Goal: Task Accomplishment & Management: Complete application form

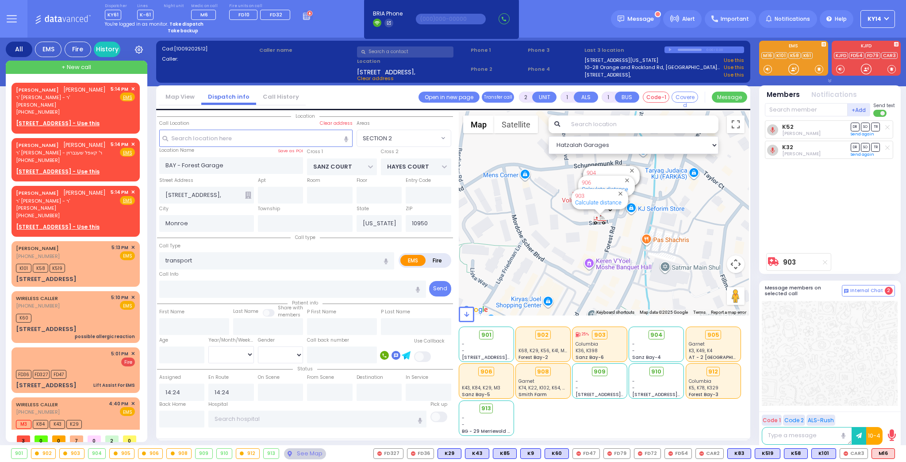
select select "SECTION 2"
select select
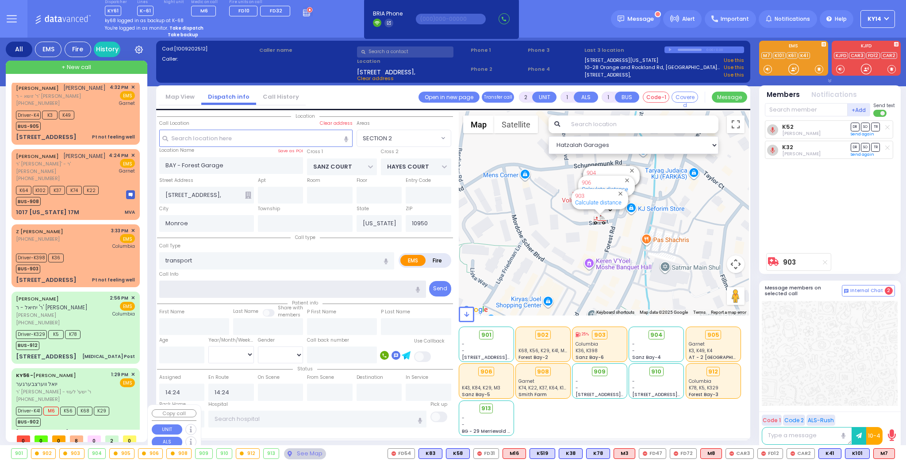
scroll to position [288, 0]
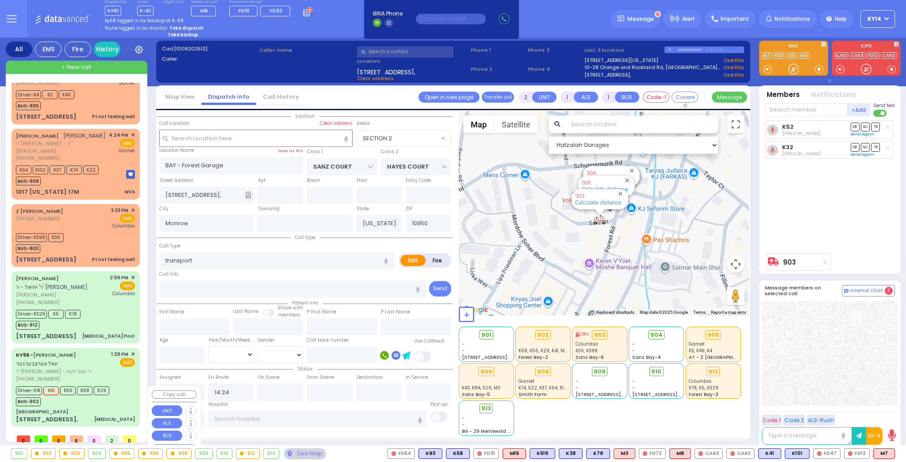
click at [108, 395] on div "BUS-902" at bounding box center [62, 400] width 93 height 11
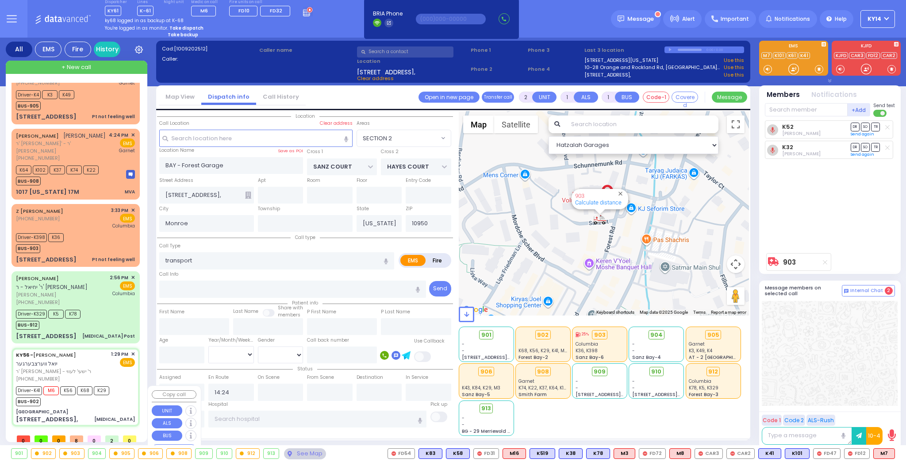
type input "6"
select select
type input "[MEDICAL_DATA]"
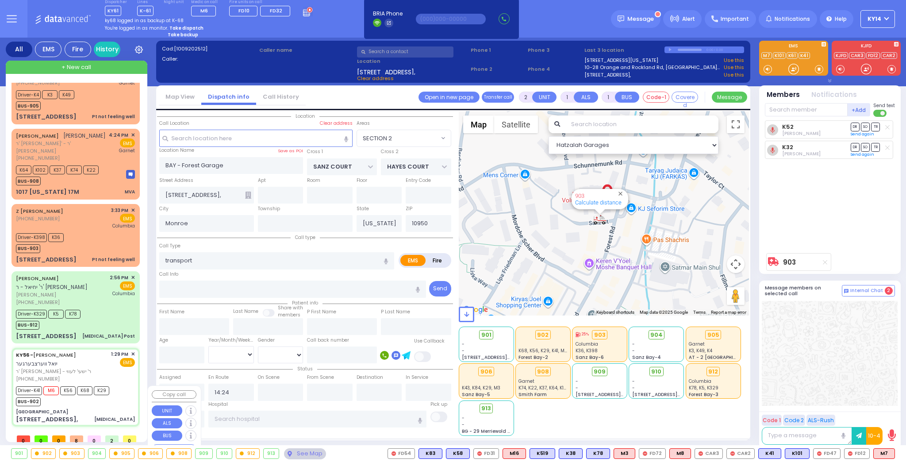
radio input "true"
type input "[PERSON_NAME]"
type input "WERTZBERGER"
type input "[PERSON_NAME]"
type input "Feurstein"
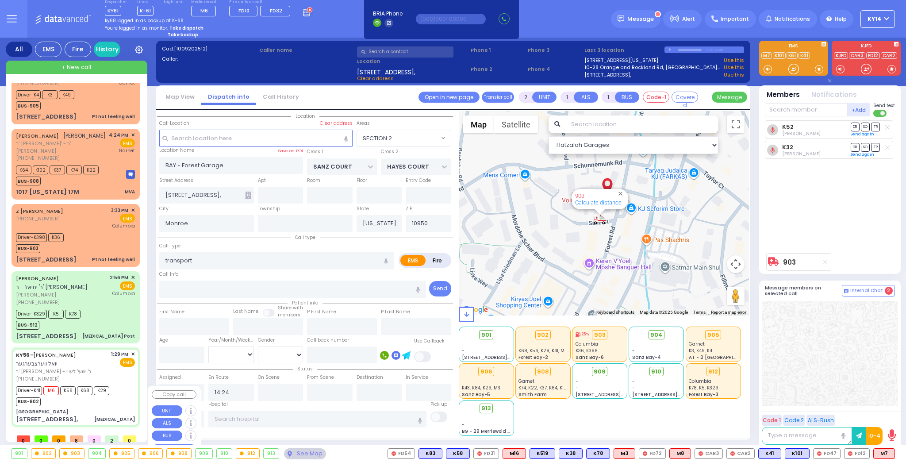
type input "43"
select select "Year"
select select "[DEMOGRAPHIC_DATA]"
type input "13:29"
type input "13:31"
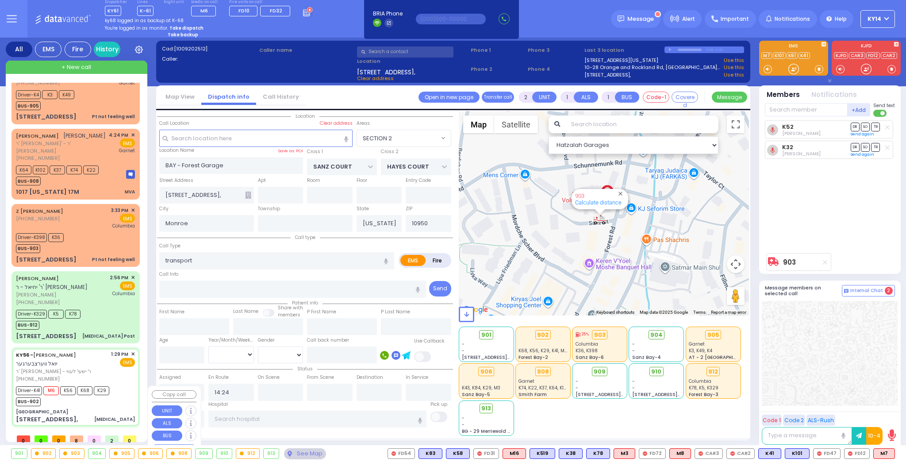
type input "13:33"
type input "13:45"
type input "14:40"
type input "15:00"
type input "[GEOGRAPHIC_DATA] [STREET_ADDRESS][US_STATE]"
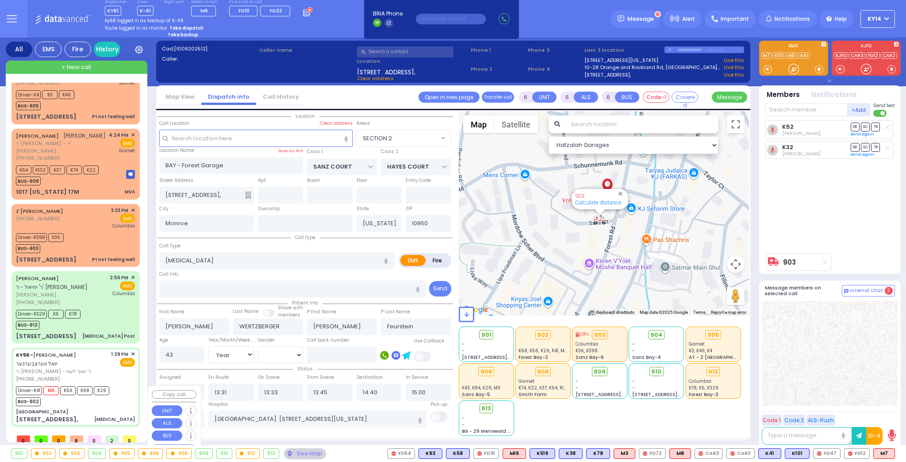
select select "Hatzalah Garages"
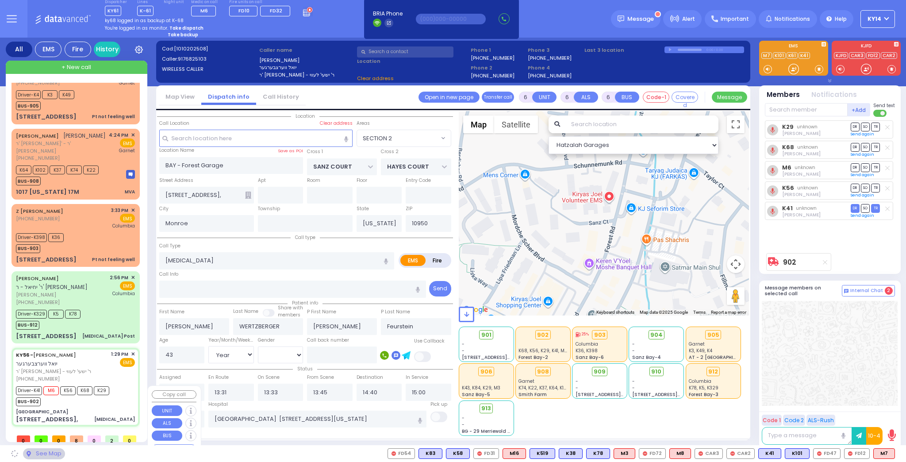
type input "[GEOGRAPHIC_DATA]"
type input "GORLITZ COURT"
type input "MEZABISH PL"
select select "PALM TREE"
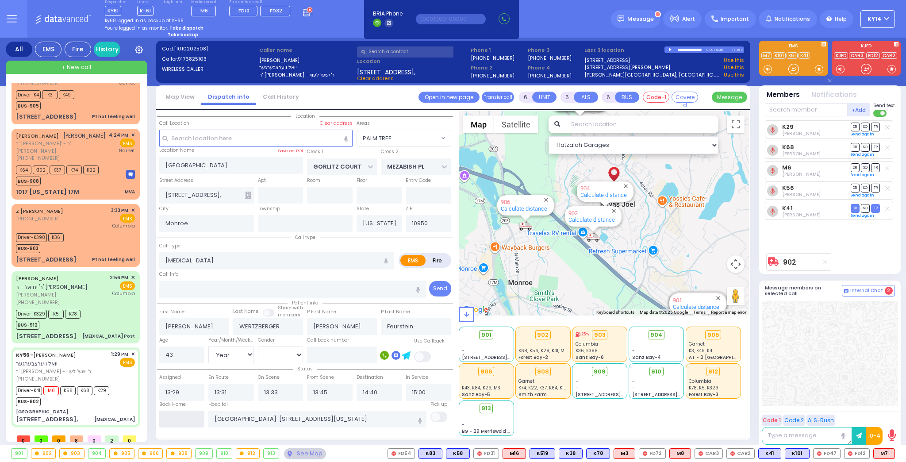
click at [191, 420] on input "text" at bounding box center [182, 419] width 46 height 17
type input "17:17"
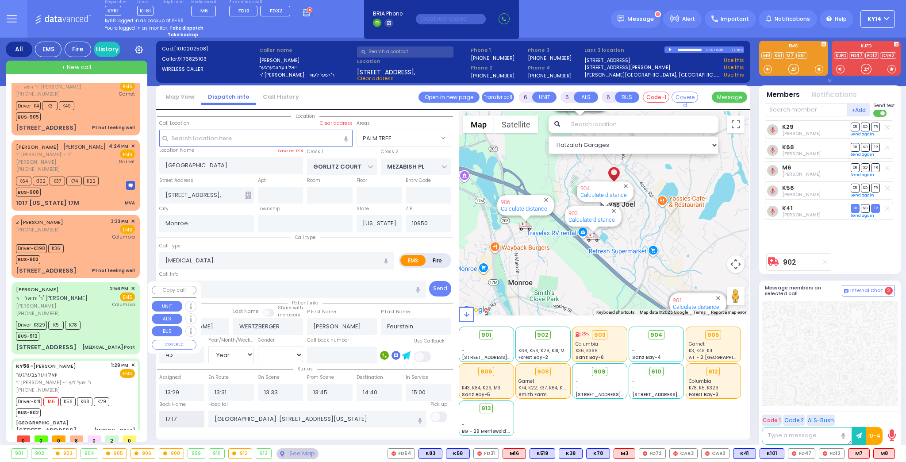
select select
radio input "true"
select select
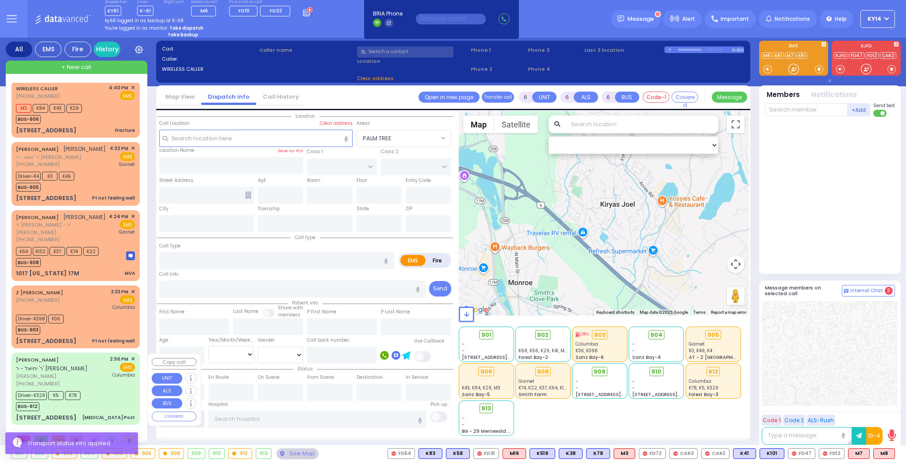
scroll to position [217, 0]
click at [85, 381] on div "[PHONE_NUMBER]" at bounding box center [61, 385] width 91 height 8
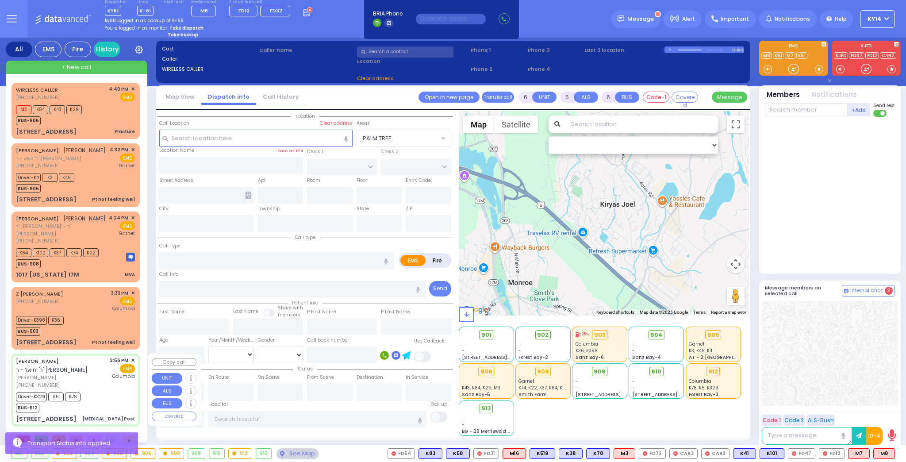
select select
type input "[MEDICAL_DATA] Post"
radio input "true"
type input "YIDA"
type input "GUTTMAN"
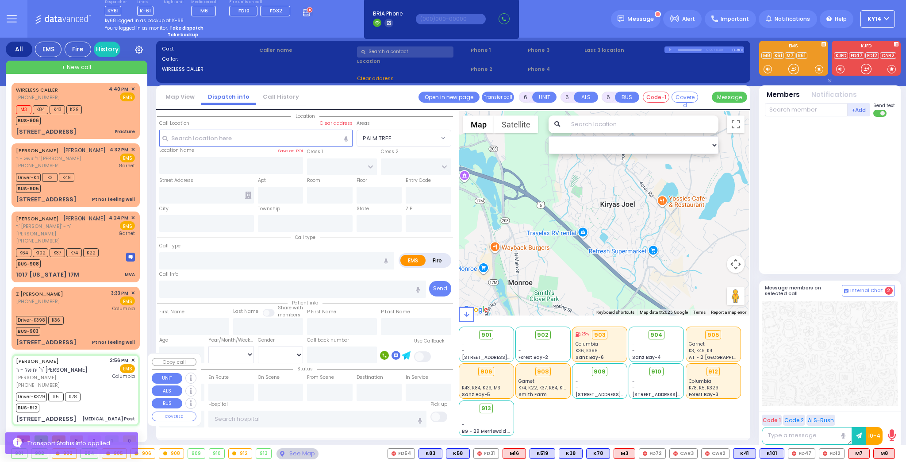
type input "Yitzchk"
type input "[PERSON_NAME]"
type input "8"
select select "Month"
select select "[DEMOGRAPHIC_DATA]"
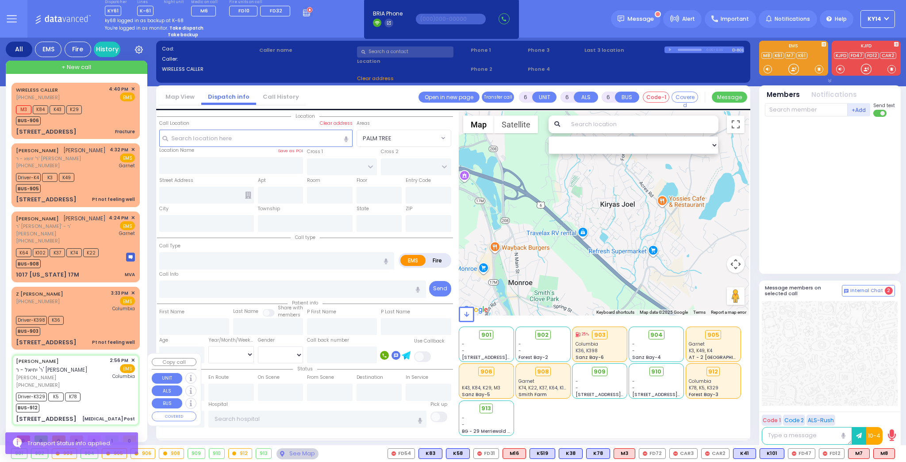
type input "14:56"
type input "15:00"
type input "15:02"
type input "15:33"
type input "16:27"
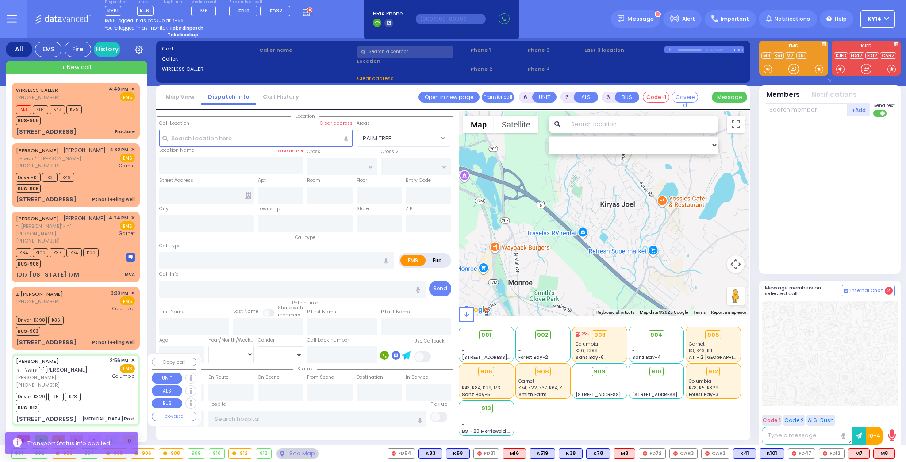
type input "16:27"
type input "[US_STATE][GEOGRAPHIC_DATA]- [GEOGRAPHIC_DATA]"
select select "Hatzalah Garages"
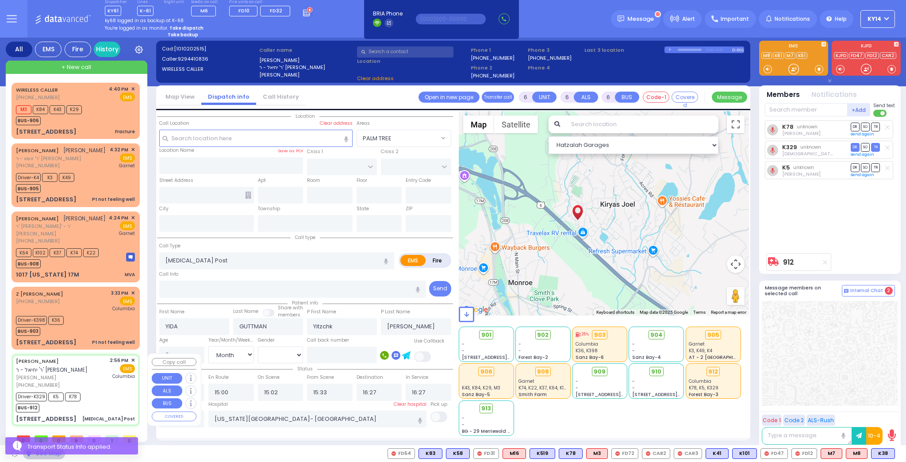
type input "[PERSON_NAME] BLVD"
type input "FOREST RD"
type input "[STREET_ADDRESS]"
type input "111"
type input "Monroe"
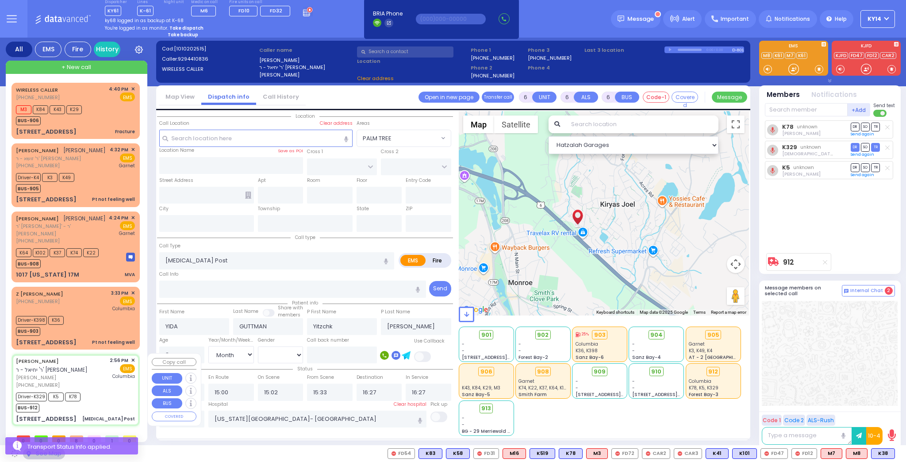
type input "[US_STATE]"
type input "10950"
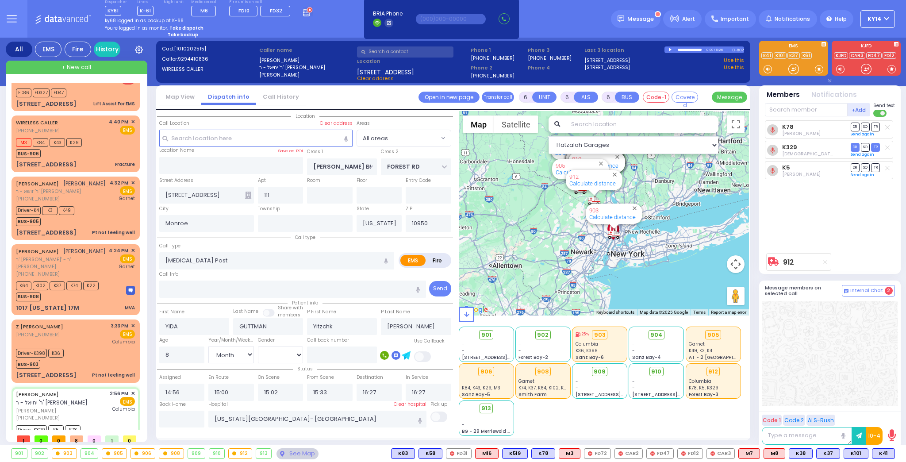
click at [178, 27] on strong "Take dispatch" at bounding box center [186, 28] width 34 height 7
select select "2"
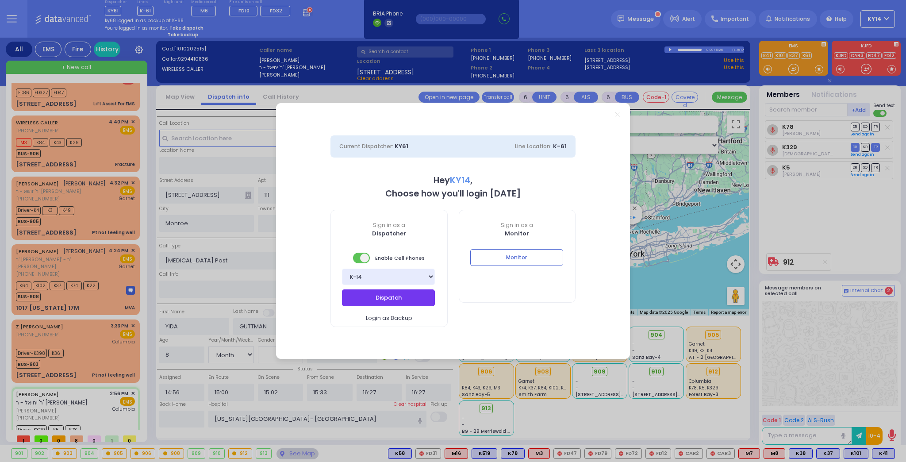
click at [400, 299] on button "Dispatch" at bounding box center [388, 297] width 93 height 17
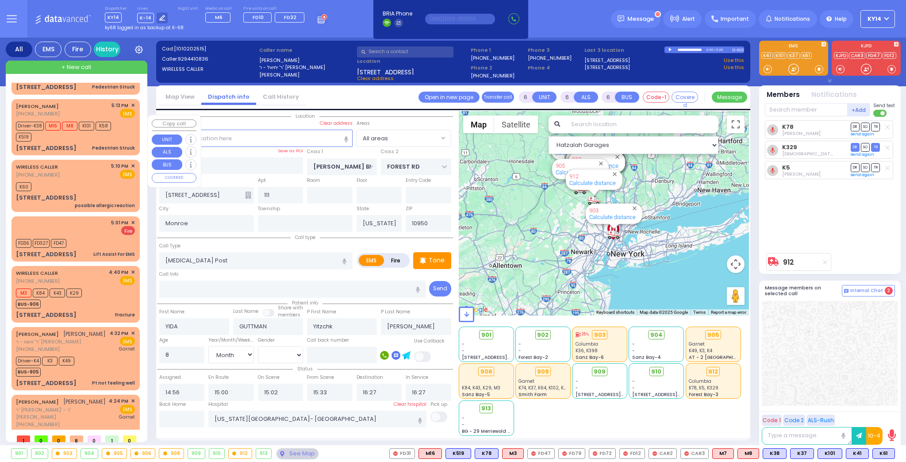
scroll to position [0, 0]
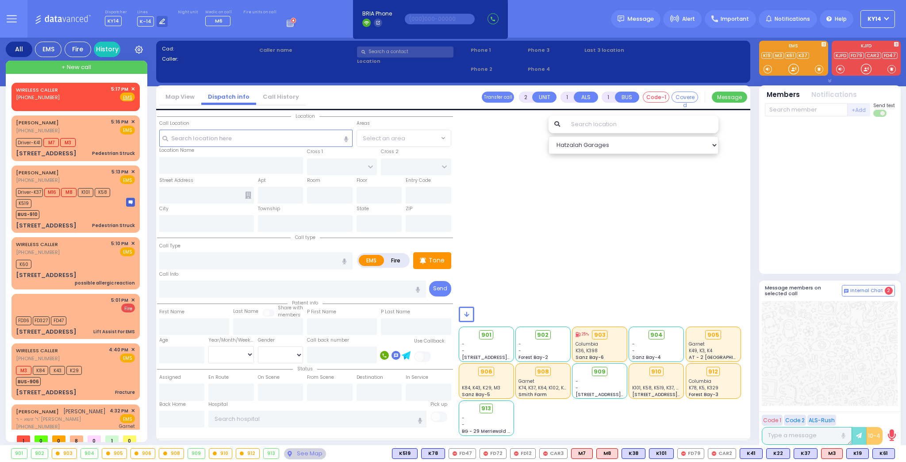
type input "4"
type input "2"
select select
type input "Pedestrian Struck"
radio input "true"
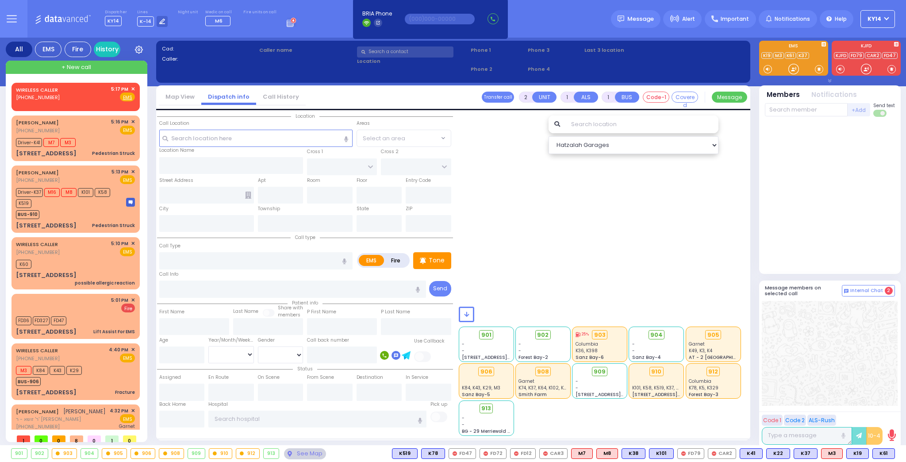
type input "ARYE"
type input "TELLER"
select select
type input "17:16"
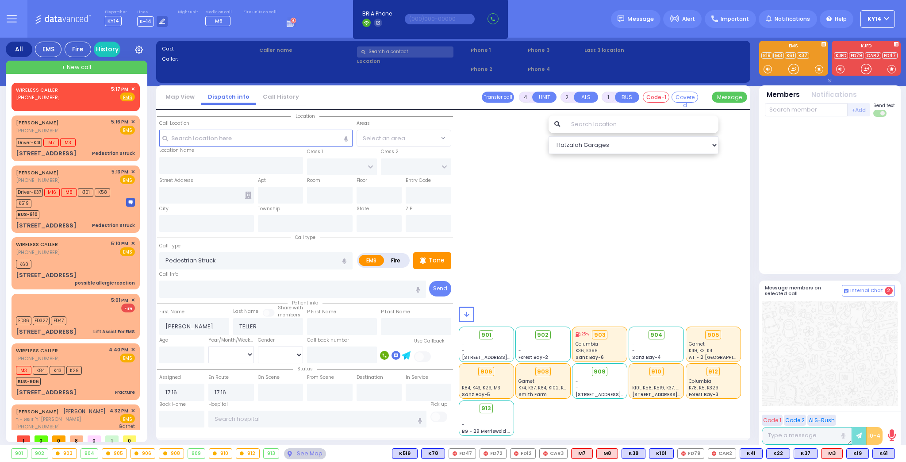
type input "BAKERTOWN RD"
type input "COUNTY ROUTE 105"
type input "18 AUSTRA PKWY"
type input "106"
type input "Kiryas Joel"
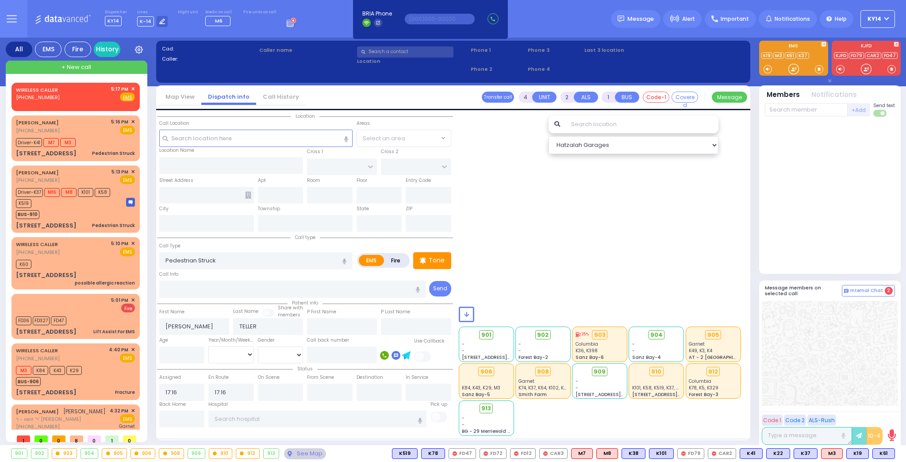
type input "[US_STATE]"
type input "10950"
select select "SECTION 4"
select select "Hatzalah Garages"
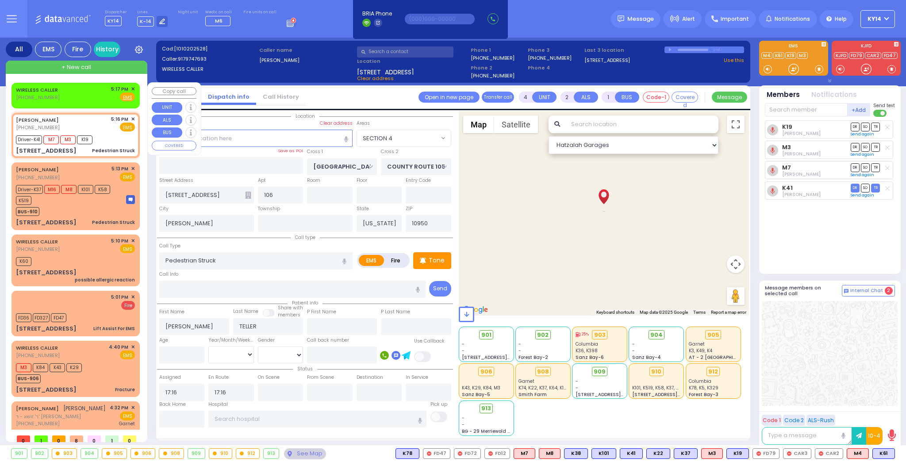
click at [78, 92] on div "WIRELESS CALLER (845) 837-9856 5:17 PM ✕ Fire EMS" at bounding box center [75, 93] width 119 height 16
type input "2"
type input "1"
select select
radio input "true"
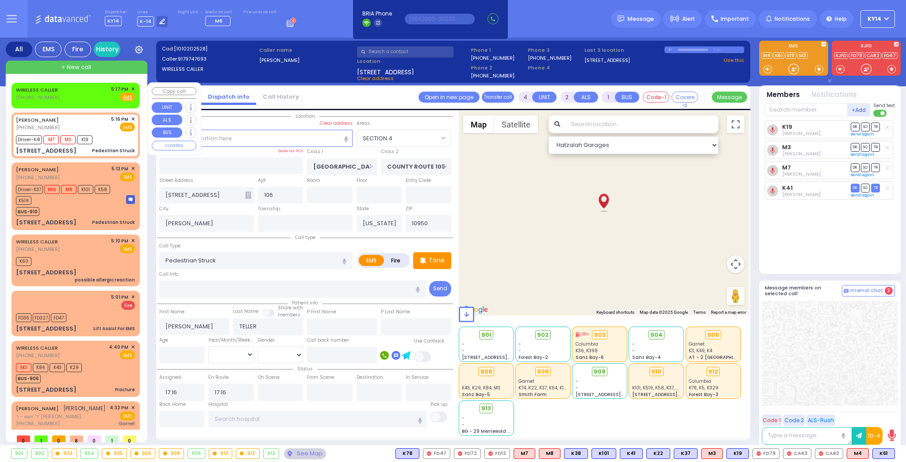
select select
type input "17:17"
select select "Hatzalah Garages"
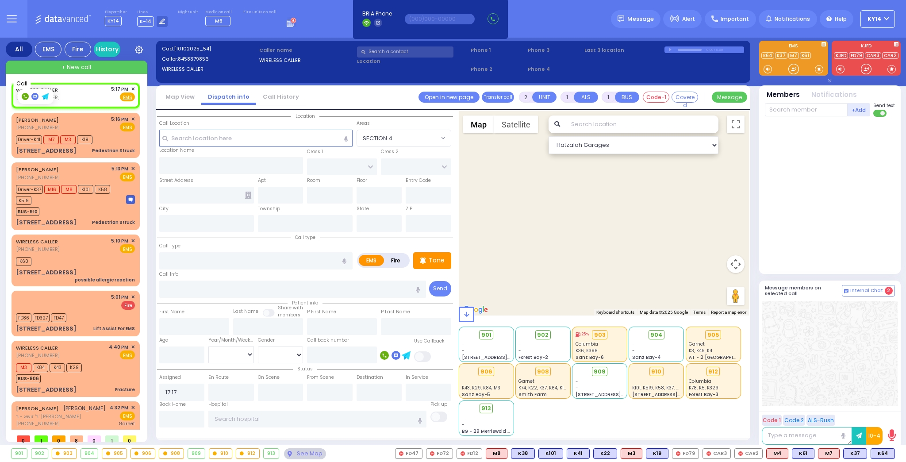
click at [22, 95] on rect at bounding box center [25, 96] width 7 height 7
type input "8458379856"
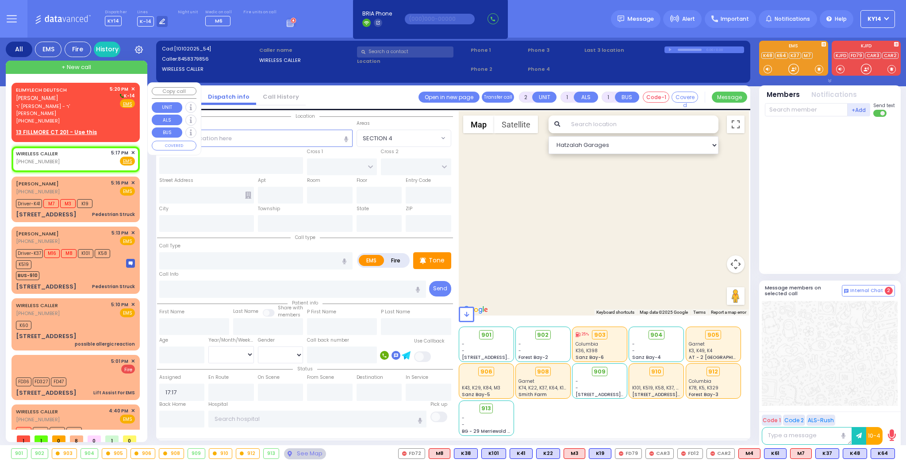
click at [65, 103] on span "ר' יעקב הערש - ר' דוד לייב גרינפעלד" at bounding box center [61, 110] width 91 height 15
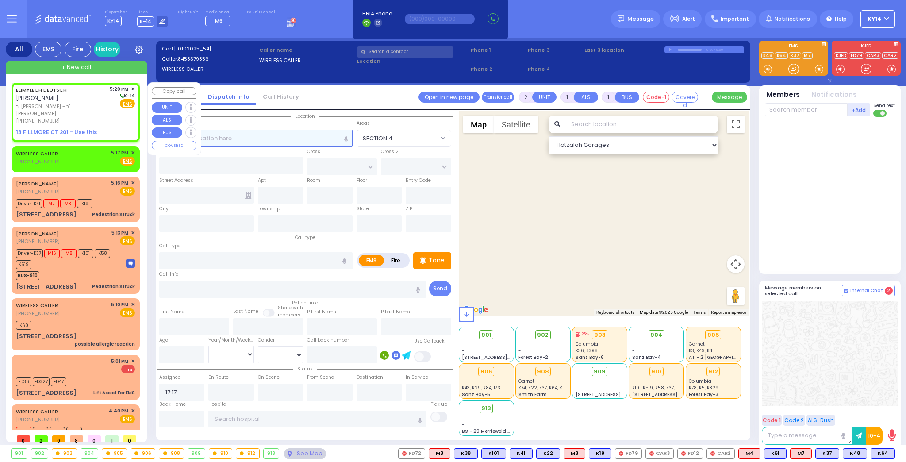
select select
radio input "true"
type input "ELIMYLECH"
type input "DEUTSCH"
select select
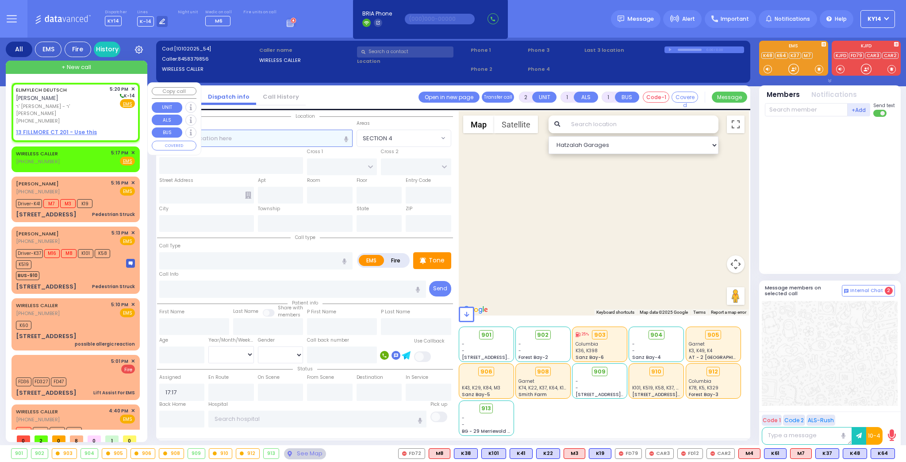
type input "17:20"
select select "Hatzalah Garages"
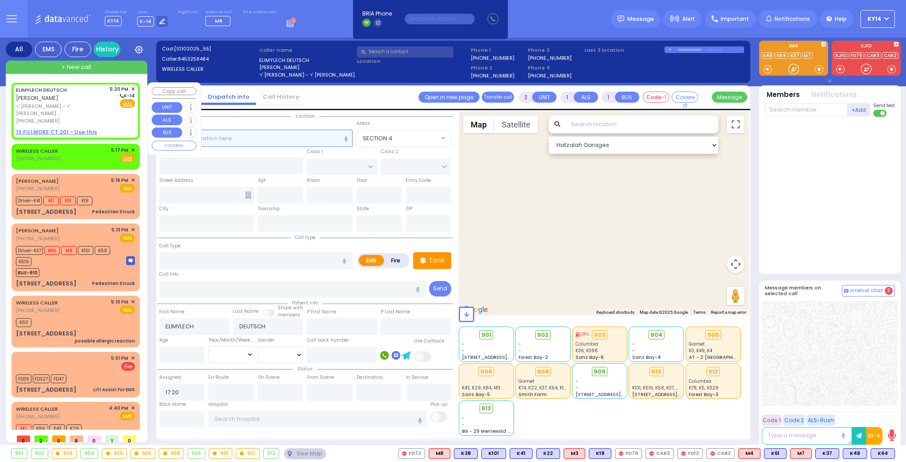
select select
radio input "true"
select select
select select "Hatzalah Garages"
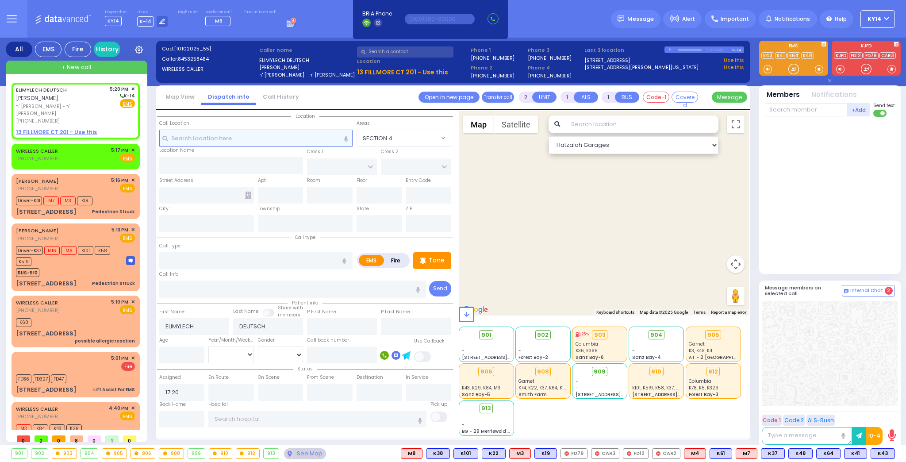
click at [250, 139] on input "text" at bounding box center [255, 138] width 193 height 17
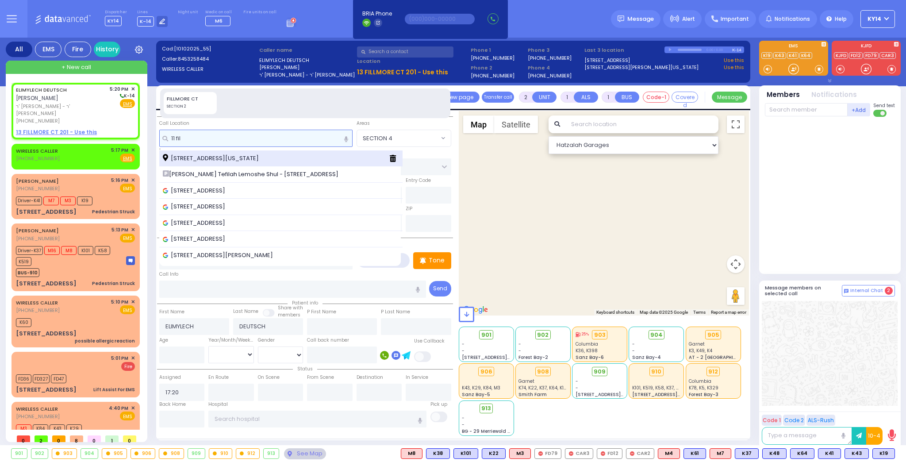
type input "11 fil"
click at [218, 160] on span "11 Fillmore Court Monroe New York 10950" at bounding box center [212, 158] width 99 height 9
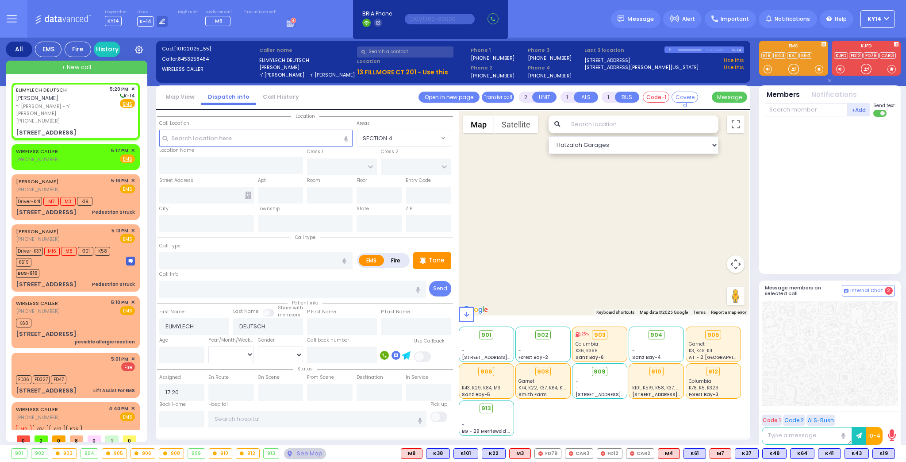
select select
radio input "true"
select select
select select "Hatzalah Garages"
type input "FILLMORE COURT"
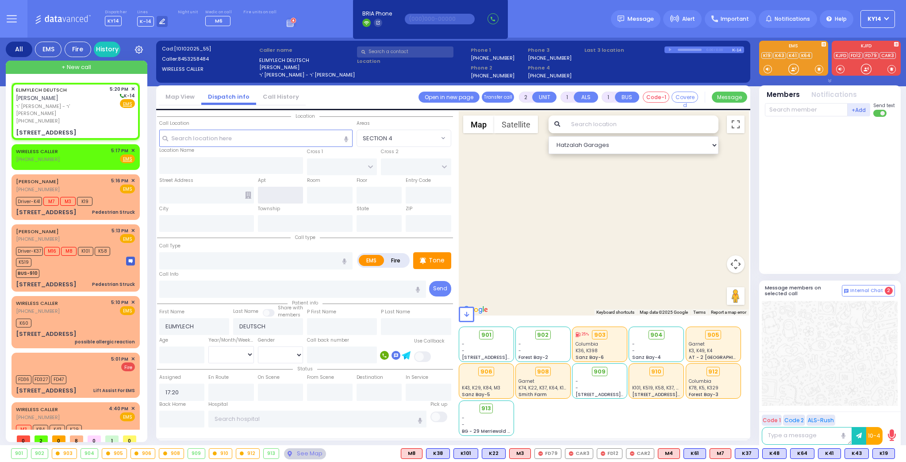
type input "11 Fillmore Court"
type input "Monroe"
type input "[US_STATE]"
type input "10950"
select select "SECTION 2"
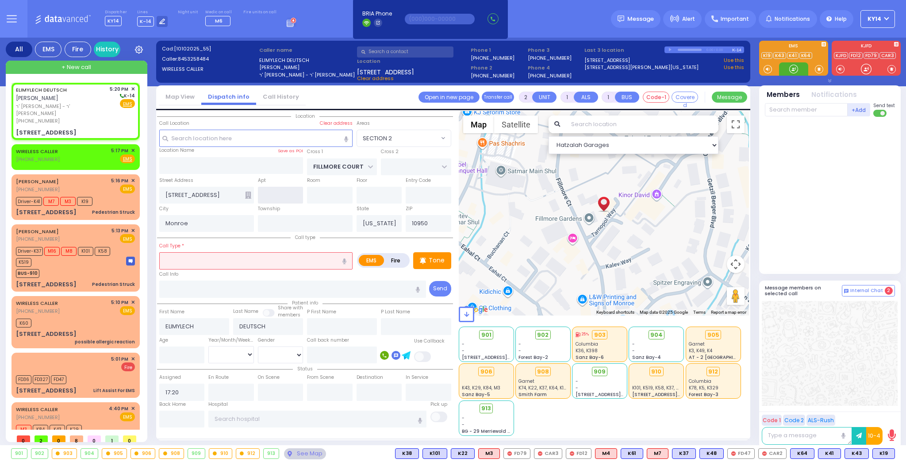
select select
radio input "true"
select select
select select "Hatzalah Garages"
select select "SECTION 2"
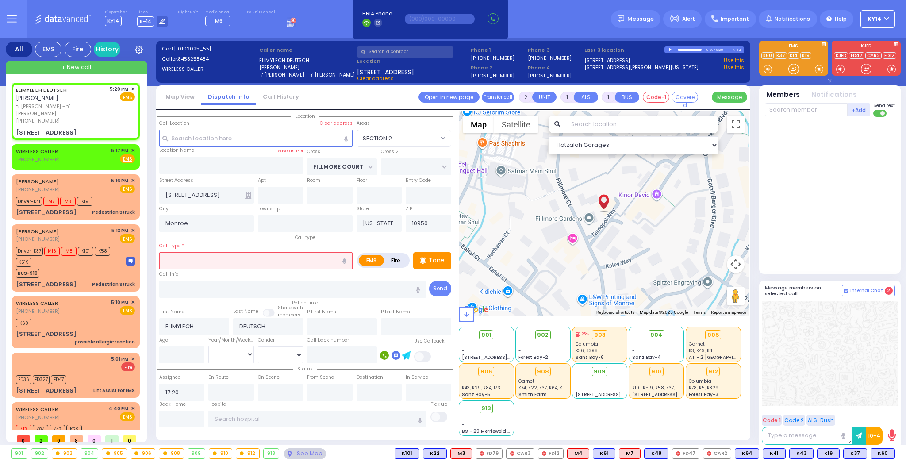
click at [207, 259] on input "text" at bounding box center [255, 260] width 193 height 17
click at [202, 259] on input "text" at bounding box center [255, 260] width 193 height 17
drag, startPoint x: 405, startPoint y: 260, endPoint x: 401, endPoint y: 259, distance: 4.5
click at [405, 260] on label "Fire" at bounding box center [396, 260] width 25 height 11
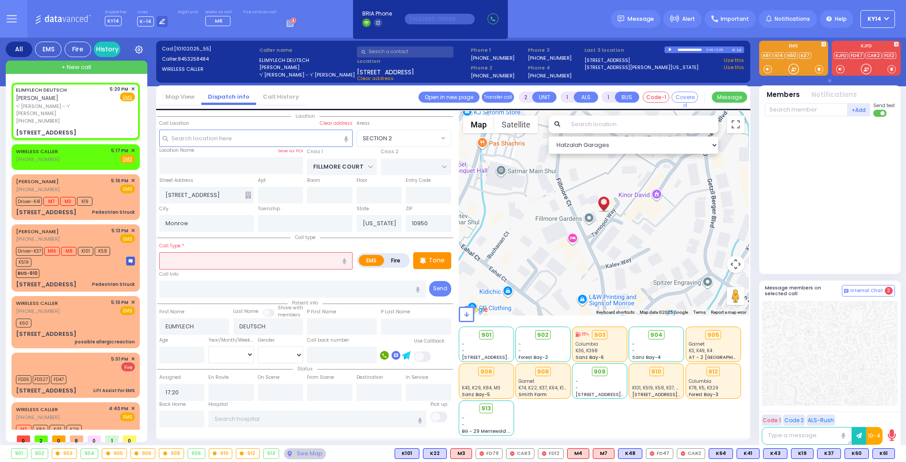
radio input "true"
select select
radio input "true"
select select
select select "Hatzalah Garages"
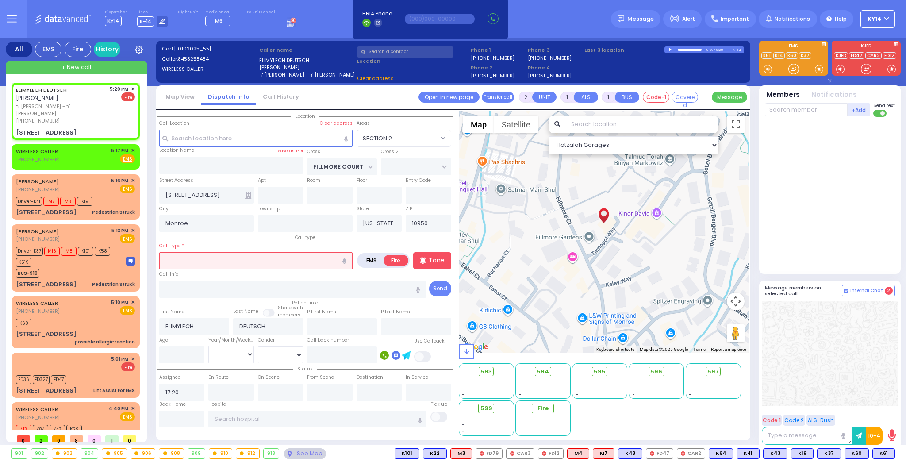
select select "SECTION 2"
click at [266, 259] on input "text" at bounding box center [255, 260] width 193 height 17
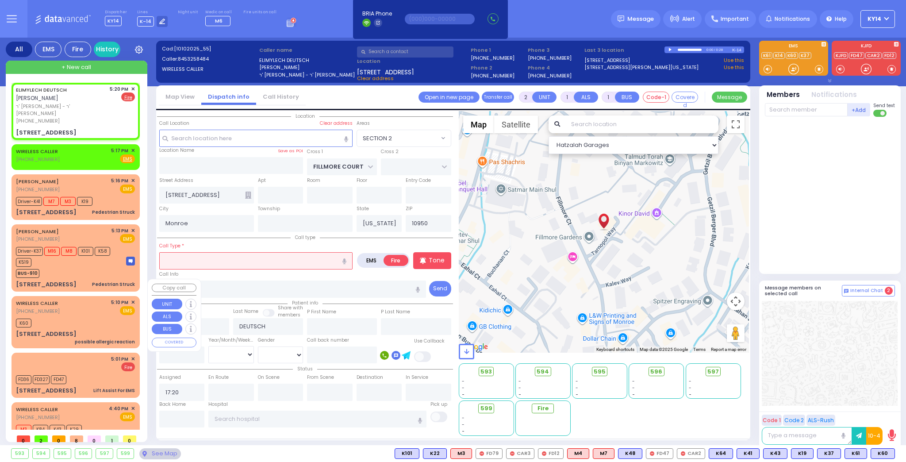
click at [72, 316] on div "K60" at bounding box center [75, 321] width 119 height 11
select select
type input "possible allergic reaction"
radio input "true"
select select
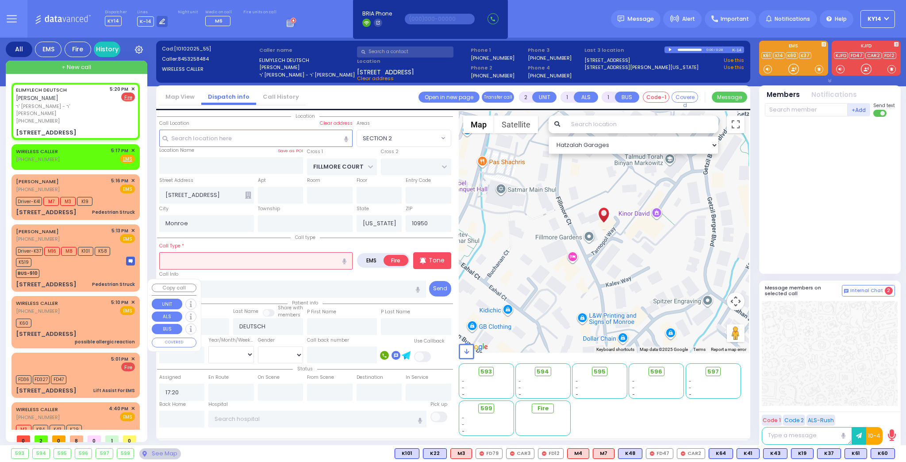
type input "17:10"
type input "17:12"
select select "Hatzalah Garages"
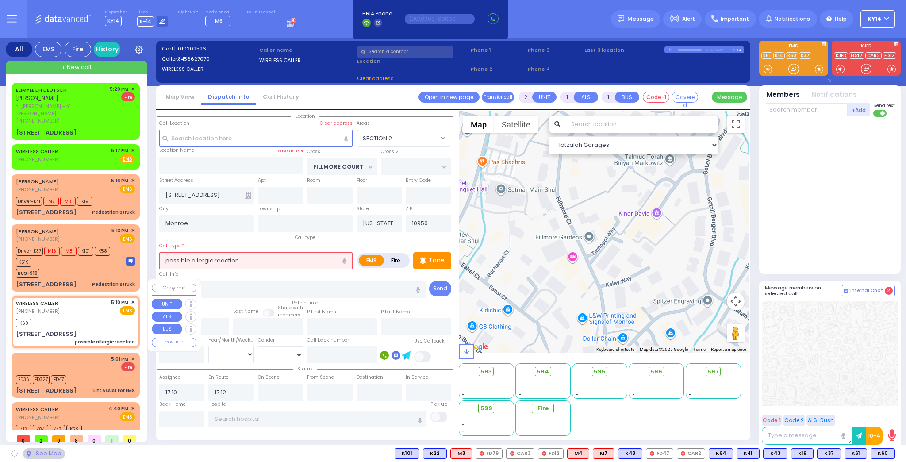
type input "FRANKFURT RD"
type input "DINEV COURT"
type input "3 Frankfurt Road 101A"
type input "101a"
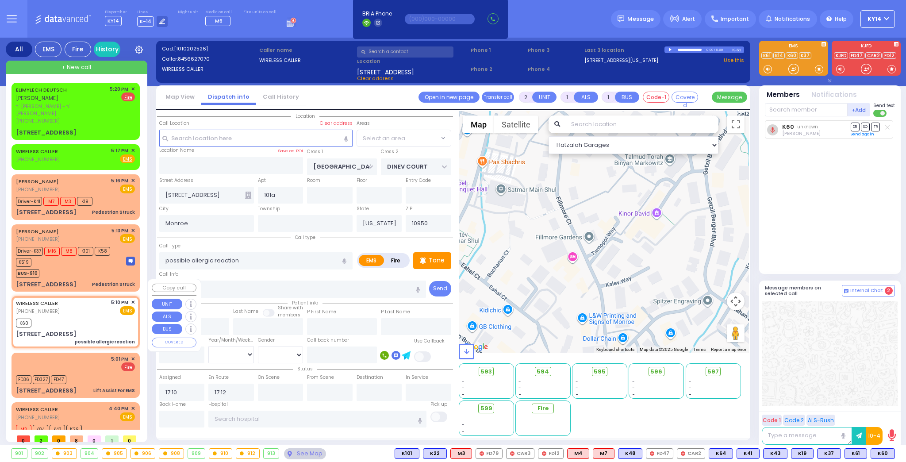
select select "BEIRECH MOSHE"
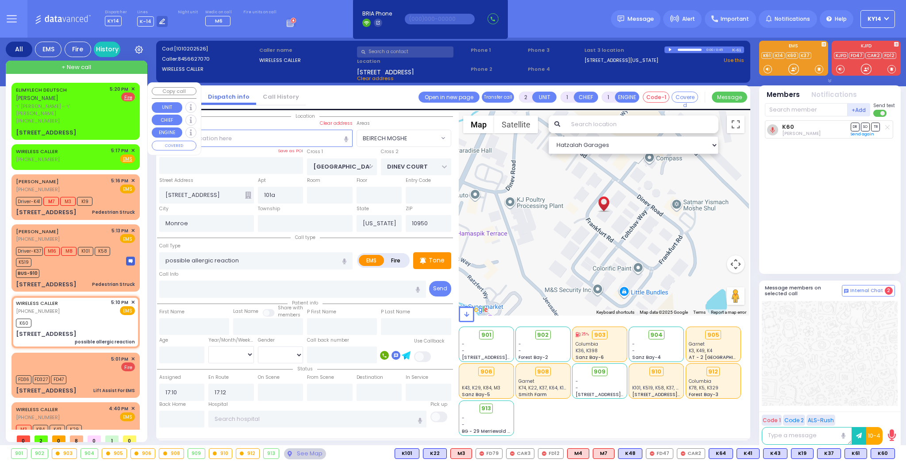
click at [83, 103] on span "ר' יעקב הערש - ר' דוד לייב גרינפעלד" at bounding box center [61, 110] width 91 height 15
select select
radio input "false"
radio input "true"
type input "ELIMYLECH"
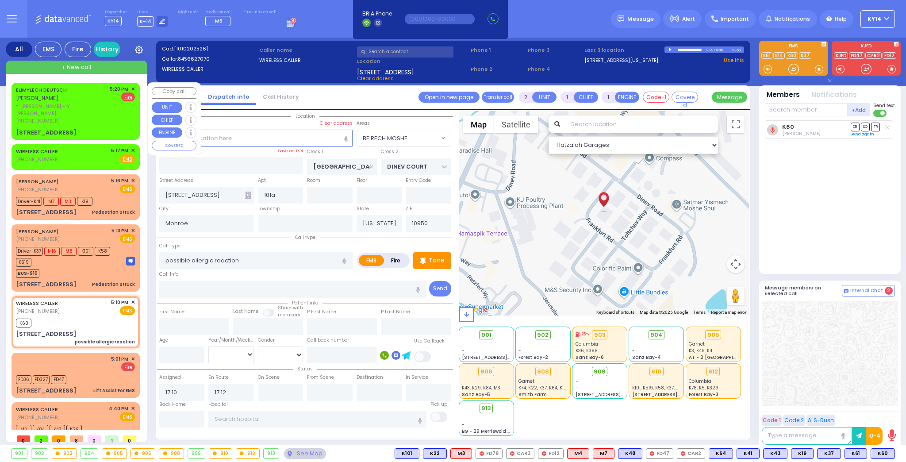
type input "DEUTSCH"
select select
type input "17:20"
select select "Hatzalah Garages"
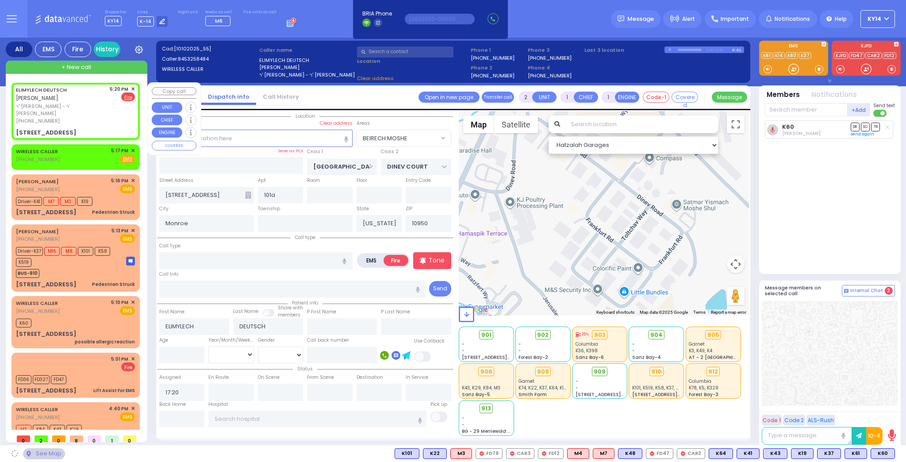
type input "FILLMORE COURT"
type input "11 Fillmore Court"
select select "SECTION 2"
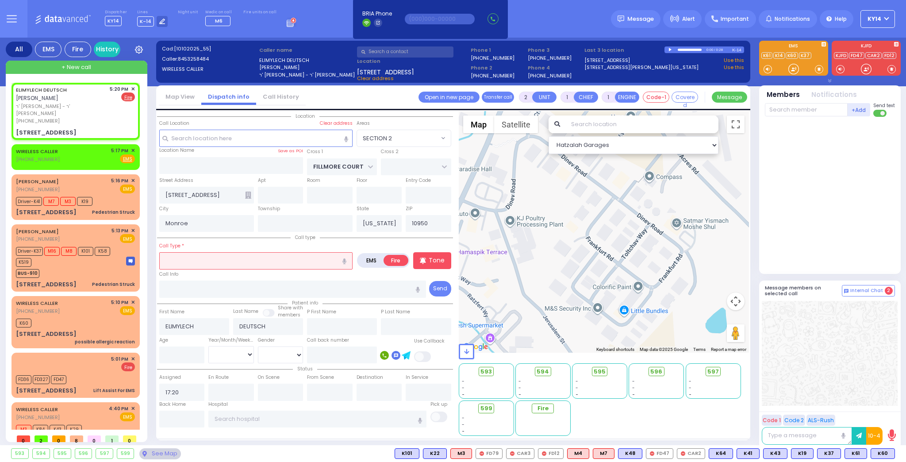
click at [254, 257] on input "text" at bounding box center [255, 260] width 193 height 17
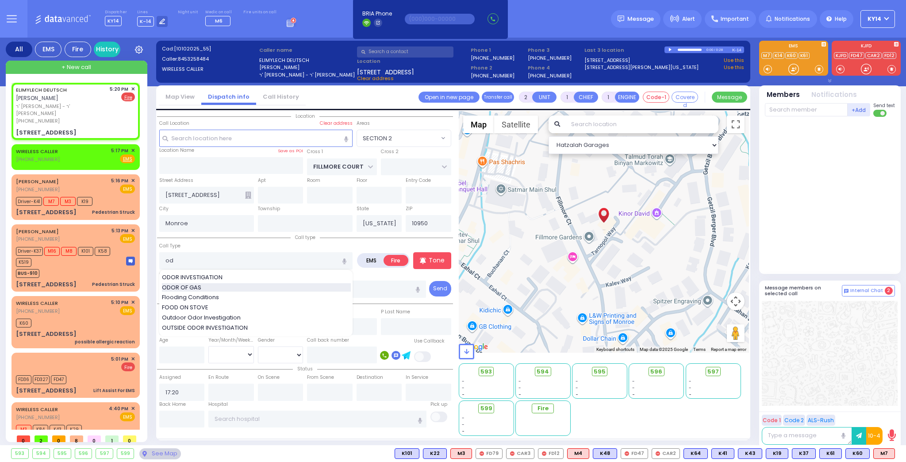
click at [173, 286] on span "ODOR OF GAS" at bounding box center [183, 287] width 42 height 9
type input "ODOR OF GAS"
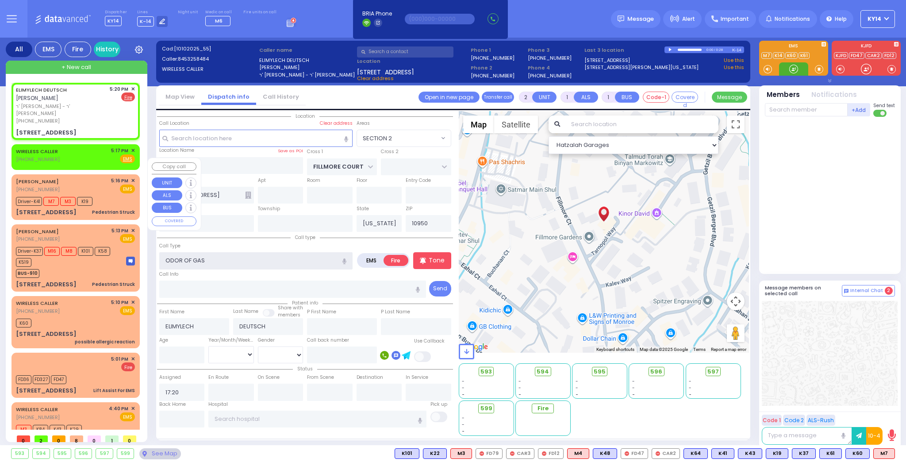
select select
radio input "true"
select select
select select "Hatzalah Garages"
select select "SECTION 2"
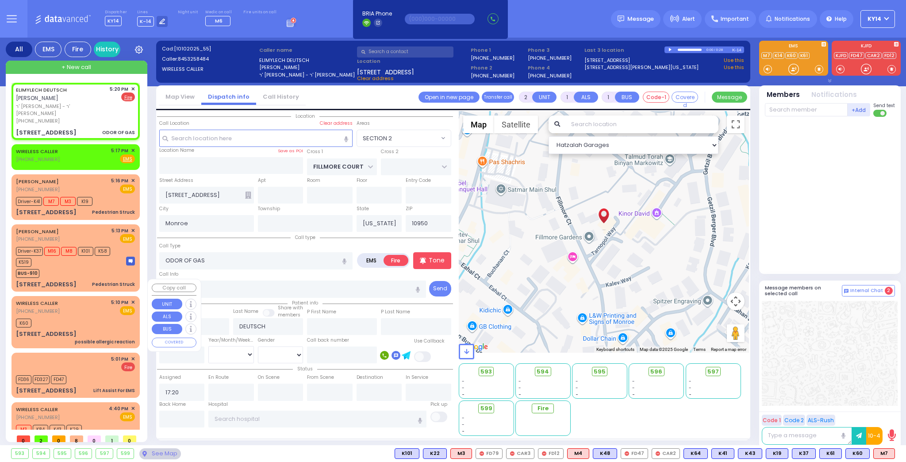
click at [50, 316] on div "K60" at bounding box center [75, 321] width 119 height 11
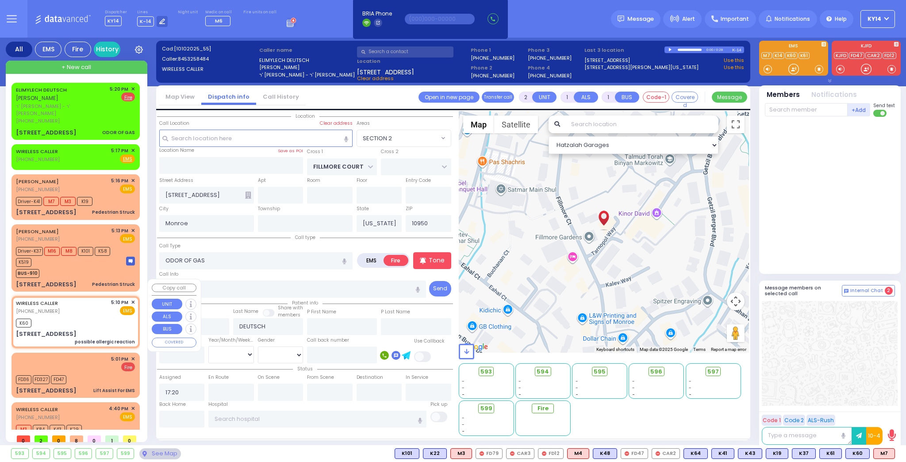
select select
type input "possible allergic reaction"
radio input "true"
select select
type input "17:10"
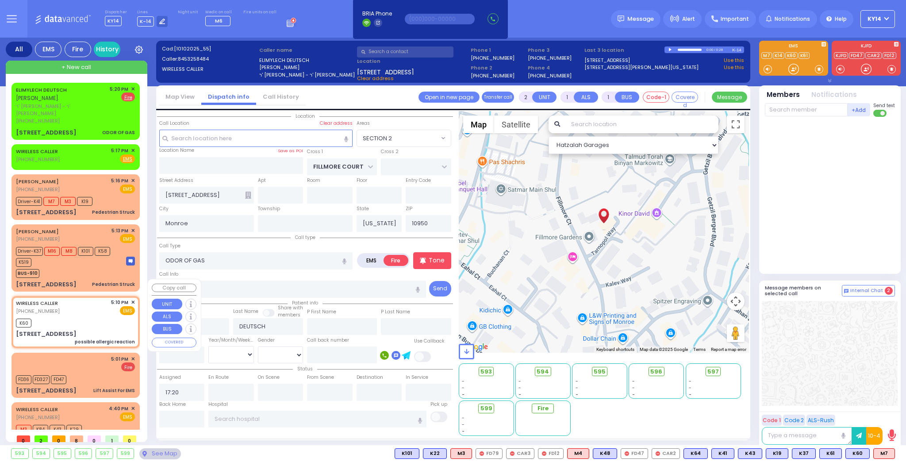
type input "17:12"
type input "FRANKFURT RD"
type input "DINEV COURT"
type input "3 Frankfurt Road 101A"
type input "101a"
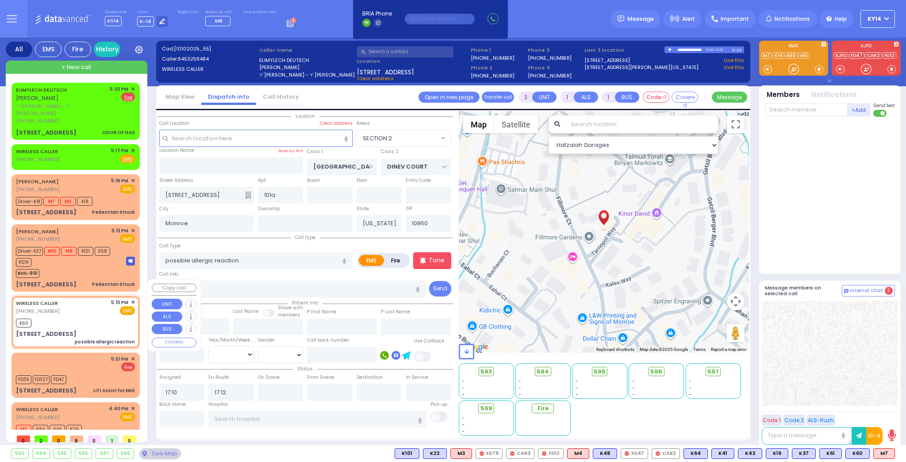
select select "Hatzalah Garages"
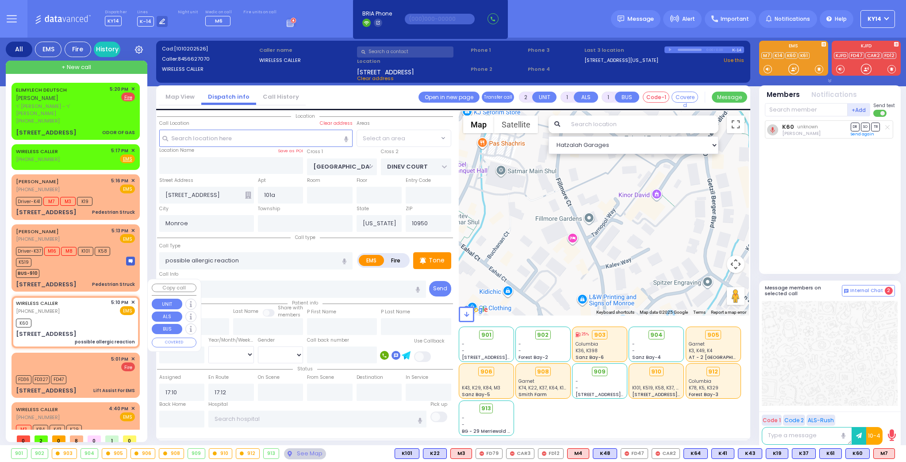
select select "BEIRECH MOSHE"
click at [885, 455] on span "M7" at bounding box center [884, 454] width 21 height 10
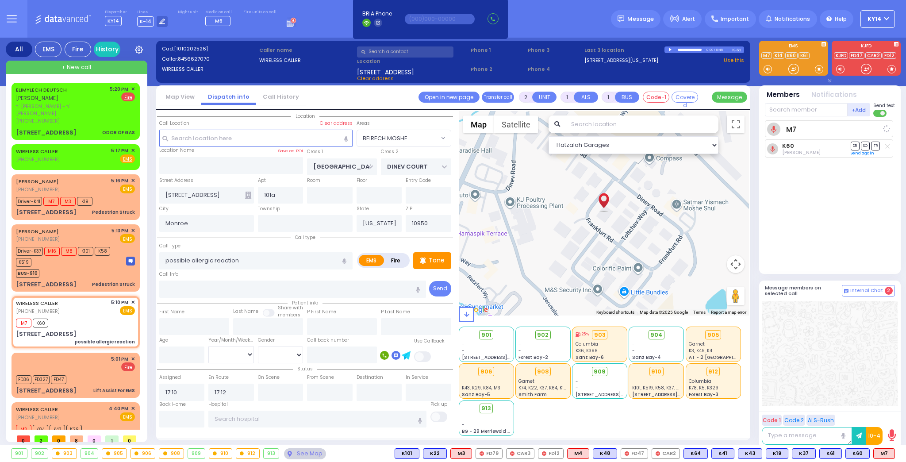
select select
radio input "true"
select select
select select "Hatzalah Garages"
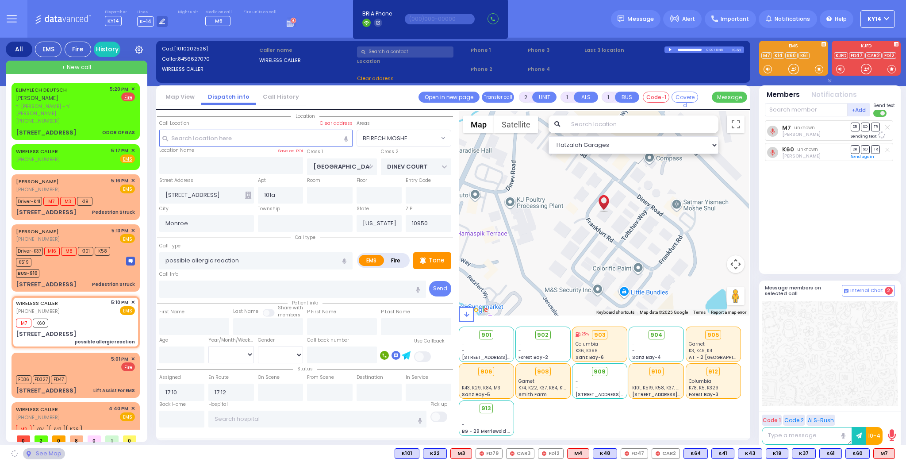
select select "BEIRECH MOSHE"
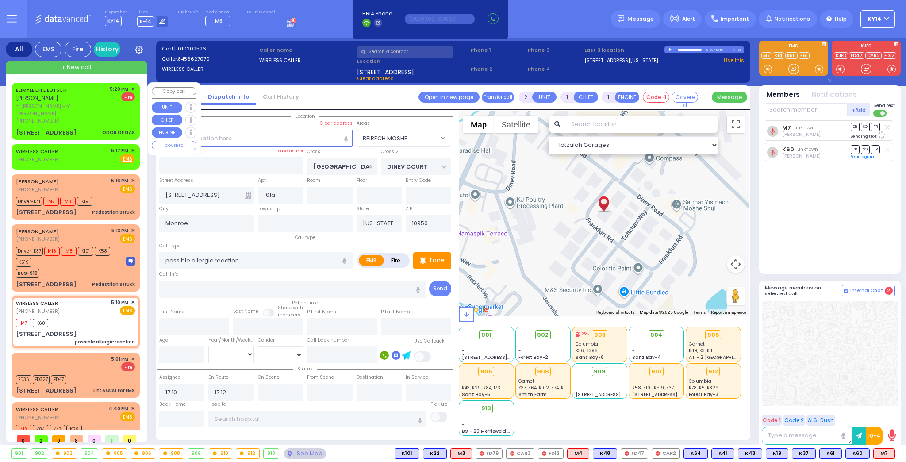
drag, startPoint x: 65, startPoint y: 101, endPoint x: 78, endPoint y: 92, distance: 16.2
click at [65, 117] on div "(845) 325-8484" at bounding box center [61, 121] width 91 height 8
select select
type input "ODOR OF GAS"
radio input "false"
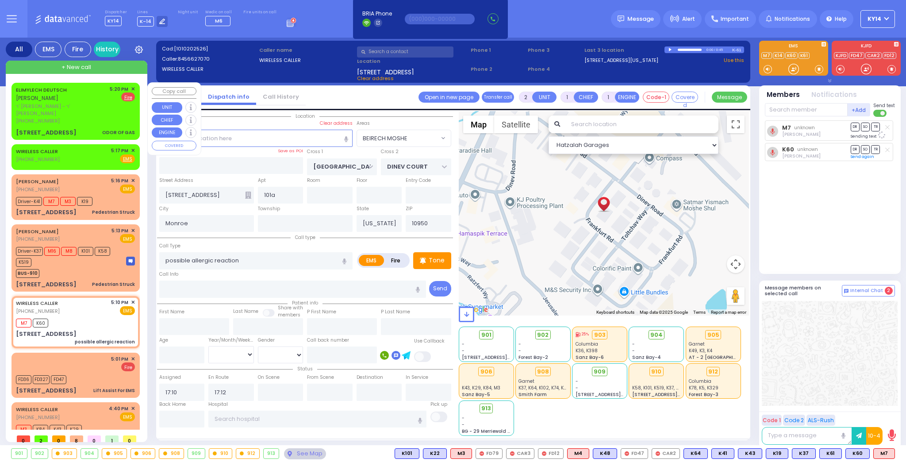
radio input "true"
type input "ELIMYLECH"
type input "DEUTSCH"
select select
type input "17:20"
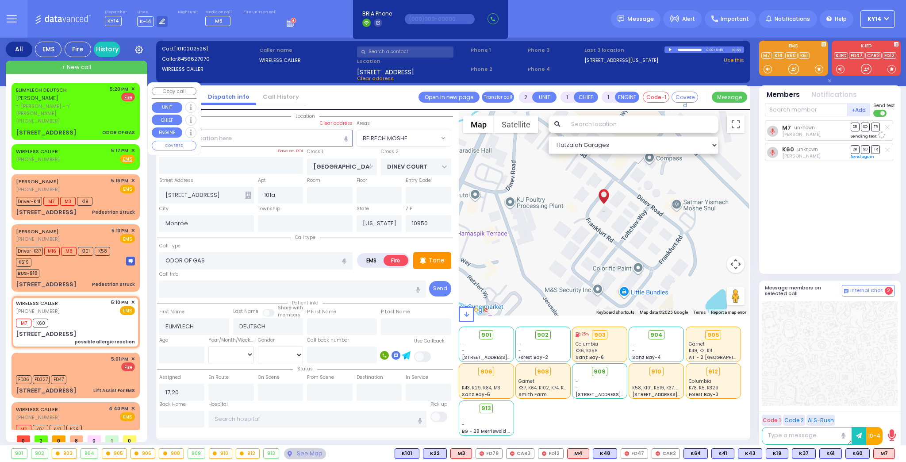
select select "Hatzalah Garages"
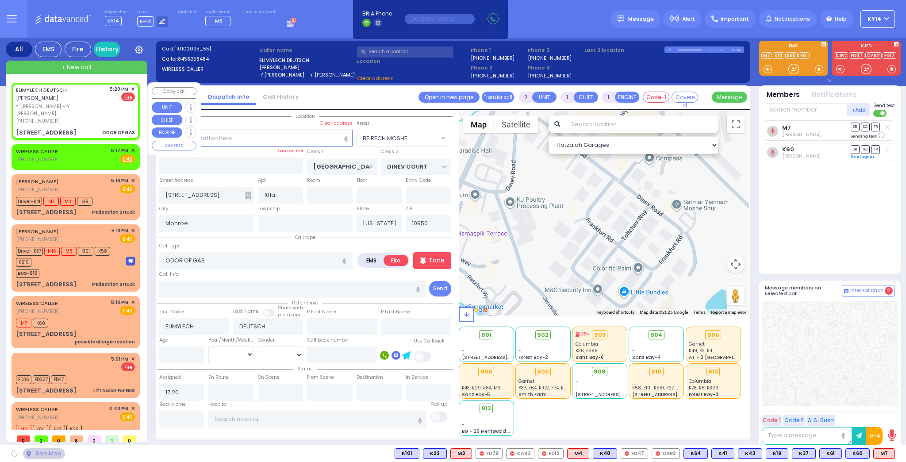
type input "FILLMORE COURT"
type input "11 Fillmore Court"
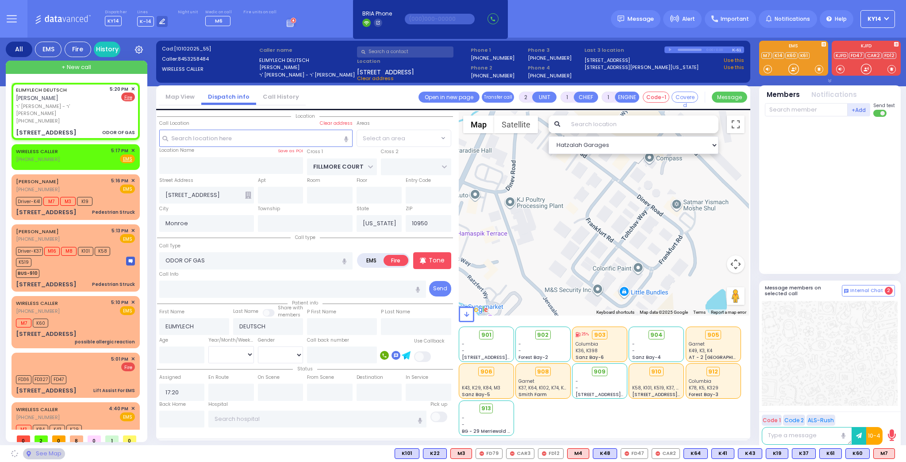
select select "SECTION 2"
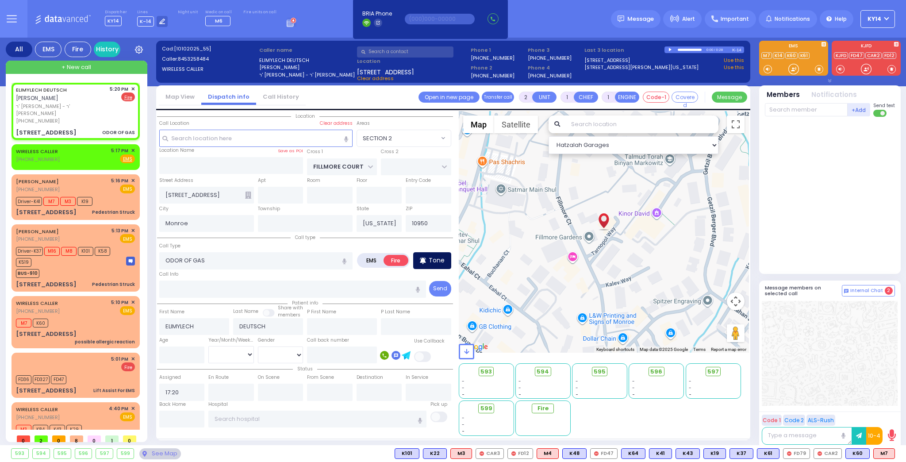
click at [436, 258] on p "Tone" at bounding box center [437, 260] width 16 height 9
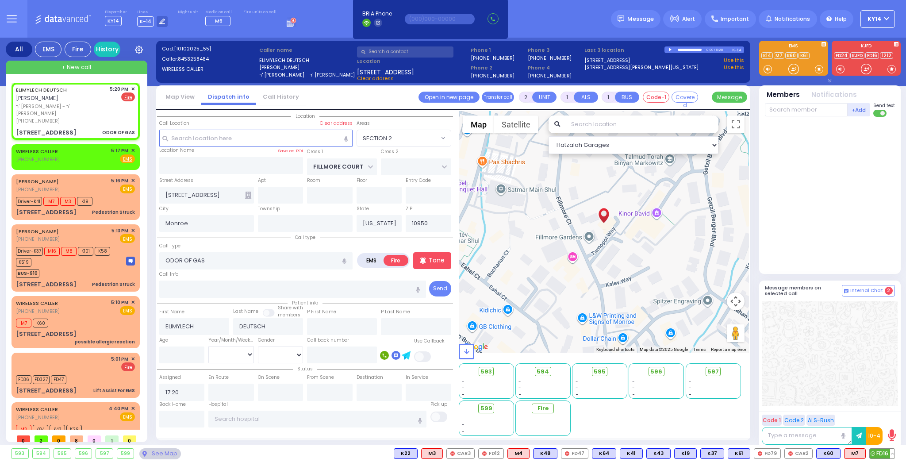
click at [880, 454] on span "FD16" at bounding box center [882, 454] width 25 height 10
select select
radio input "true"
select select
type input "17:22"
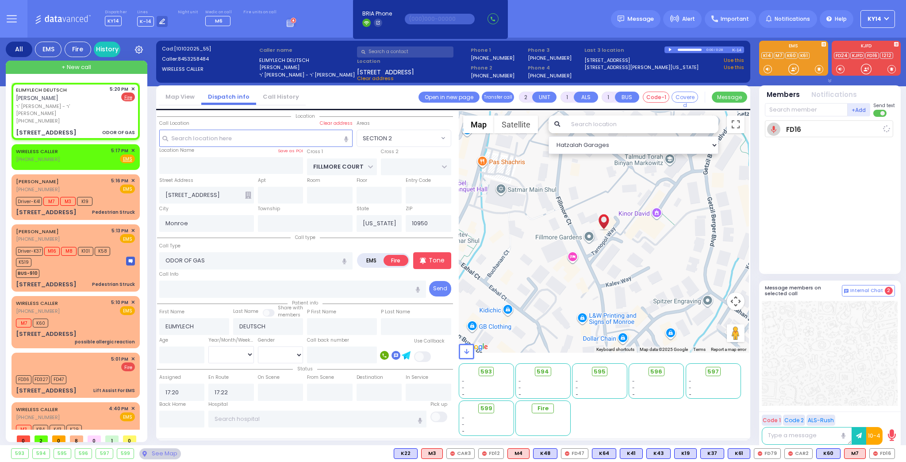
select select "Hatzalah Garages"
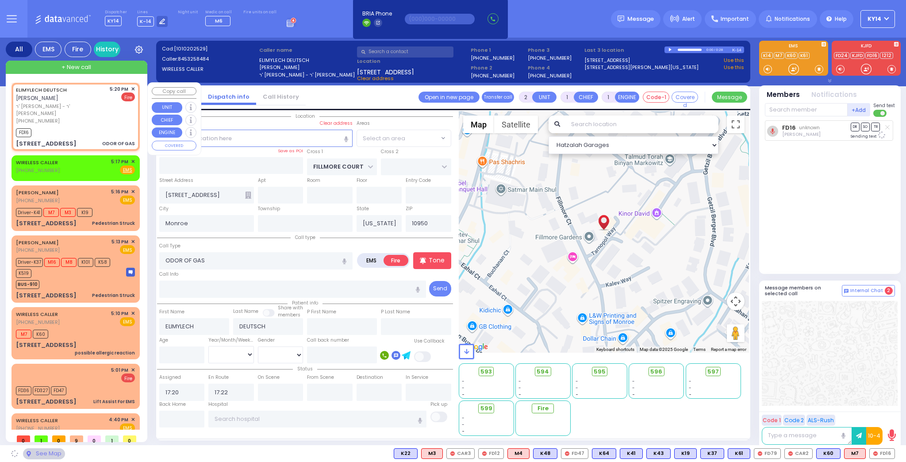
select select "SECTION 2"
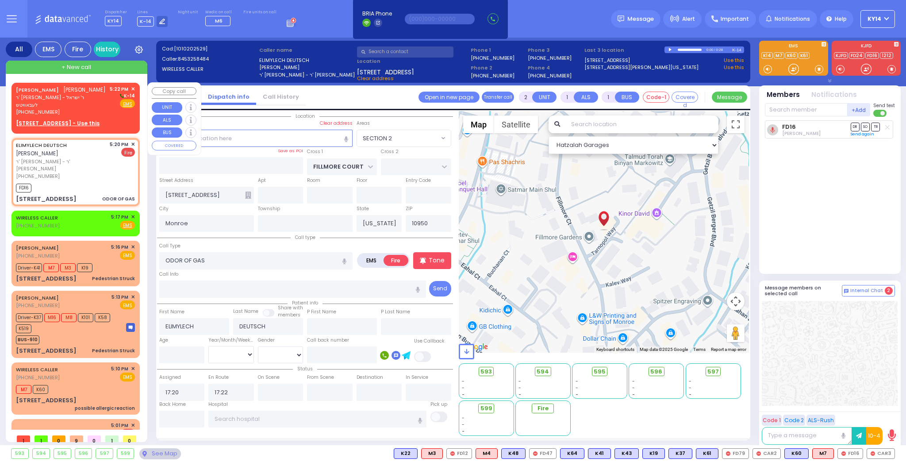
click at [74, 100] on span "ר' אהרן שאול - ר' ישראל לעבאוויטש" at bounding box center [61, 101] width 91 height 15
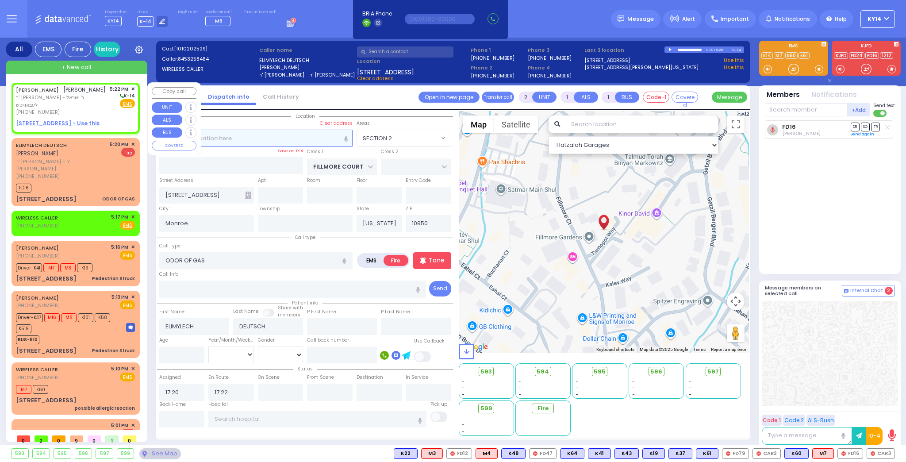
select select
radio input "true"
type input "[PERSON_NAME]"
type input "SANDEL"
select select
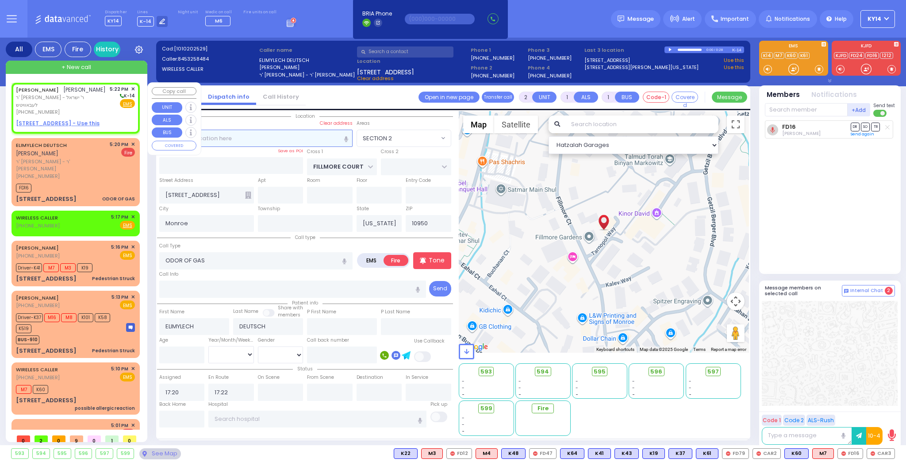
type input "17:22"
select select "Hatzalah Garages"
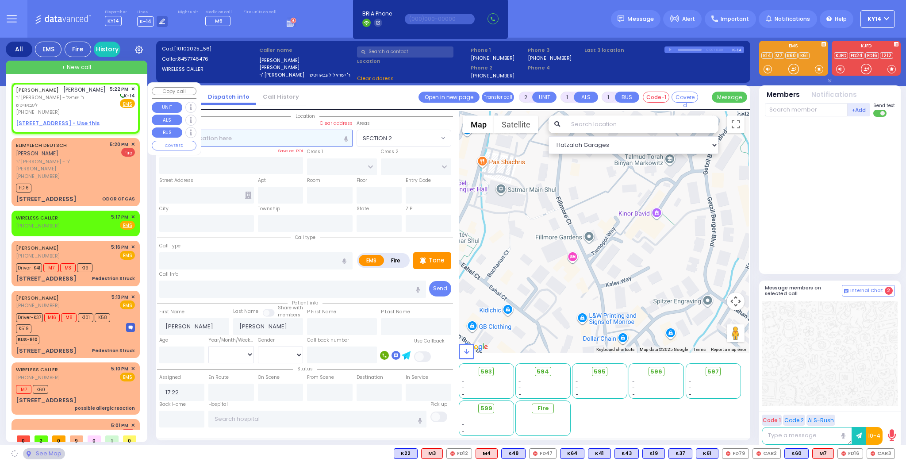
select select
radio input "true"
select select
select select "Hatzalah Garages"
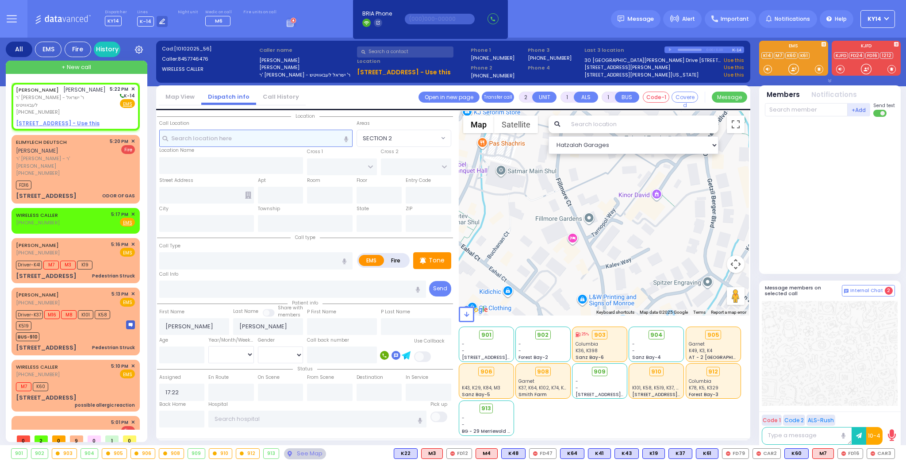
click at [239, 143] on input "text" at bounding box center [255, 138] width 193 height 17
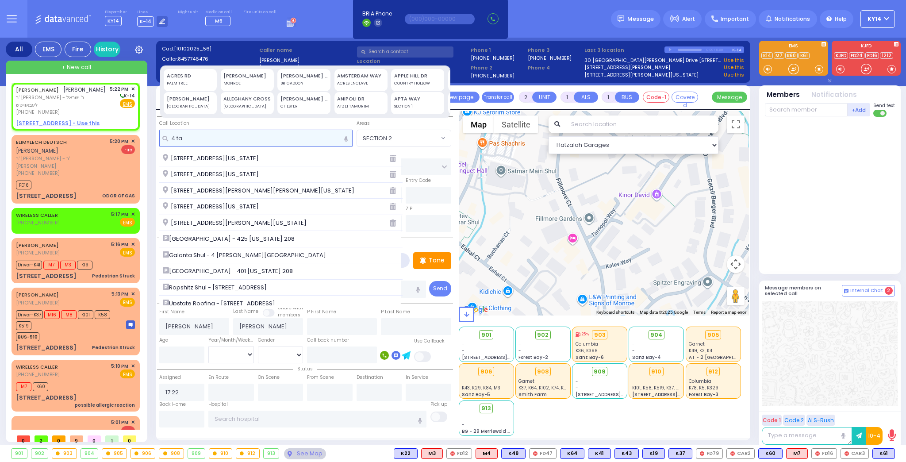
click at [208, 138] on input "4 ta" at bounding box center [255, 138] width 193 height 17
click at [188, 137] on input "4 ta" at bounding box center [255, 138] width 193 height 17
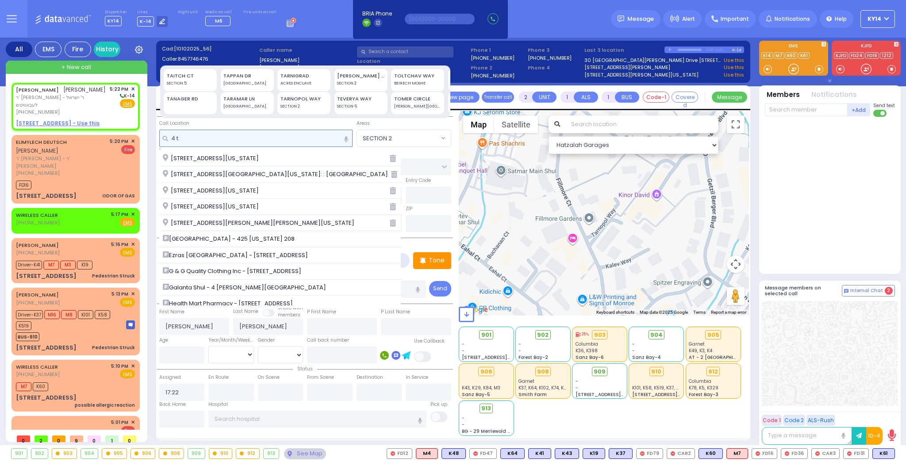
type input "4 te"
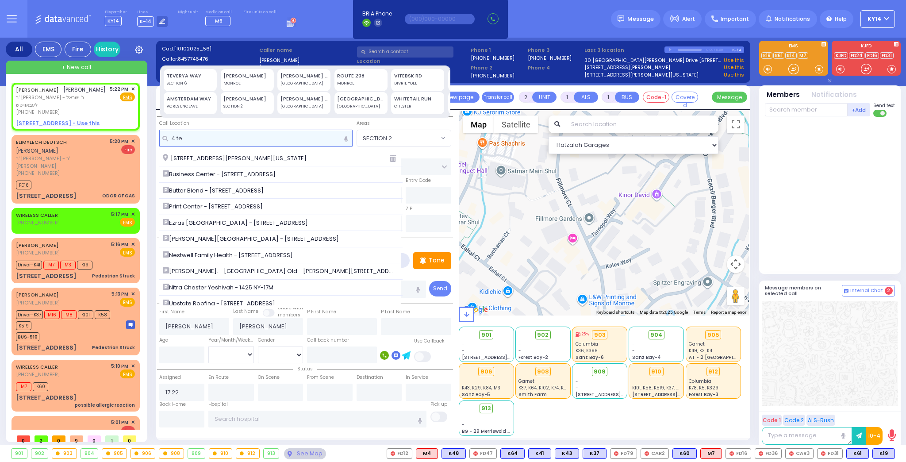
select select
radio input "true"
select select
select select "Hatzalah Garages"
click at [189, 136] on input "4 te" at bounding box center [255, 138] width 193 height 17
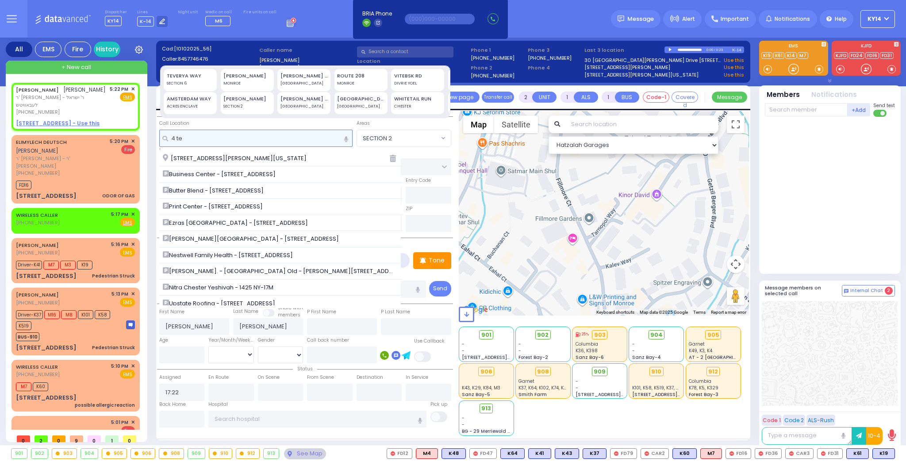
drag, startPoint x: 189, startPoint y: 137, endPoint x: 177, endPoint y: 138, distance: 12.5
click at [173, 138] on input "4 te" at bounding box center [255, 138] width 193 height 17
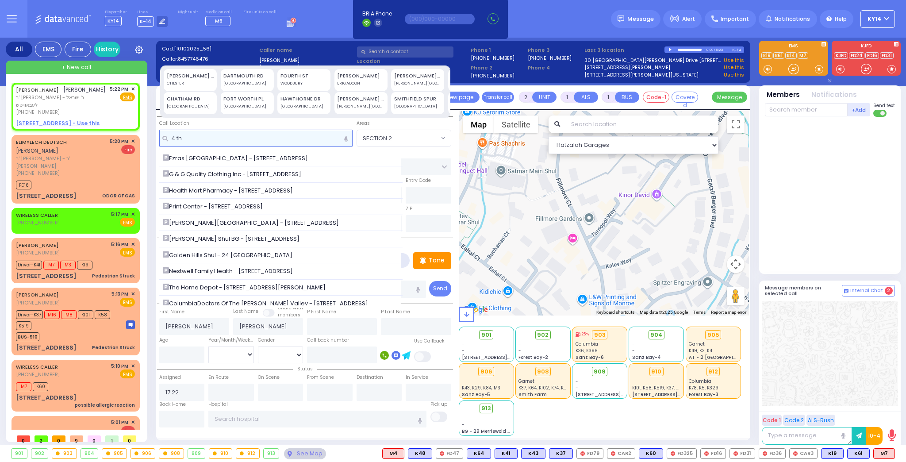
drag, startPoint x: 188, startPoint y: 138, endPoint x: 176, endPoint y: 139, distance: 12.4
click at [176, 139] on input "4 th" at bounding box center [255, 138] width 193 height 17
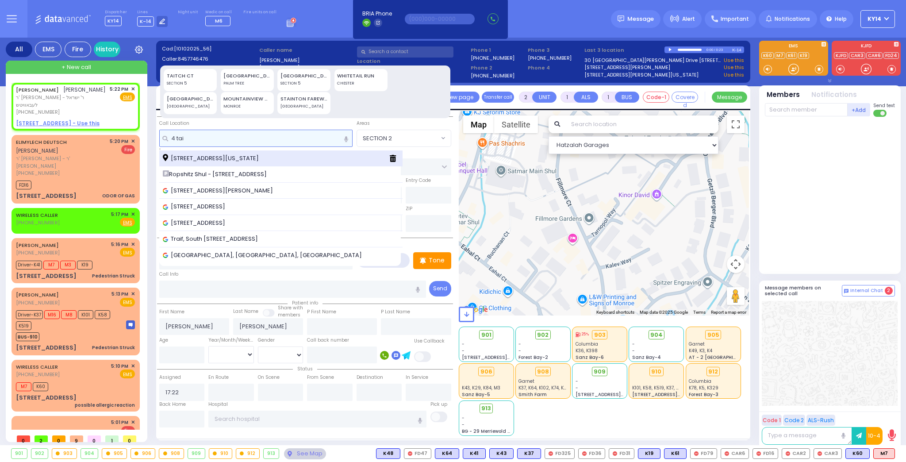
type input "4 tai"
click at [195, 159] on span "4 Taitch Court Monroe New York 10950" at bounding box center [212, 158] width 99 height 9
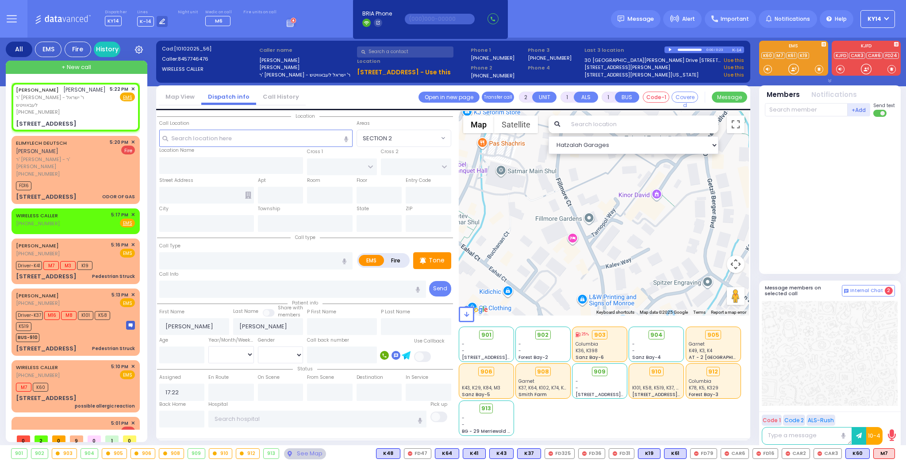
select select
radio input "true"
select select
select select "Hatzalah Garages"
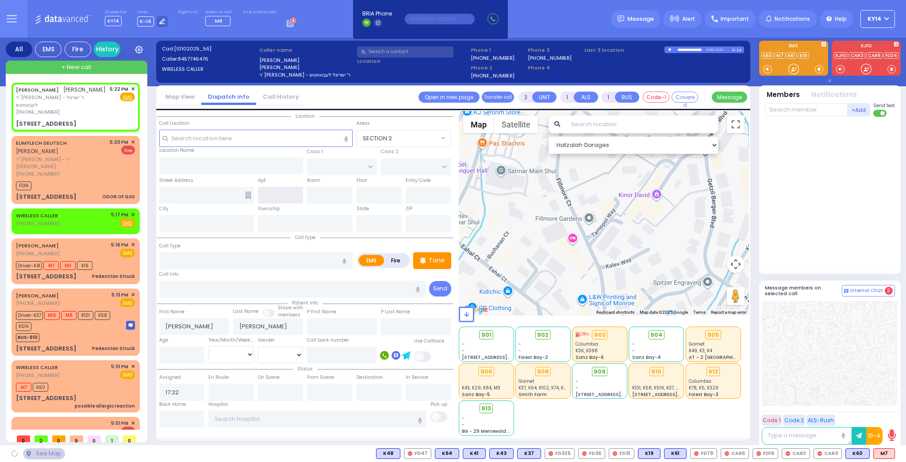
type input "TAITCH COURT"
type input "[GEOGRAPHIC_DATA]"
type input "4 Taitch Court"
type input "Monroe"
type input "[US_STATE]"
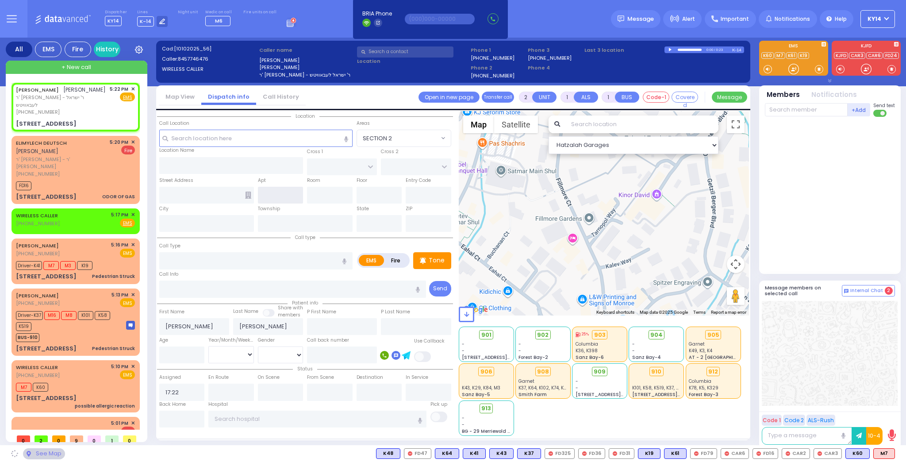
type input "10950"
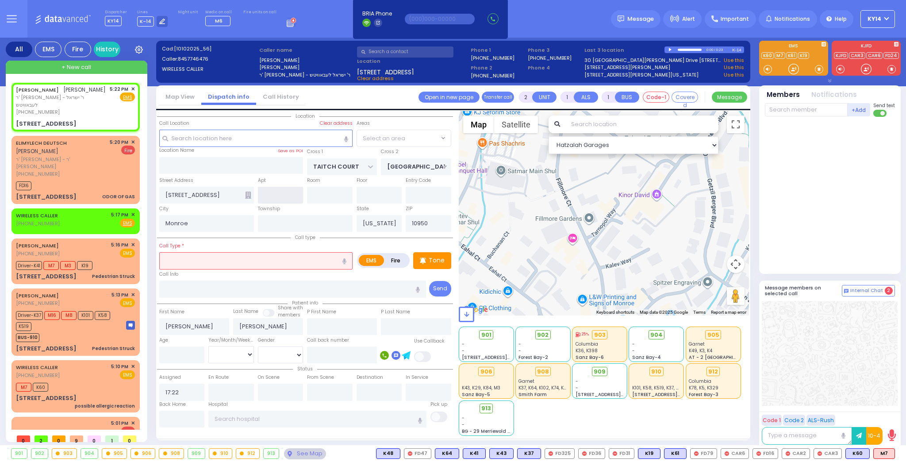
select select "SECTION 5"
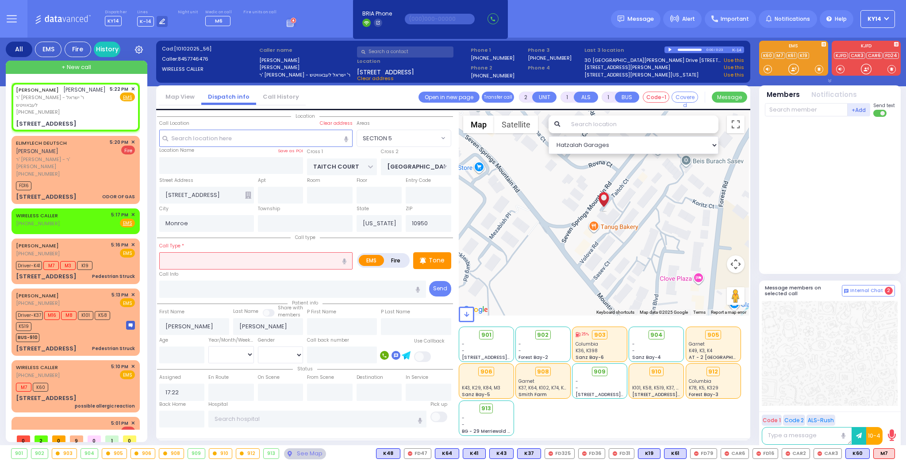
click at [669, 49] on div at bounding box center [670, 50] width 5 height 4
click at [683, 50] on div at bounding box center [690, 50] width 24 height 2
click at [670, 49] on div at bounding box center [670, 50] width 5 height 4
click at [202, 261] on input "text" at bounding box center [255, 260] width 193 height 17
click at [285, 193] on input "text" at bounding box center [281, 195] width 46 height 17
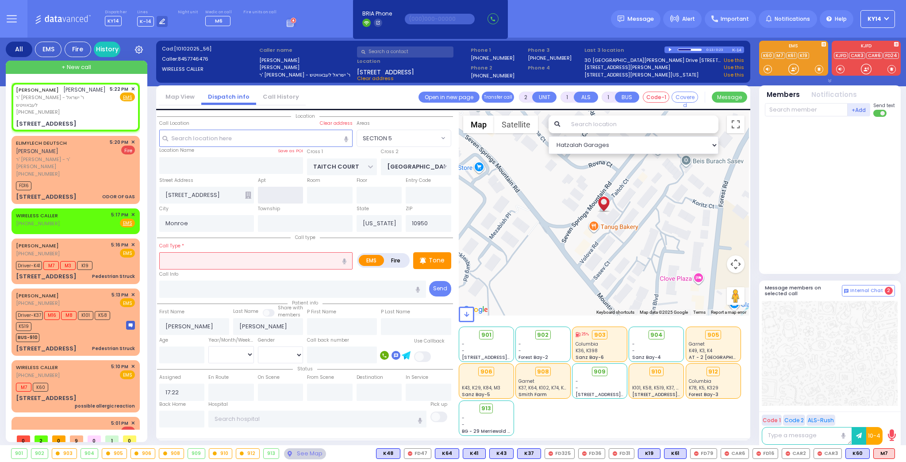
select select
radio input "true"
select select
select select "Hatzalah Garages"
type input "10"
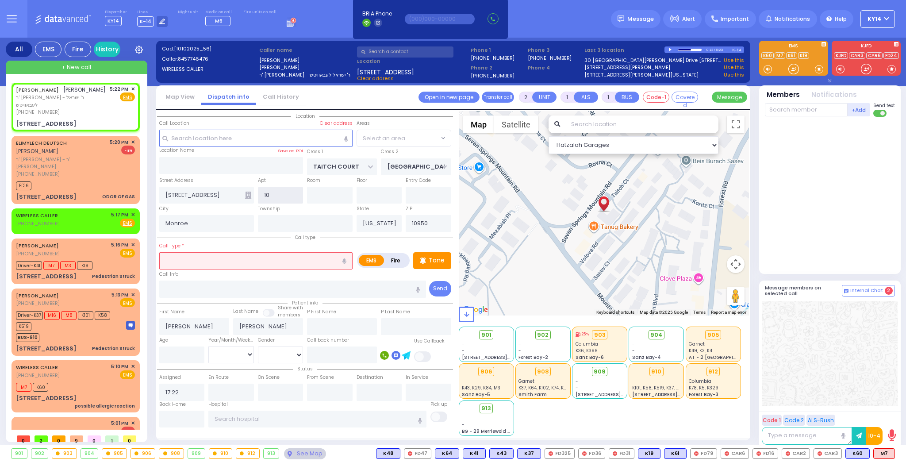
select select "SECTION 5"
type input "103"
click at [669, 50] on div at bounding box center [670, 50] width 5 height 4
select select
radio input "true"
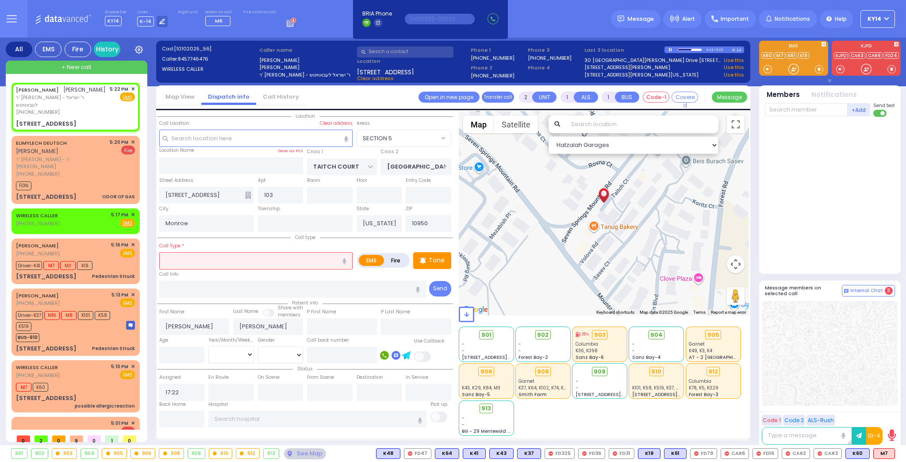
select select
select select "Hatzalah Garages"
select select "SECTION 5"
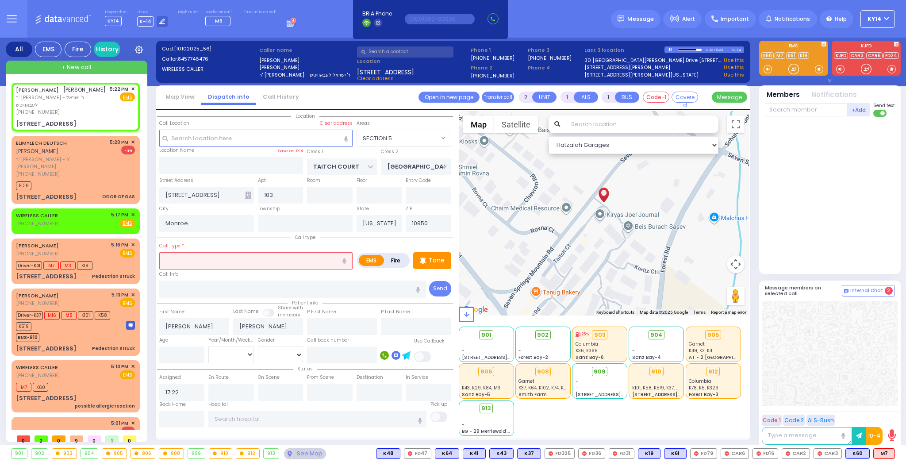
select select "SECTION 5"
select select
click at [669, 49] on div at bounding box center [670, 50] width 5 height 4
click at [265, 262] on input "text" at bounding box center [255, 260] width 193 height 17
click at [678, 49] on div at bounding box center [687, 49] width 19 height 1
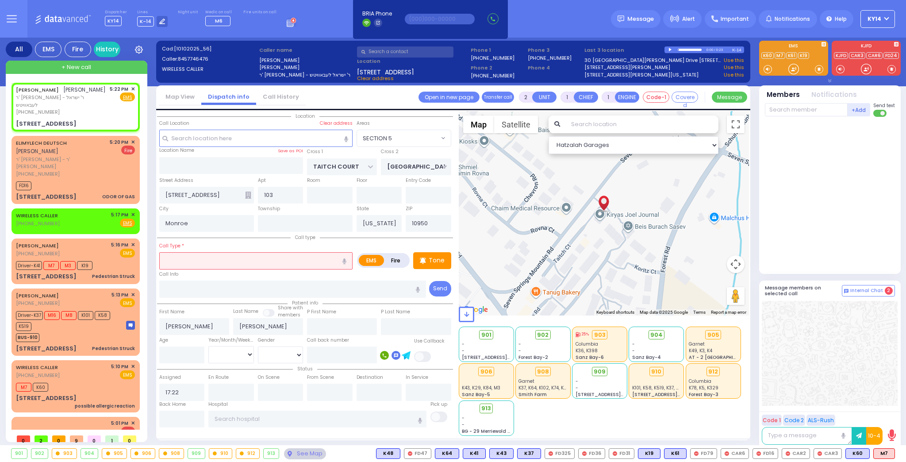
select select
radio input "true"
select select
select select "Hatzalah Garages"
click at [668, 50] on div "0:00 / 0:23" at bounding box center [699, 49] width 68 height 7
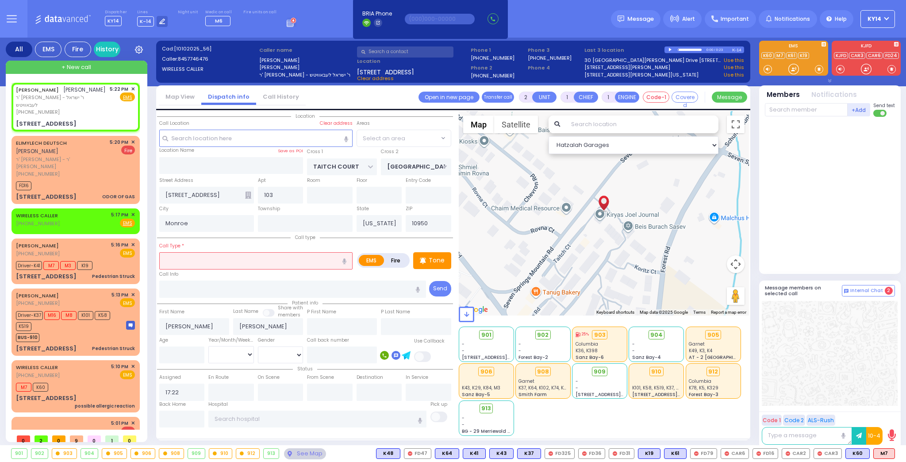
select select "SECTION 5"
click at [669, 50] on div at bounding box center [670, 50] width 5 height 4
click at [254, 263] on input "text" at bounding box center [255, 260] width 193 height 17
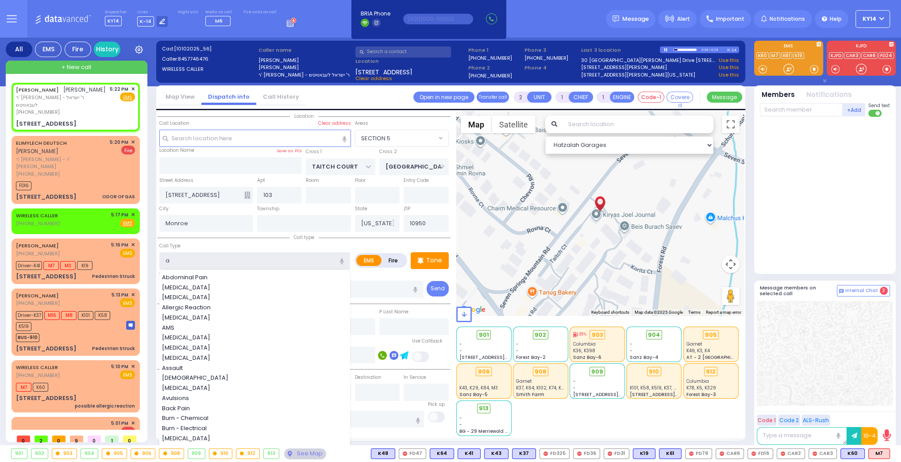
type input "al"
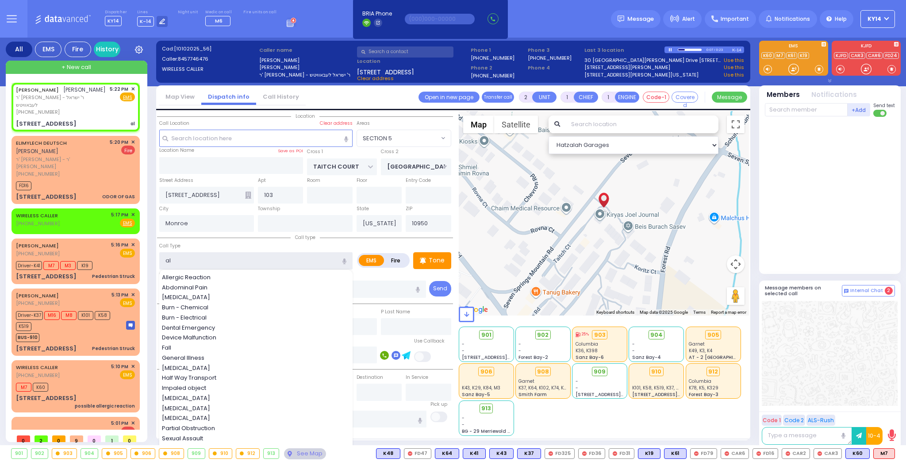
select select
radio input "true"
select select
select select "Hatzalah Garages"
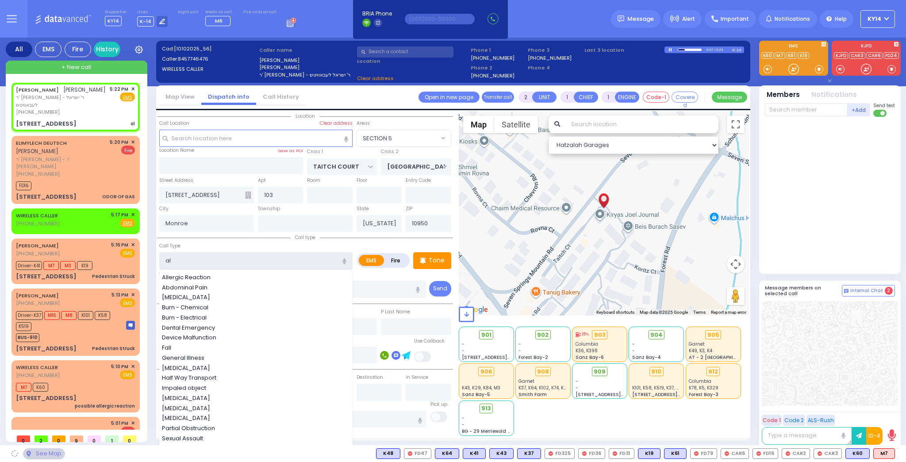
select select
radio input "true"
select select
drag, startPoint x: 182, startPoint y: 260, endPoint x: 129, endPoint y: 262, distance: 53.1
click at [129, 262] on div "All EMS Fire History Settings" at bounding box center [453, 243] width 895 height 411
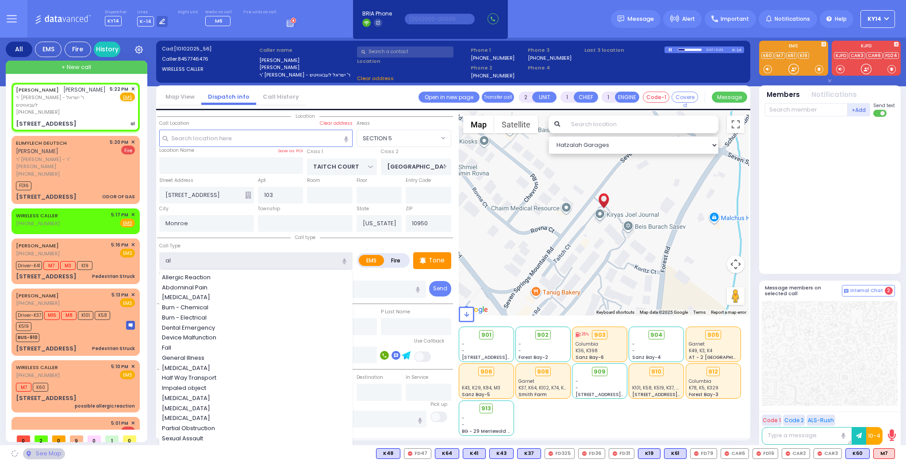
select select "Hatzalah Garages"
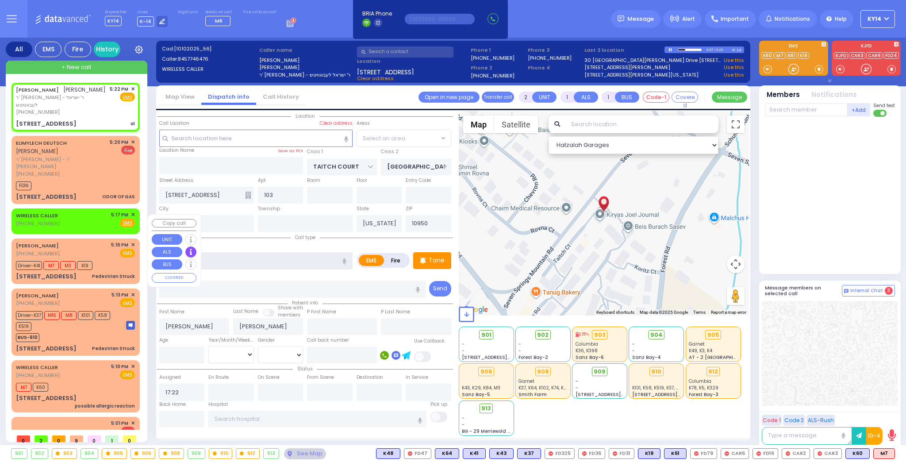
select select "SECTION 5"
select select
radio input "true"
select select
select select "SECTION 5"
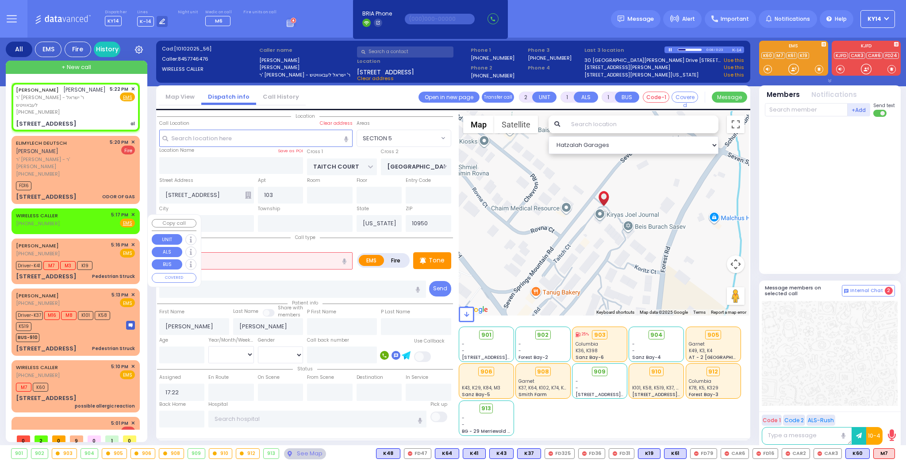
select select "Hatzalah Garages"
click at [394, 256] on label "Fire" at bounding box center [396, 260] width 25 height 11
radio input "true"
select select
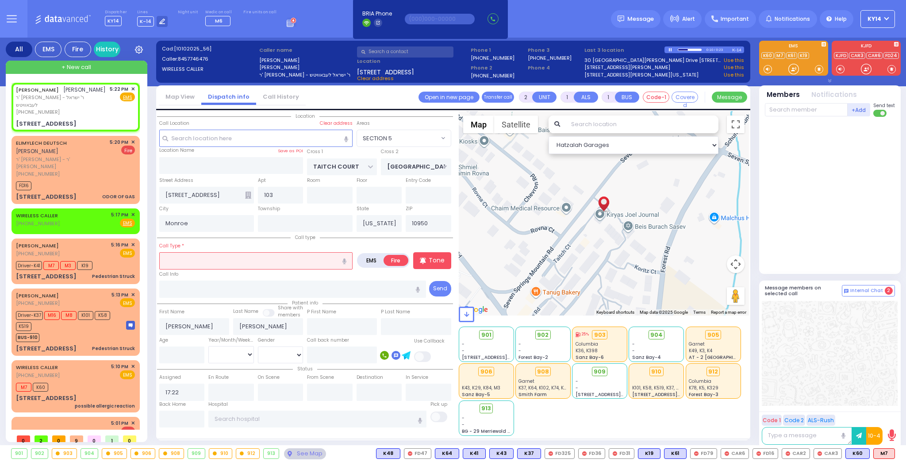
radio input "true"
select select
select select "Hatzalah Garages"
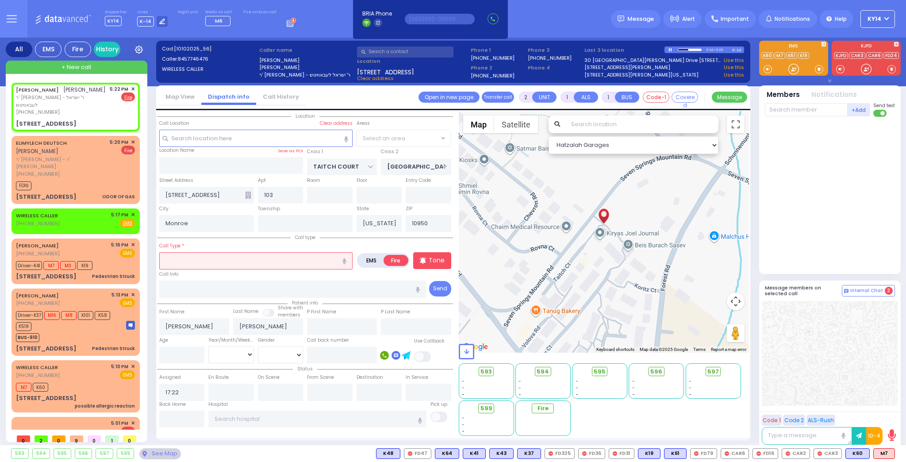
select select "SECTION 5"
click at [345, 260] on icon "button" at bounding box center [344, 261] width 4 height 6
type input "alarm sounding"
select select
radio input "true"
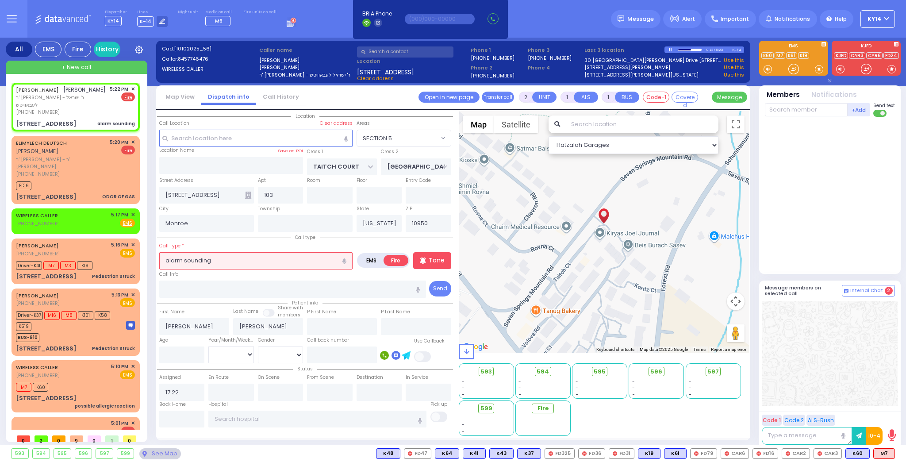
select select
select select "Hatzalah Garages"
select select "SECTION 5"
click at [669, 48] on div at bounding box center [670, 50] width 5 height 4
click at [431, 259] on p "Tone" at bounding box center [437, 260] width 16 height 9
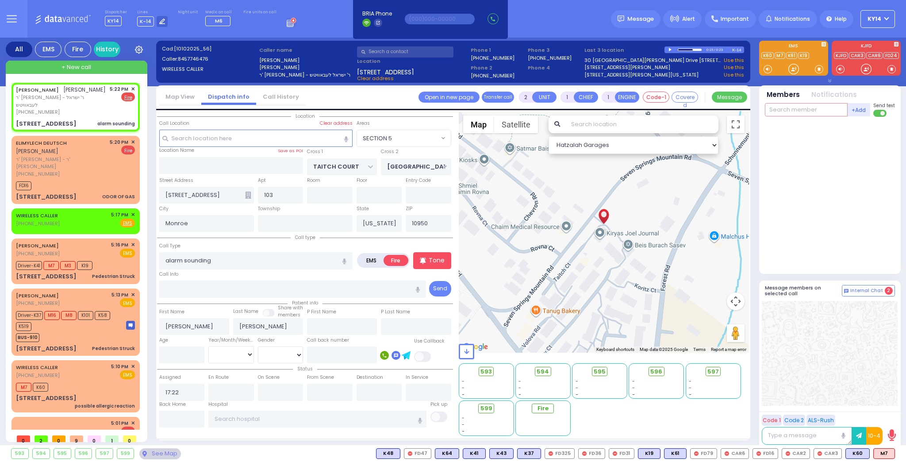
click at [807, 110] on input "text" at bounding box center [806, 109] width 83 height 13
type input "55"
select select
radio input "true"
select select
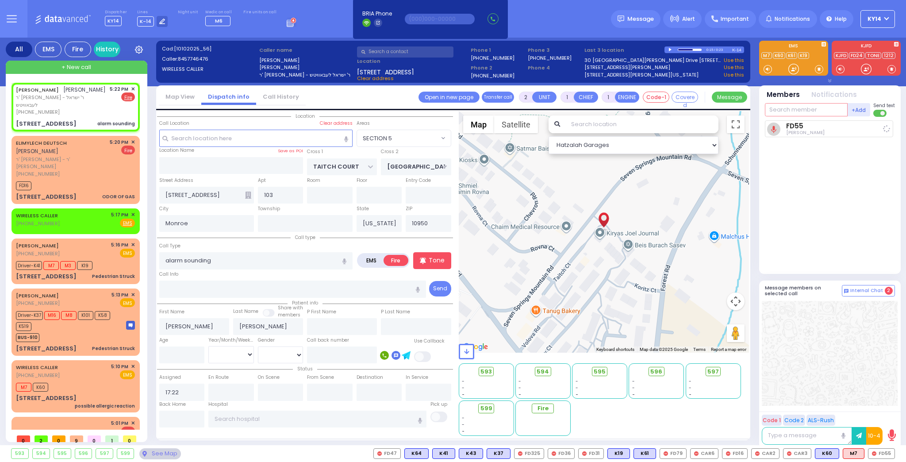
type input "17:25"
select select "Hatzalah Garages"
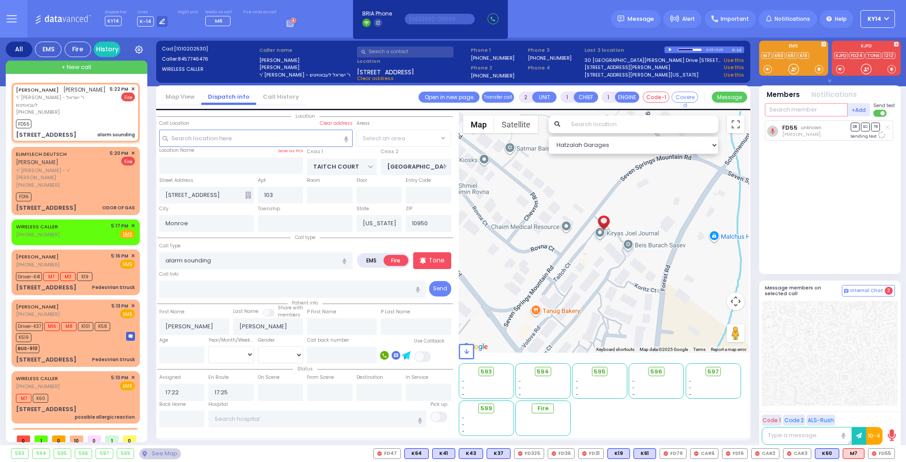
select select "SECTION 5"
click at [88, 222] on div "WIRELESS CALLER (845) 837-9856 5:17 PM ✕ Fire EMS" at bounding box center [75, 230] width 119 height 16
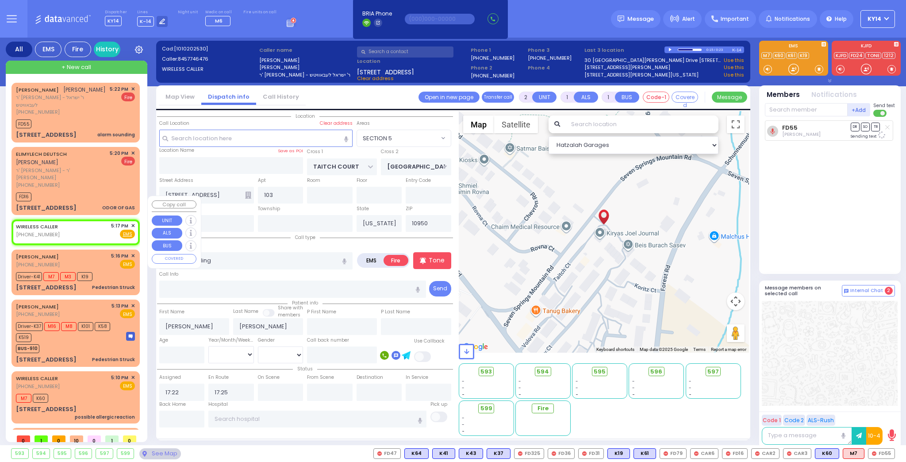
select select
radio input "true"
select select
type input "17:17"
select select "Hatzalah Garages"
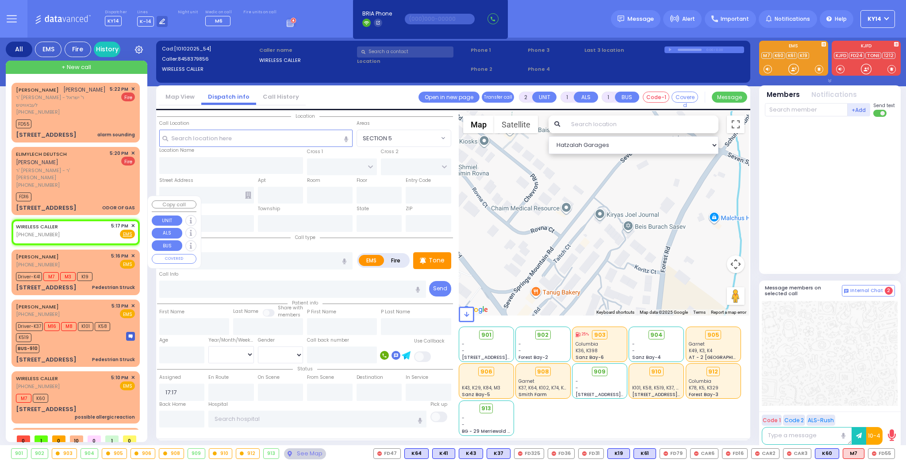
click at [131, 222] on span "✕" at bounding box center [133, 226] width 4 height 8
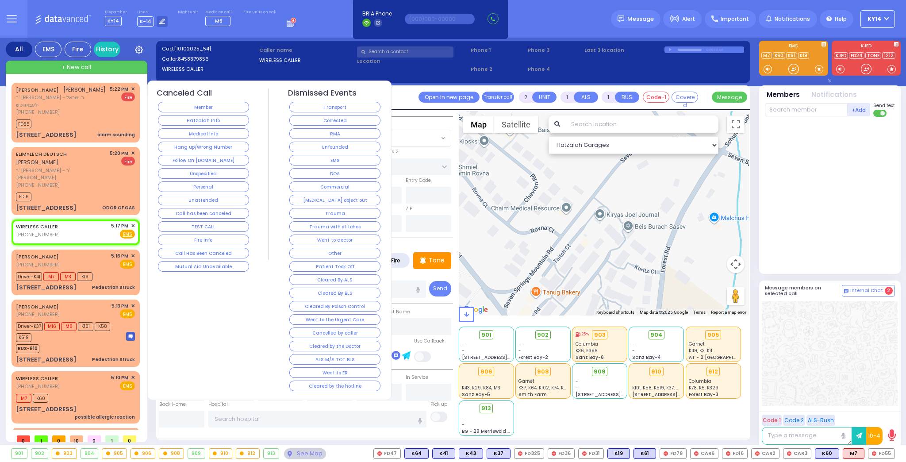
click at [211, 115] on button "Hatzalah Info" at bounding box center [203, 120] width 91 height 11
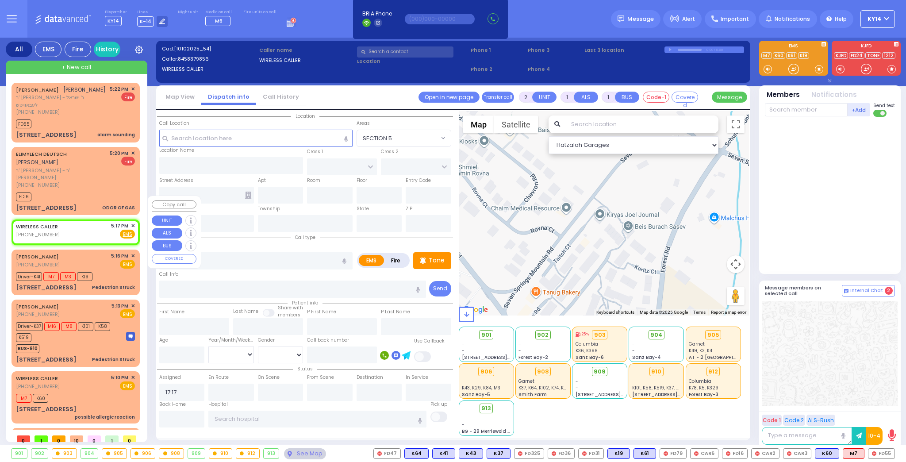
select select
radio input "true"
select select
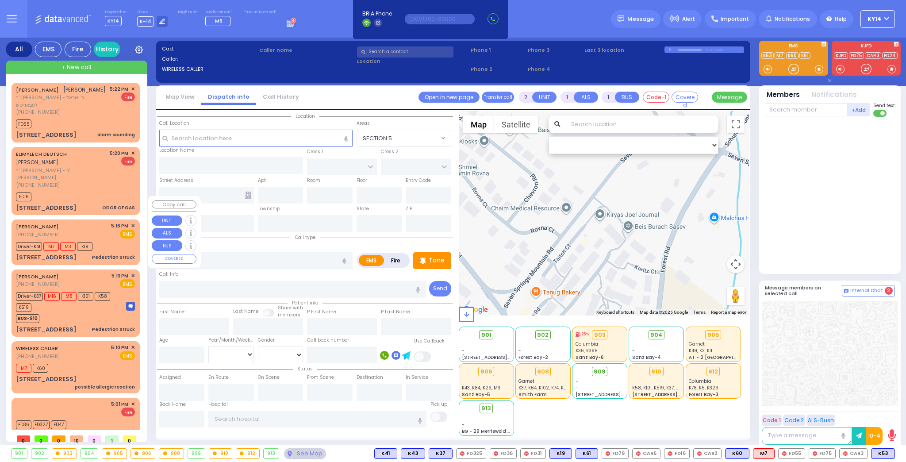
click at [89, 222] on div "ARYE TELLER (917) 974-7693 5:16 PM ✕ EMS" at bounding box center [75, 230] width 119 height 16
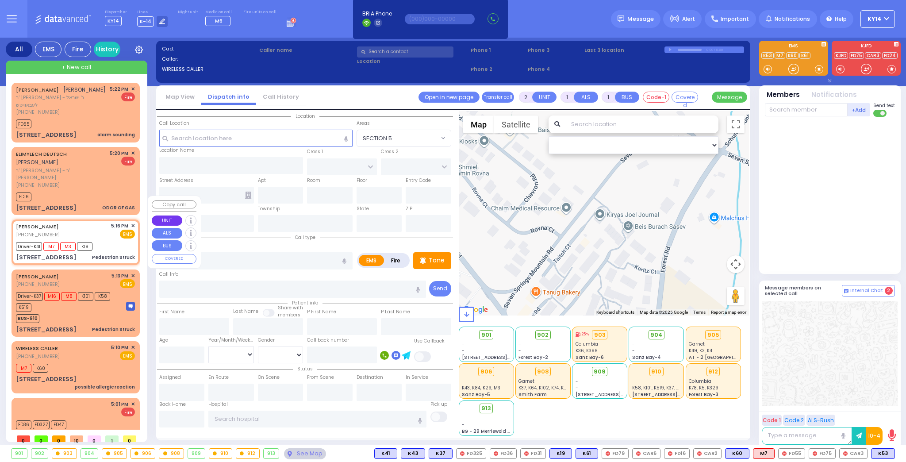
type input "4"
type input "2"
select select
type input "Pedestrian Struck"
radio input "true"
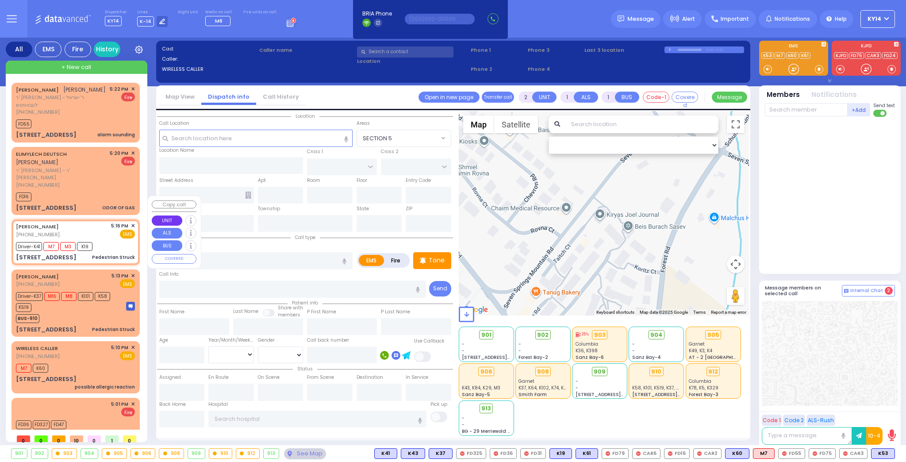
type input "ARYE"
type input "TELLER"
select select
type input "17:16"
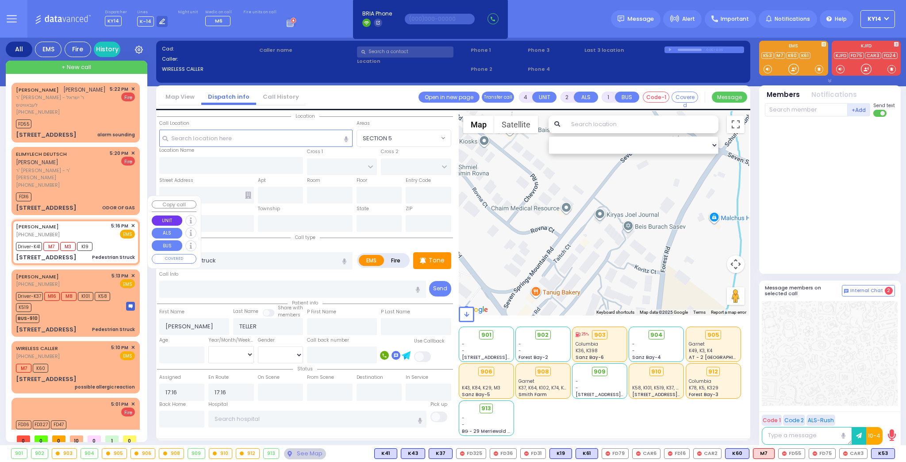
select select "Hatzalah Garages"
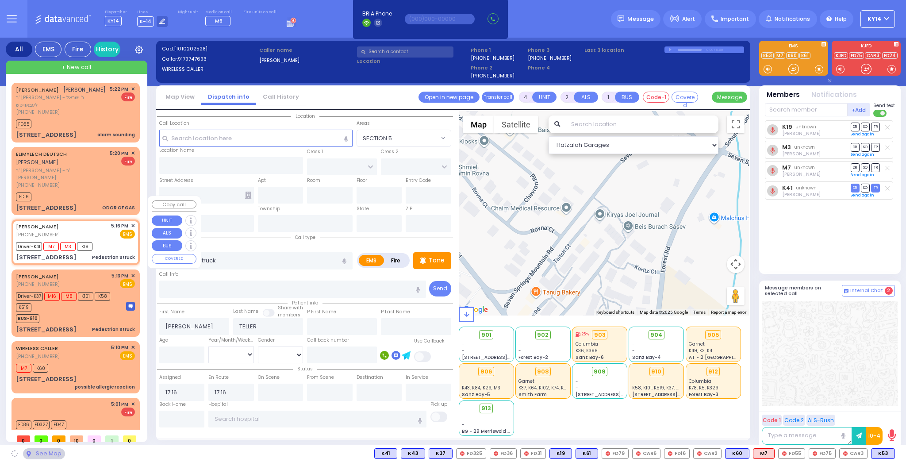
type input "BAKERTOWN RD"
type input "COUNTY ROUTE 105"
type input "18 AUSTRA PKWY"
type input "106"
type input "Kiryas Joel"
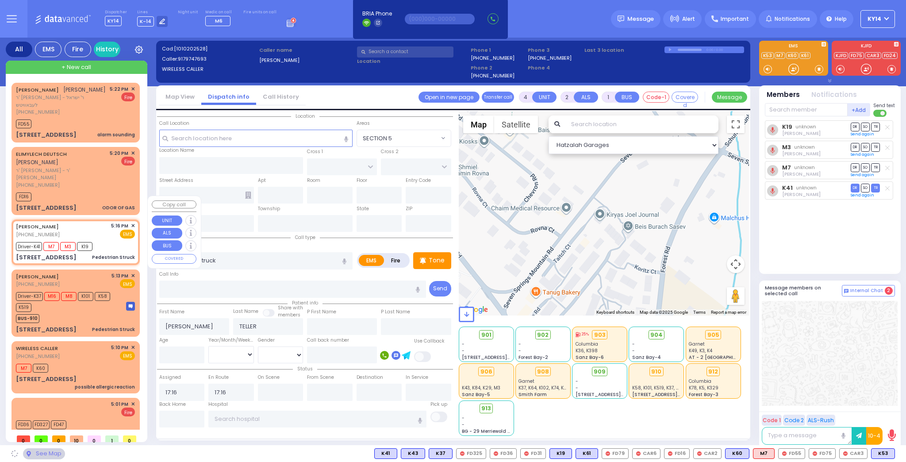
type input "[US_STATE]"
type input "10950"
select select "SECTION 4"
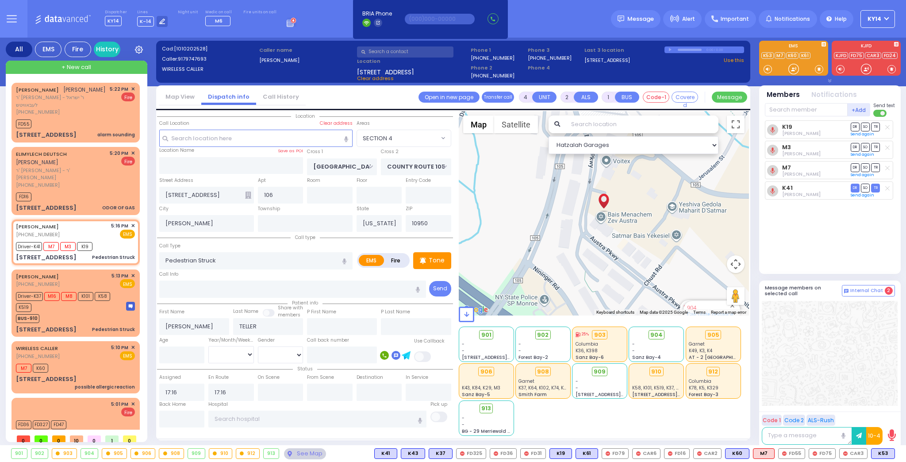
click at [887, 165] on icon at bounding box center [887, 167] width 4 height 5
select select
radio input "true"
select select
select select "Hatzalah Garages"
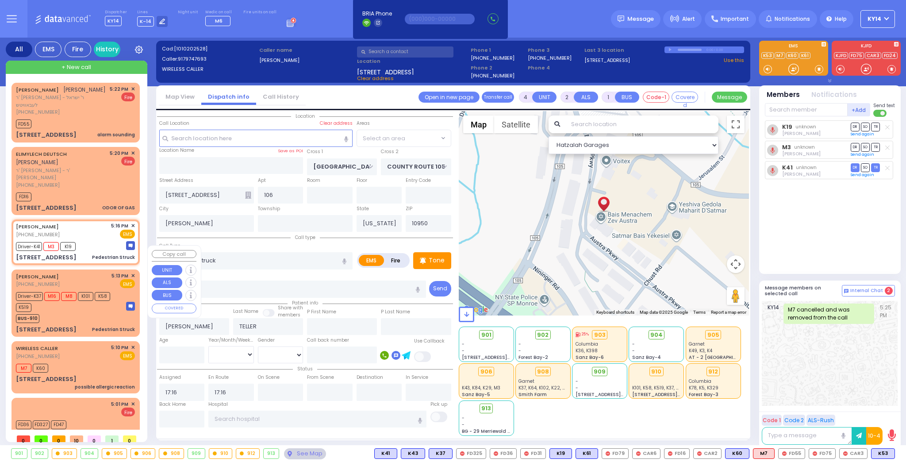
select select "SECTION 4"
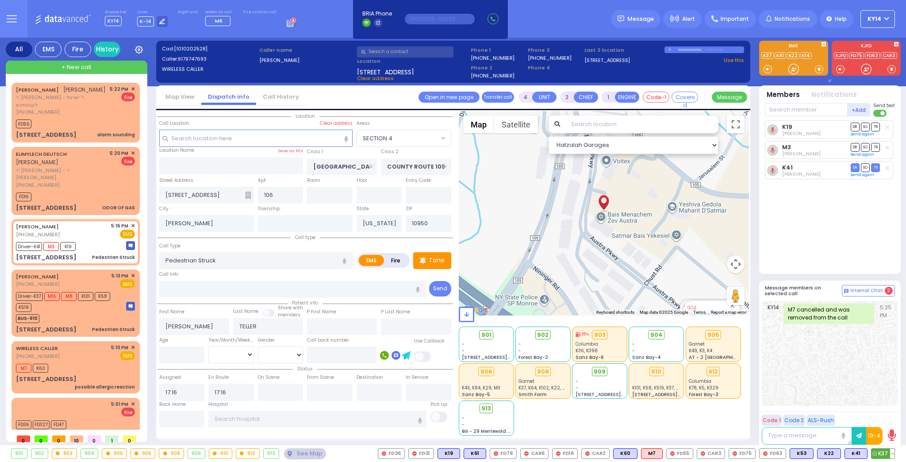
click at [894, 453] on button at bounding box center [892, 454] width 4 height 10
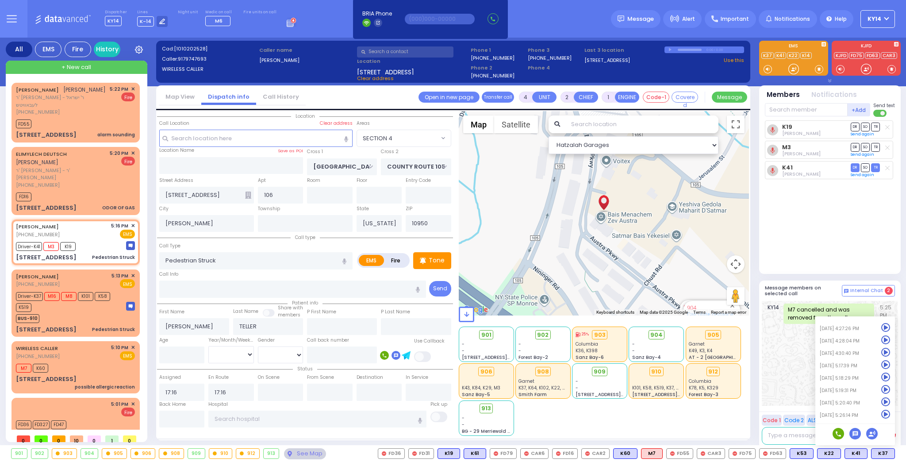
click at [787, 391] on div "KY14 M7 cancelled and was removed from the call 5:25 PM" at bounding box center [830, 353] width 136 height 105
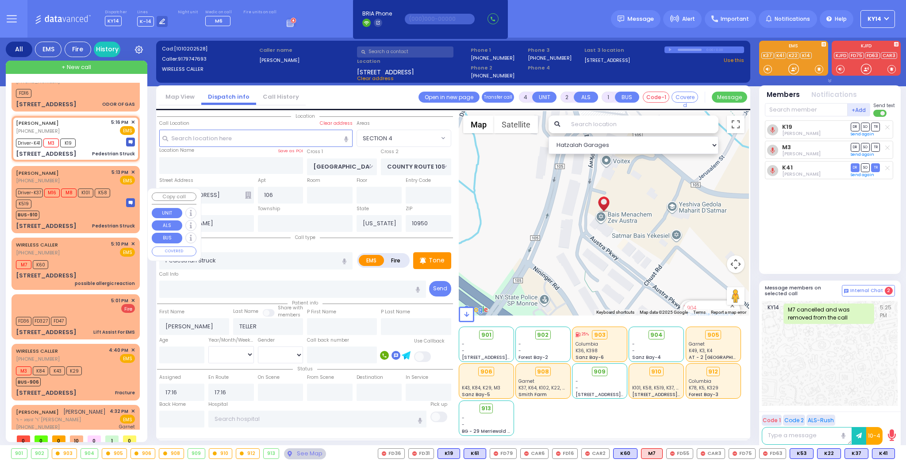
scroll to position [93, 0]
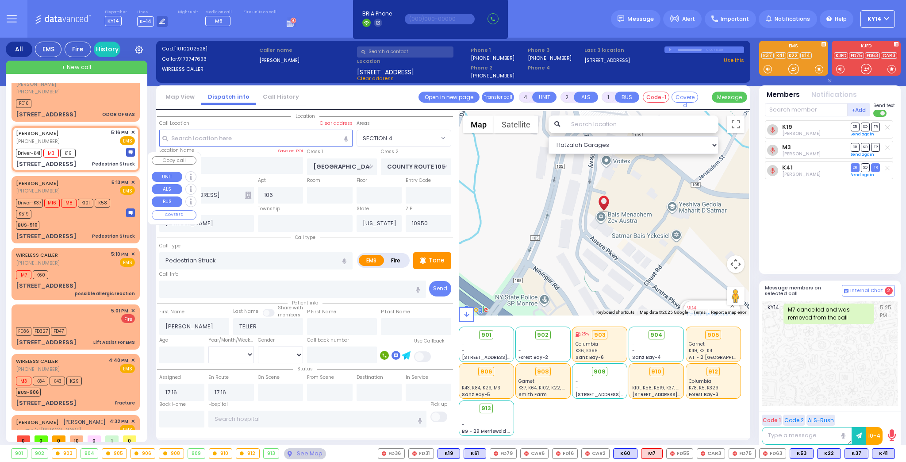
click at [90, 196] on div "Driver-K37 M16 M8 K101 K58 K519" at bounding box center [67, 207] width 102 height 22
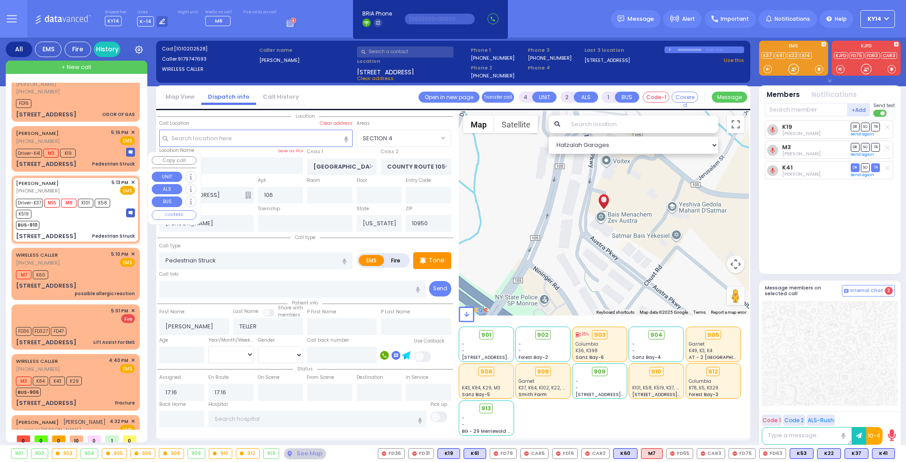
type input "2"
type input "1"
select select
radio input "true"
select select
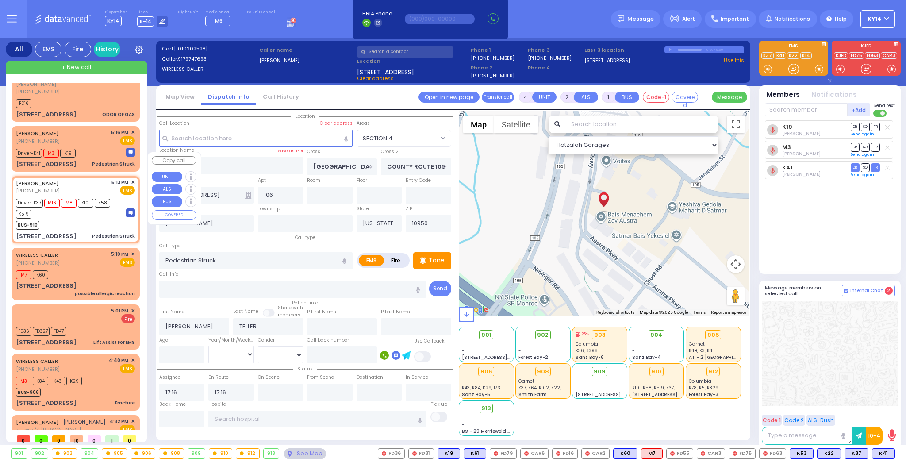
type input "17:13"
type input "17:14"
select select "Hatzalah Garages"
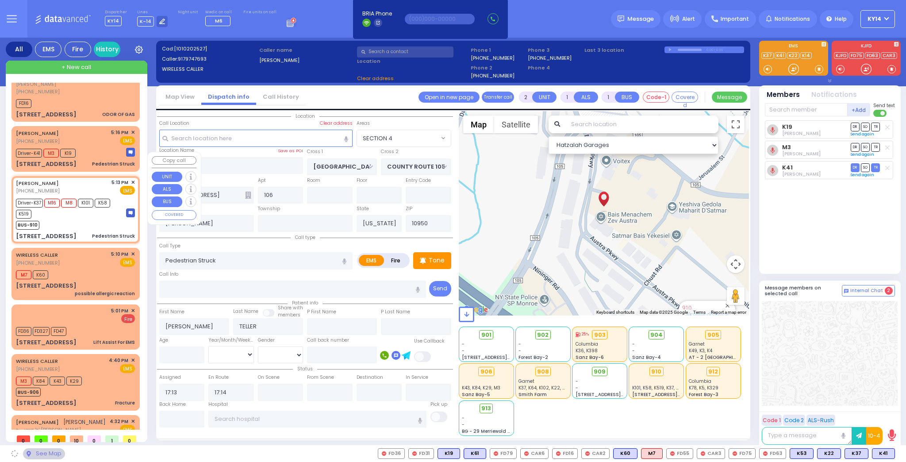
select select "SECTION 4"
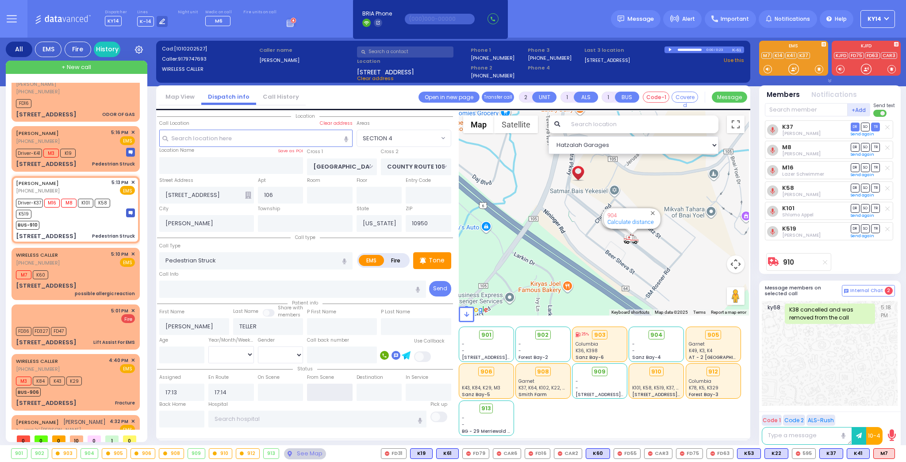
click at [327, 387] on input "text" at bounding box center [330, 392] width 46 height 17
type input "17:26"
click at [276, 417] on input "text" at bounding box center [317, 419] width 218 height 17
select select
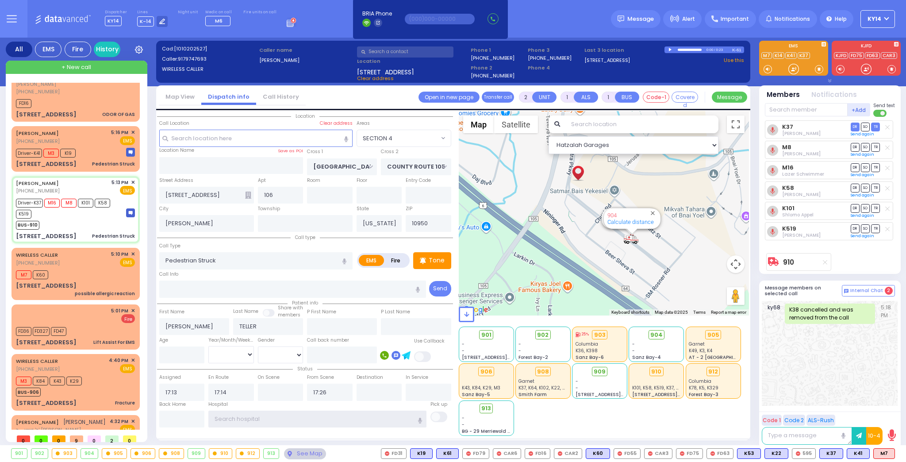
radio input "true"
select select
select select "SECTION 4"
select select "Hatzalah Garages"
click at [132, 250] on span "✕" at bounding box center [133, 254] width 4 height 8
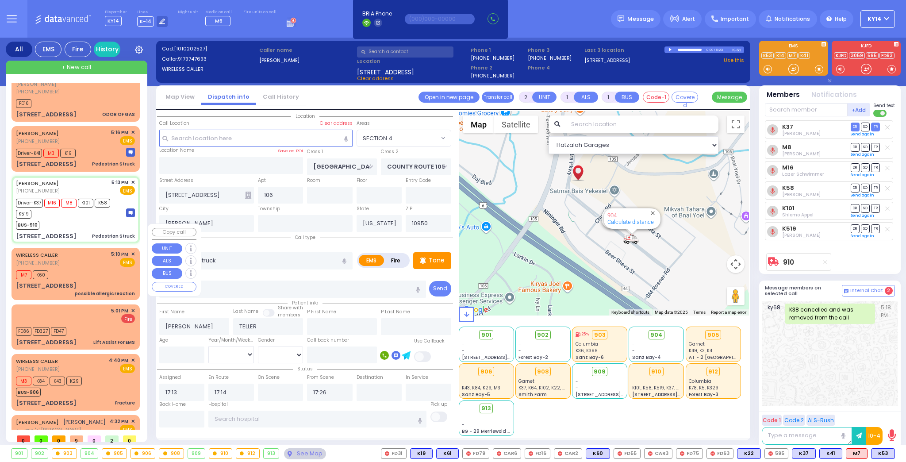
click at [133, 249] on div "WIRELESS CALLER (845) 662-7070 5:10 PM ✕ EMS M7 K60" at bounding box center [75, 273] width 125 height 49
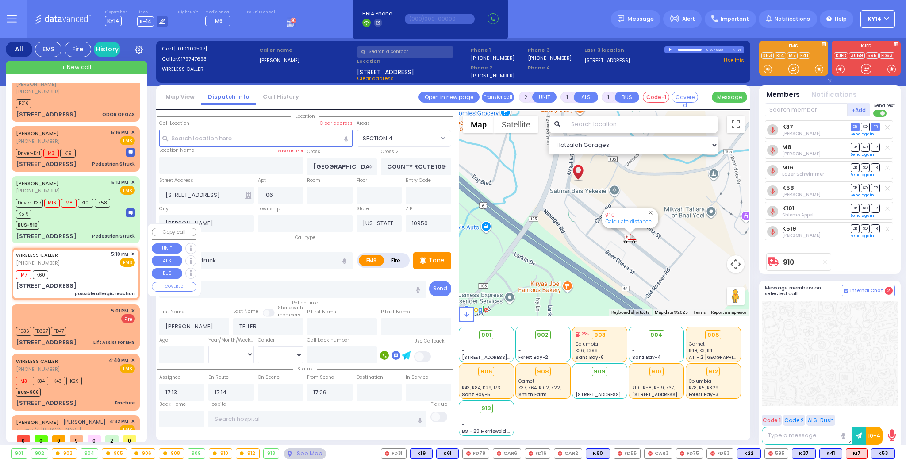
select select
type input "possible allergic reaction"
radio input "true"
select select
type input "17:10"
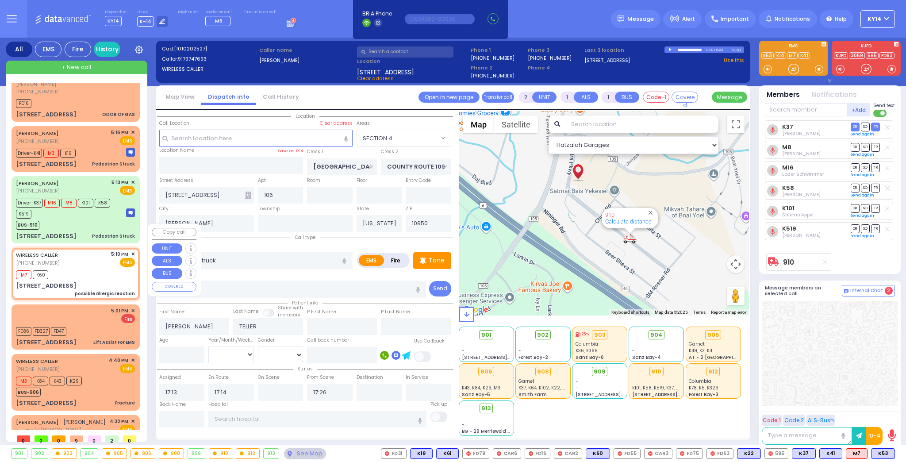
type input "17:12"
type input "FRANKFURT RD"
type input "DINEV COURT"
type input "3 Frankfurt Road 101A"
type input "101a"
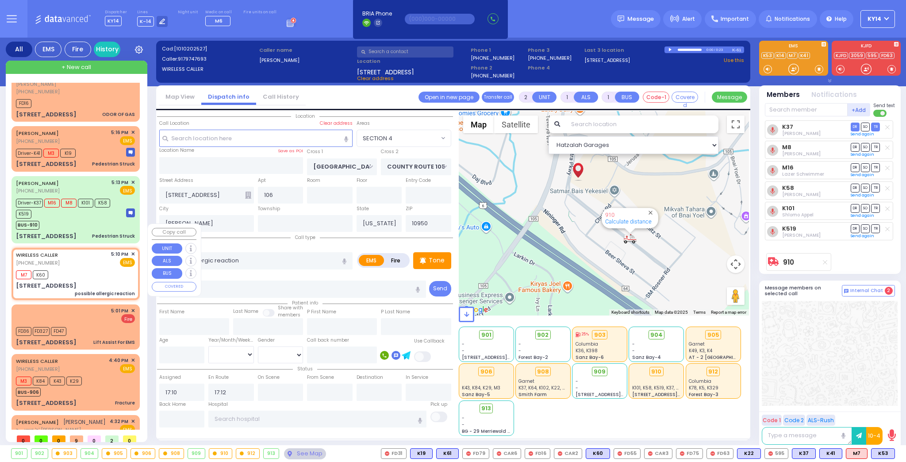
type input "Monroe"
select select "BEIRECH MOSHE"
select select "Hatzalah Garages"
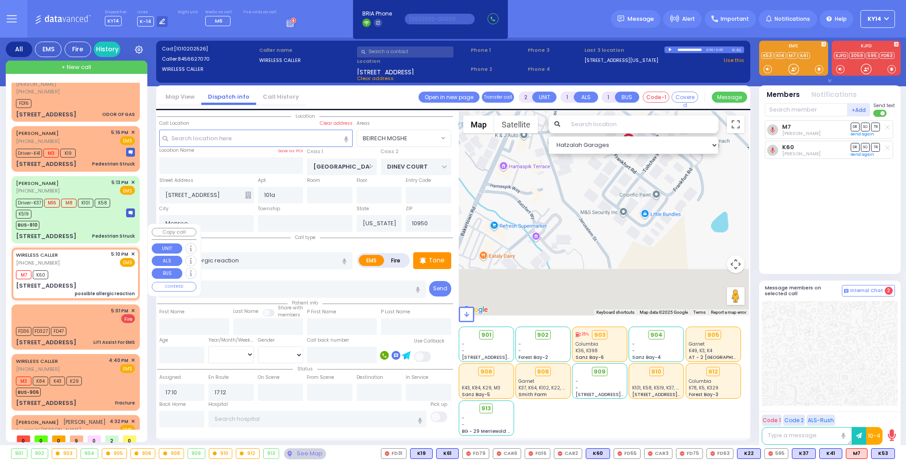
click at [131, 250] on span "✕" at bounding box center [133, 254] width 4 height 8
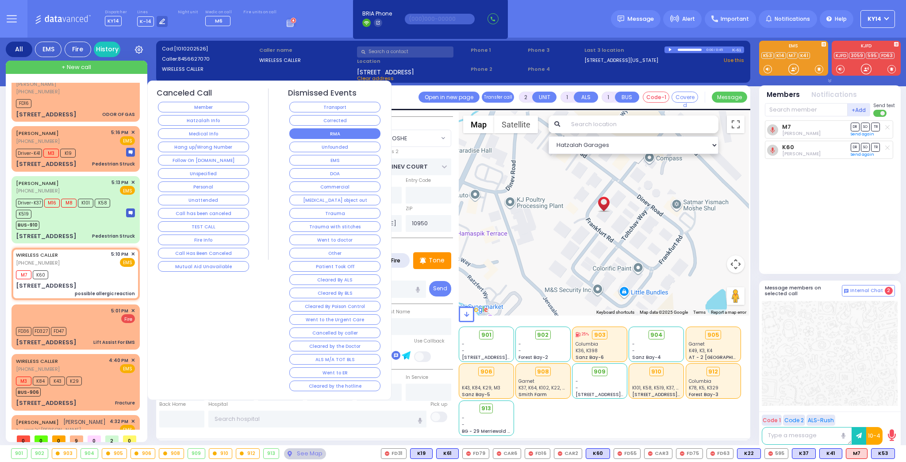
click at [338, 131] on button "RMA" at bounding box center [334, 133] width 91 height 11
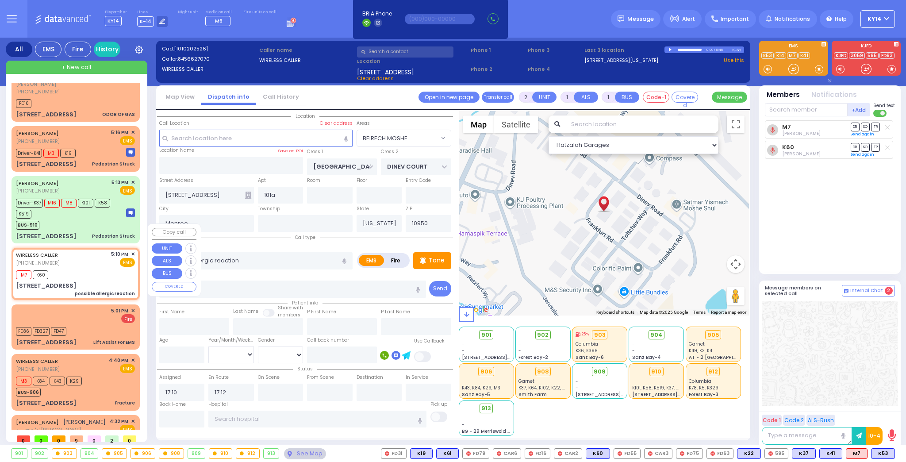
select select
radio input "true"
select select
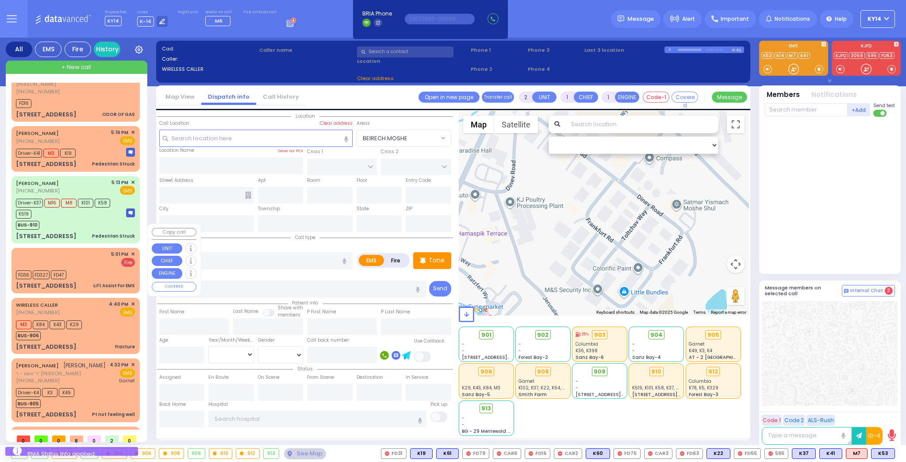
click at [131, 250] on span "✕" at bounding box center [133, 254] width 4 height 8
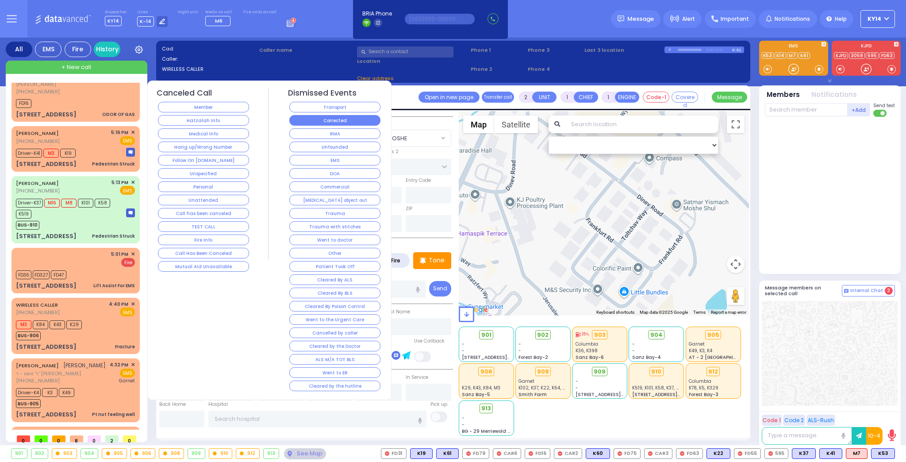
click at [362, 118] on button "Corrected" at bounding box center [334, 120] width 91 height 11
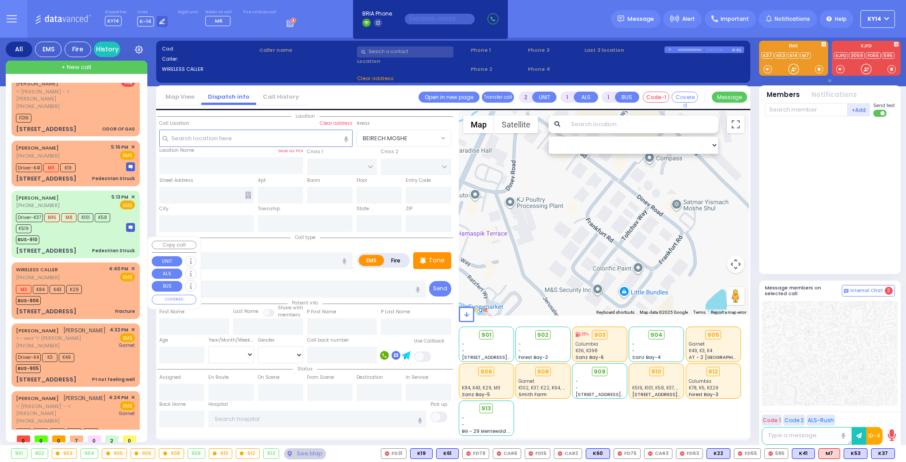
scroll to position [106, 0]
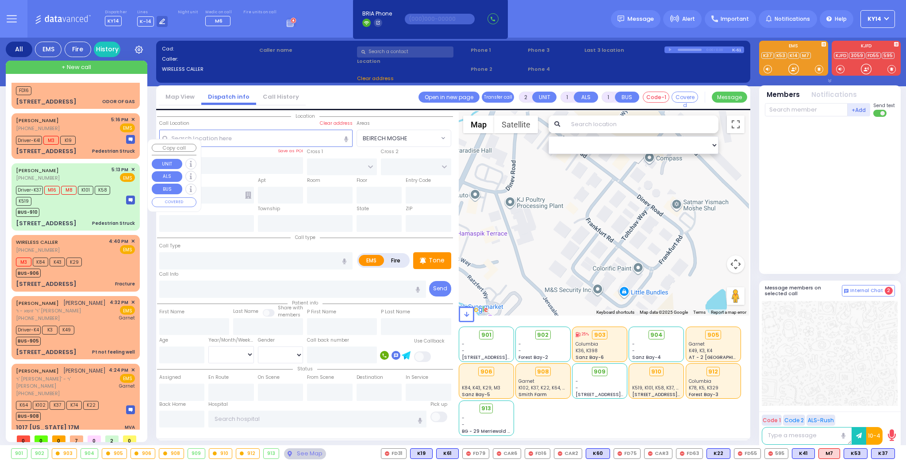
click at [86, 184] on div "Driver-K37 M16 M8 K101 K58 K519" at bounding box center [67, 195] width 102 height 22
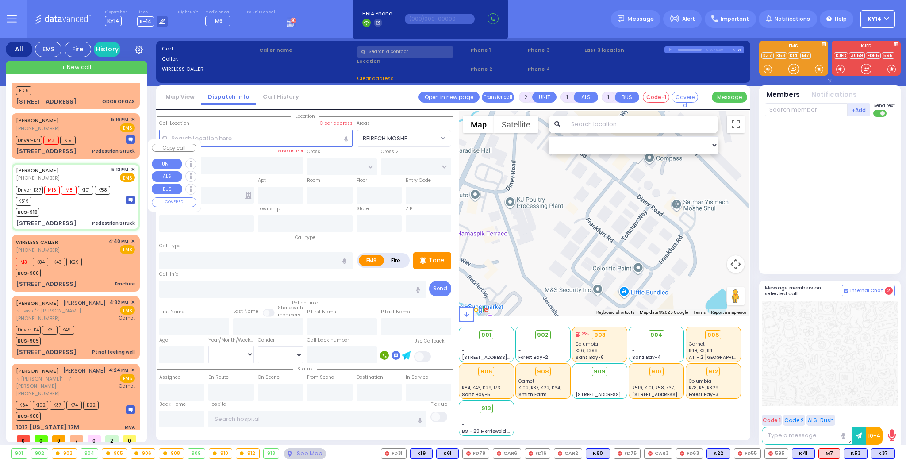
select select
type input "Pedestrian Struck"
radio input "true"
type input "ARYE"
type input "TELLER"
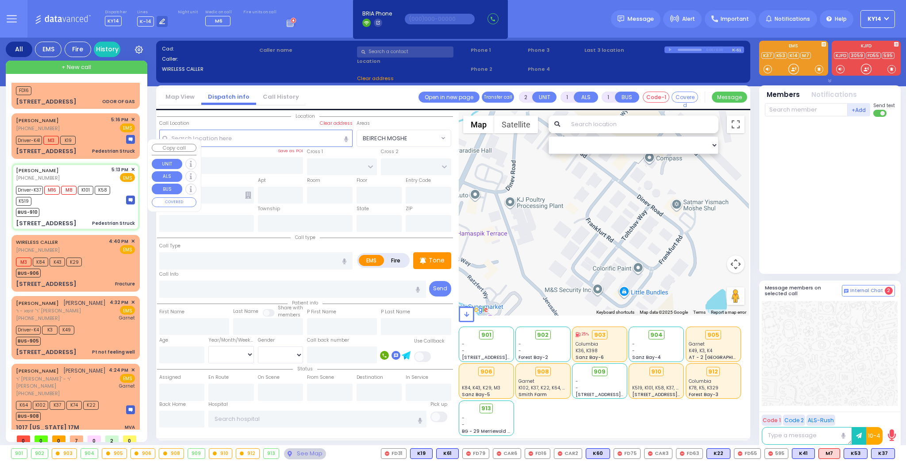
select select
type input "17:13"
type input "17:14"
type input "17:26"
select select "Hatzalah Garages"
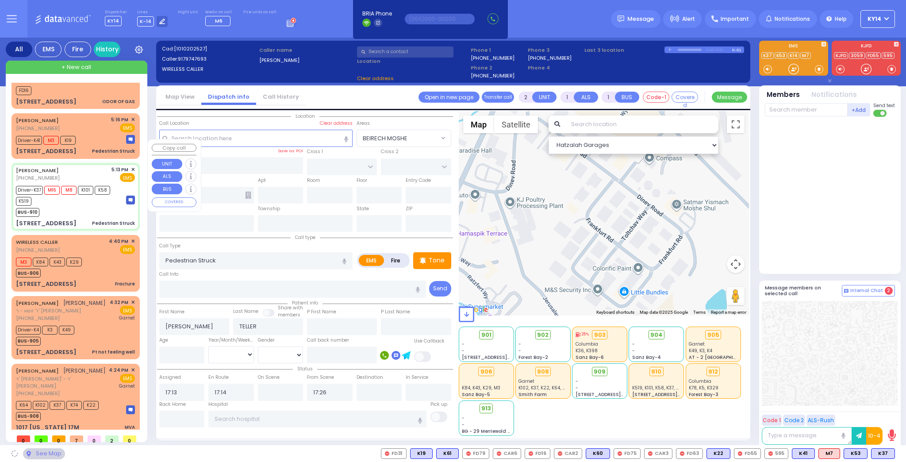
type input "[GEOGRAPHIC_DATA]"
type input "COUNTY ROUTE 105"
type input "[STREET_ADDRESS]"
type input "106"
type input "[PERSON_NAME]"
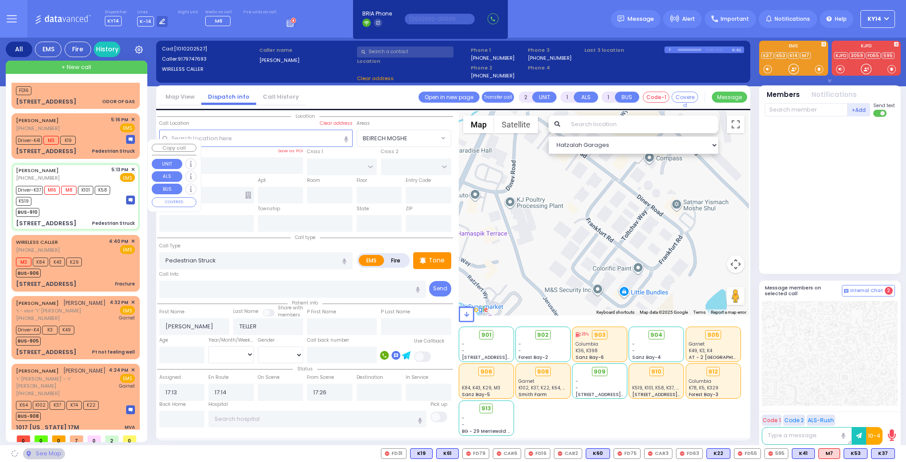
type input "[US_STATE]"
type input "10950"
select select "SECTION 4"
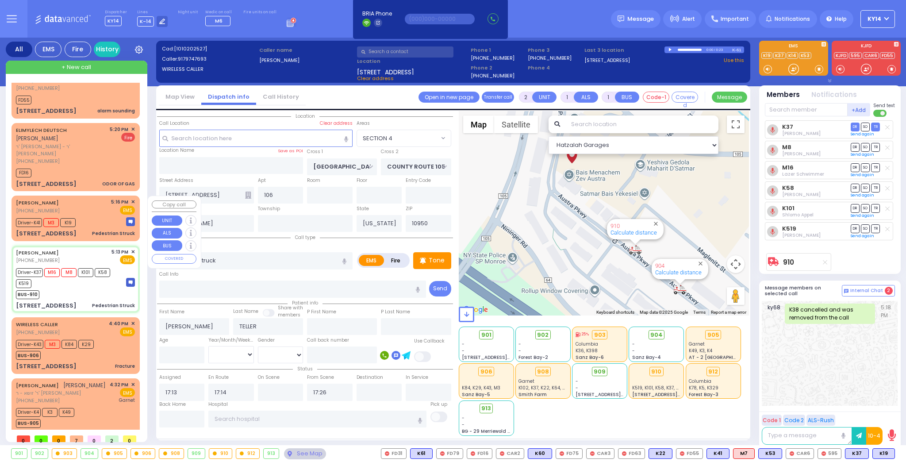
scroll to position [35, 0]
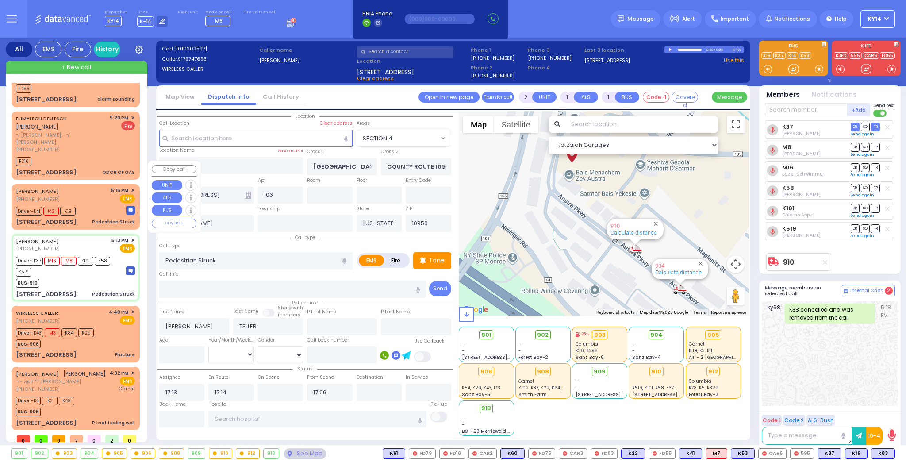
click at [82, 187] on div "ARYE TELLER (917) 974-7693 5:16 PM ✕ EMS" at bounding box center [75, 195] width 119 height 16
type input "4"
type input "2"
select select
radio input "true"
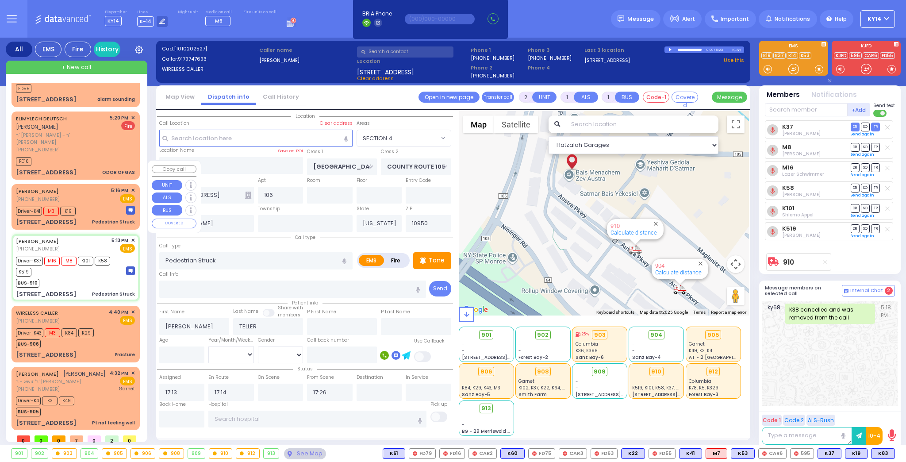
select select
type input "17:16"
select select "Hatzalah Garages"
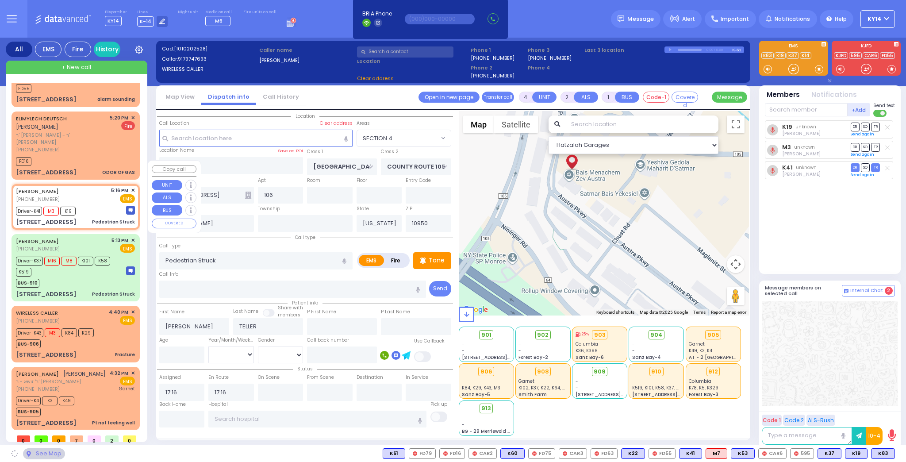
select select "SECTION 4"
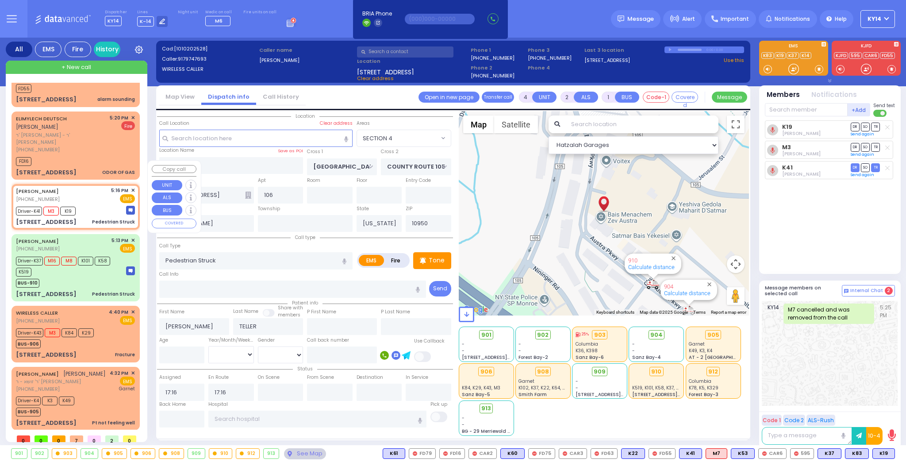
scroll to position [0, 0]
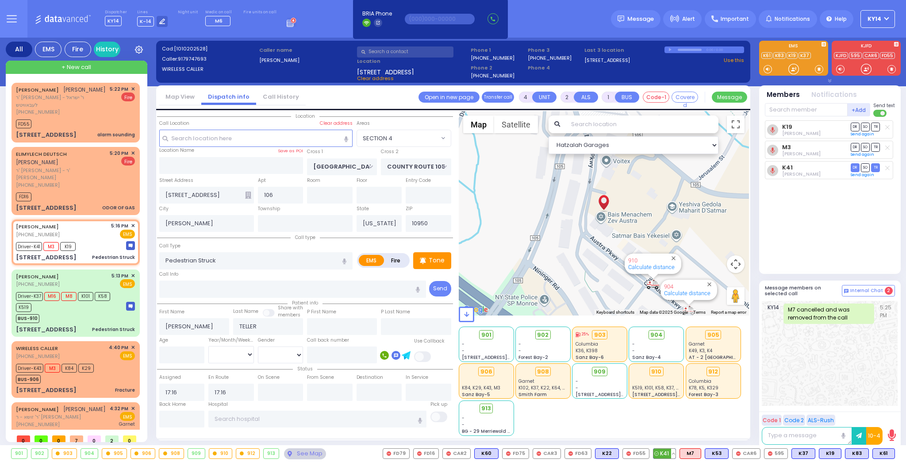
click at [676, 453] on button at bounding box center [673, 454] width 4 height 10
drag, startPoint x: 825, startPoint y: 187, endPoint x: 825, endPoint y: 196, distance: 8.4
click at [825, 192] on div "K19 Shaye Wercberger DR SO TR Sending text M3 DR" at bounding box center [831, 193] width 132 height 146
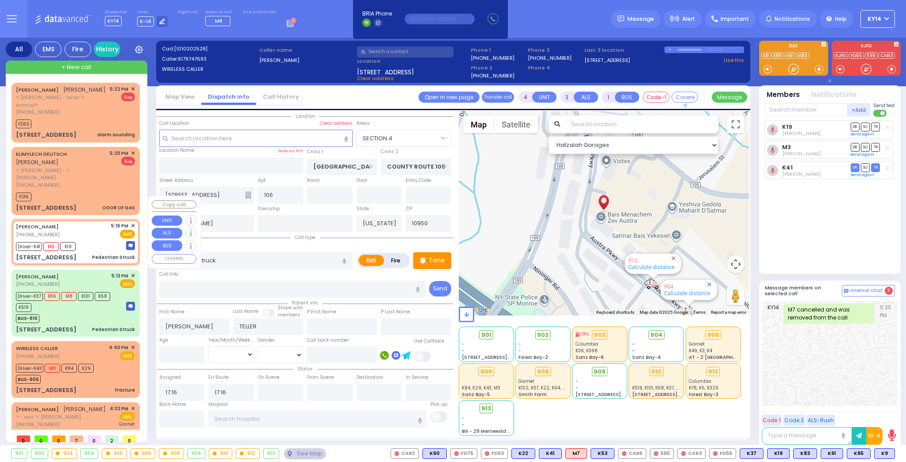
click at [92, 240] on div "Driver-K41 M3 K19" at bounding box center [75, 245] width 119 height 11
select select
radio input "true"
select select
select select "Hatzalah Garages"
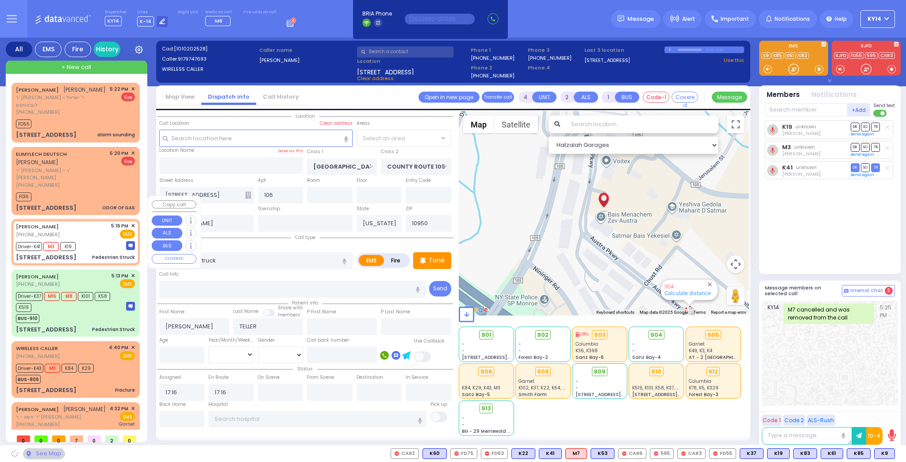
select select "SECTION 4"
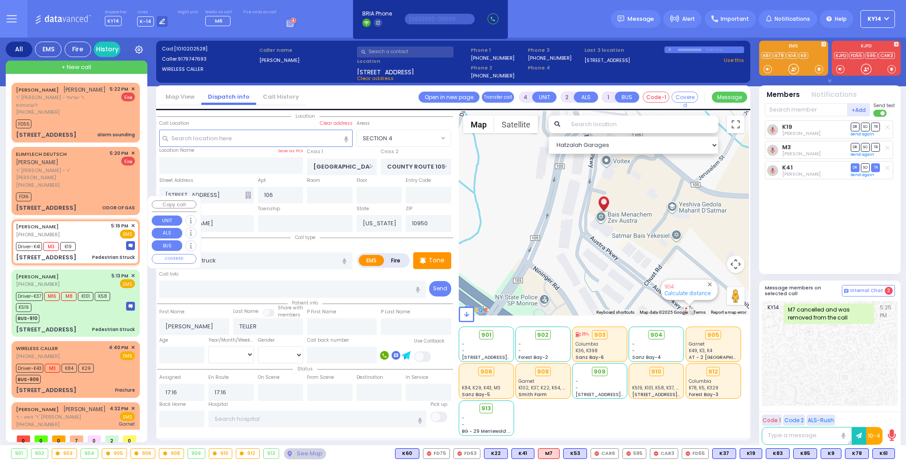
click at [104, 240] on div "Driver-K41 M3 K19" at bounding box center [75, 245] width 119 height 11
select select
radio input "true"
select select
select select "Hatzalah Garages"
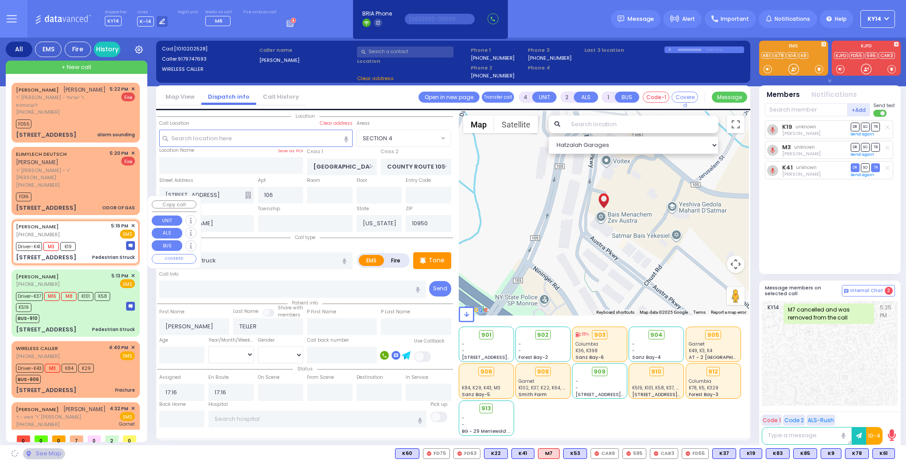
select select "SECTION 4"
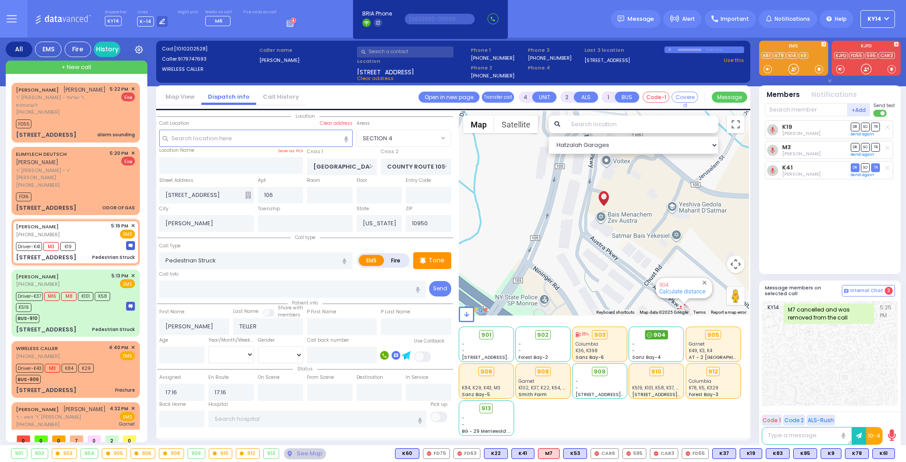
click at [659, 333] on span "904" at bounding box center [659, 334] width 12 height 9
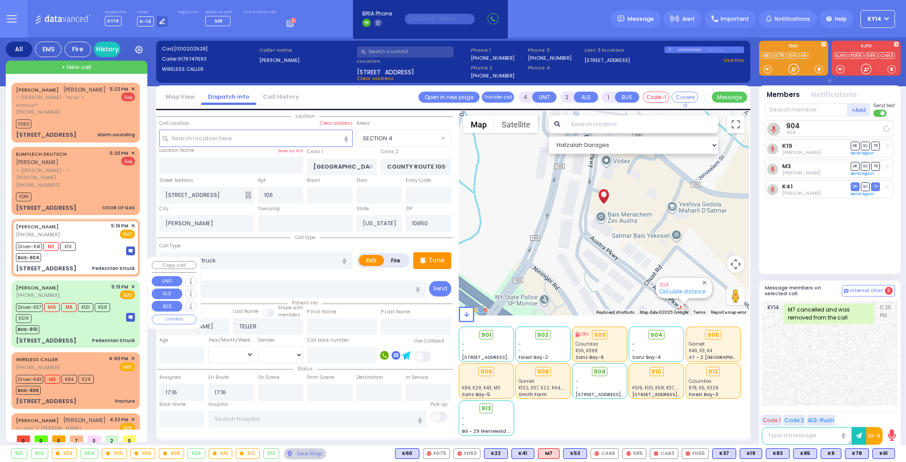
select select
radio input "true"
select select
select select "Hatzalah Garages"
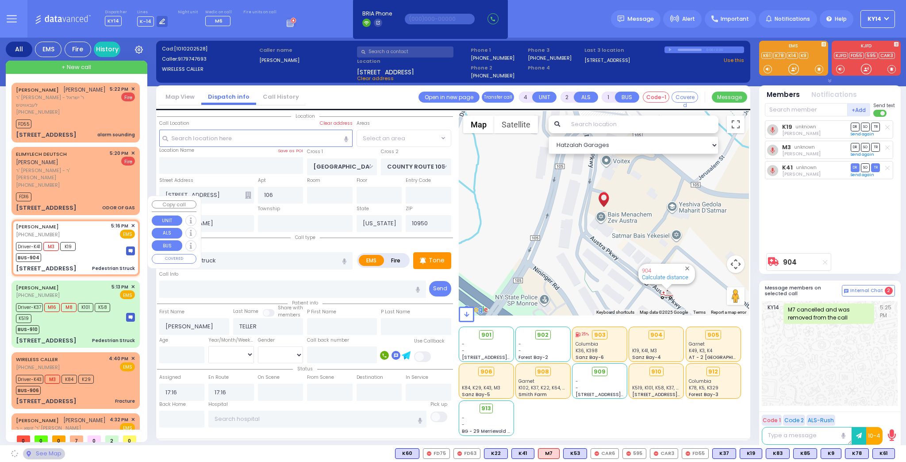
select select "SECTION 4"
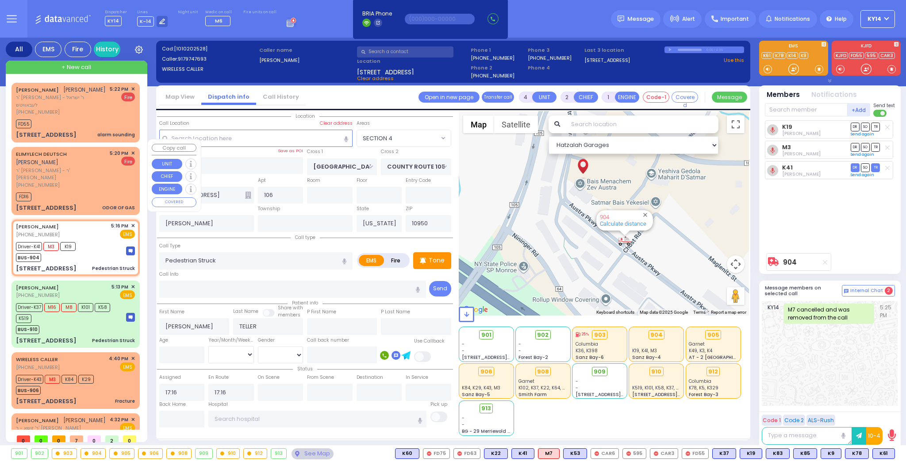
click at [96, 167] on span "ר' יעקב הערש - ר' דוד לייב גרינפעלד" at bounding box center [61, 174] width 91 height 15
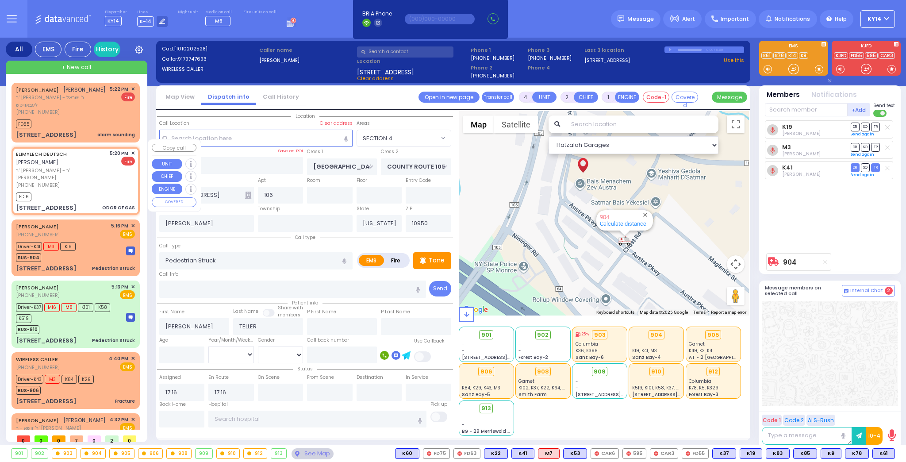
type input "2"
type input "1"
select select
type input "ODOR OF GAS"
radio input "false"
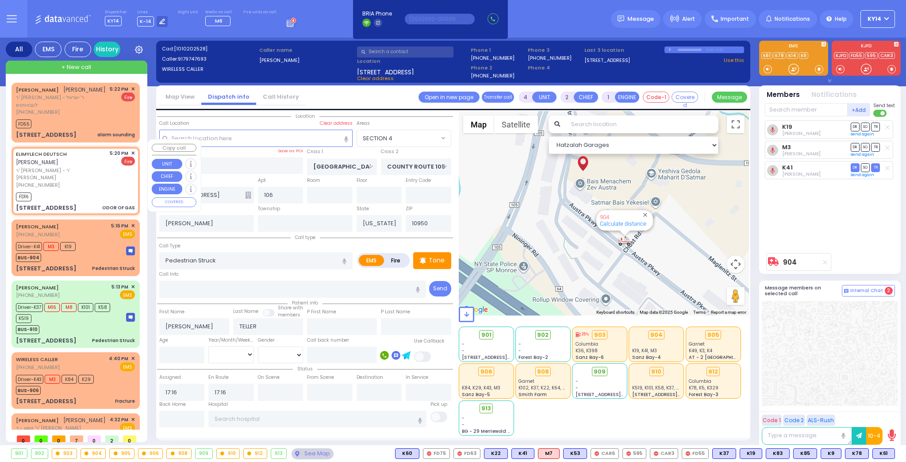
radio input "true"
type input "ELIMYLECH"
type input "DEUTSCH"
select select
type input "17:20"
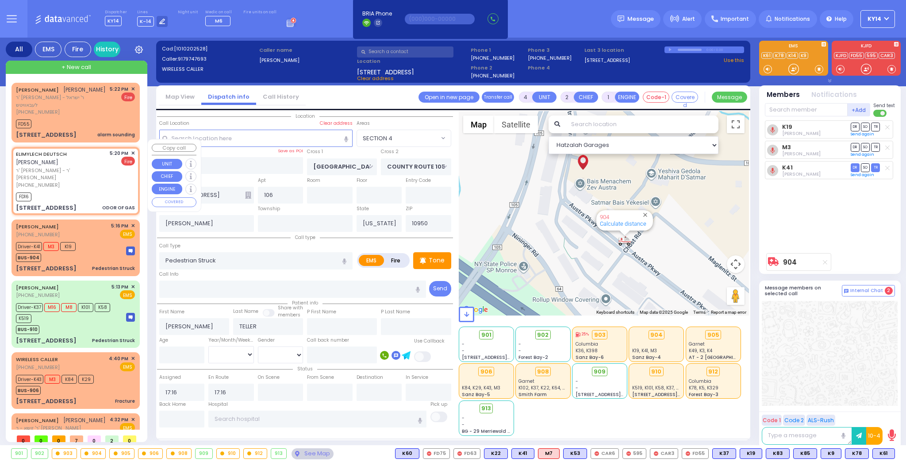
type input "17:22"
type input "FILLMORE COURT"
type input "11 Fillmore Court"
type input "Monroe"
select select "Hatzalah Garages"
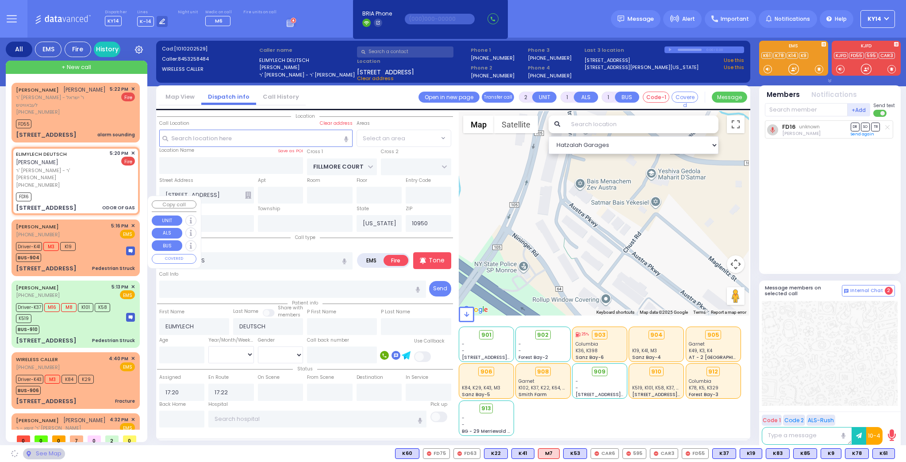
select select "SECTION 2"
click at [92, 240] on div "Driver-K41 M3 K19 BUS-904" at bounding box center [75, 251] width 119 height 22
type input "4"
type input "2"
select select
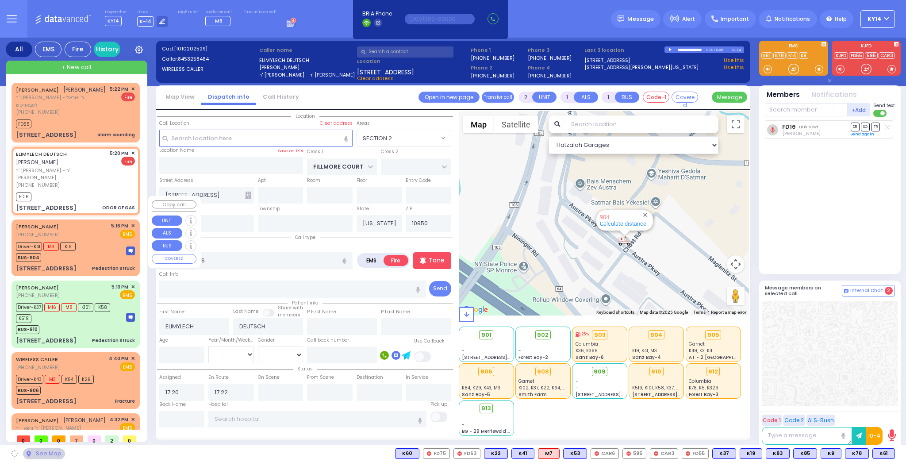
type input "Pedestrian Struck"
radio input "true"
type input "ARYE"
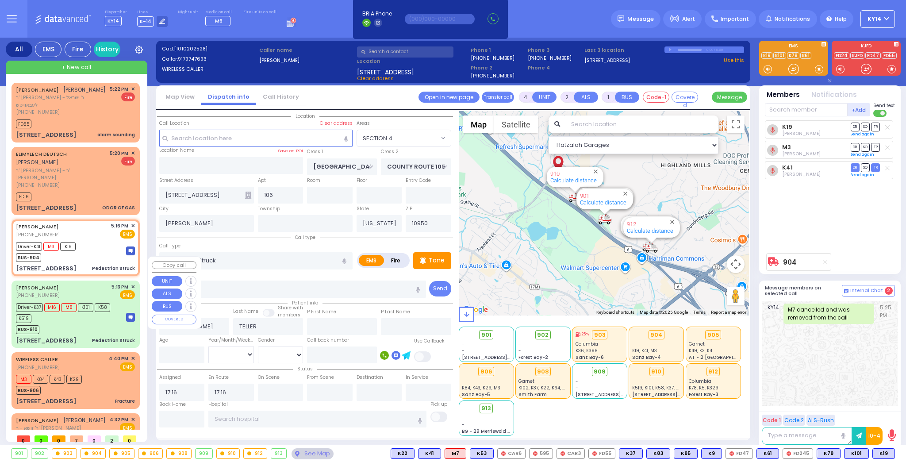
select select "SECTION 4"
select select
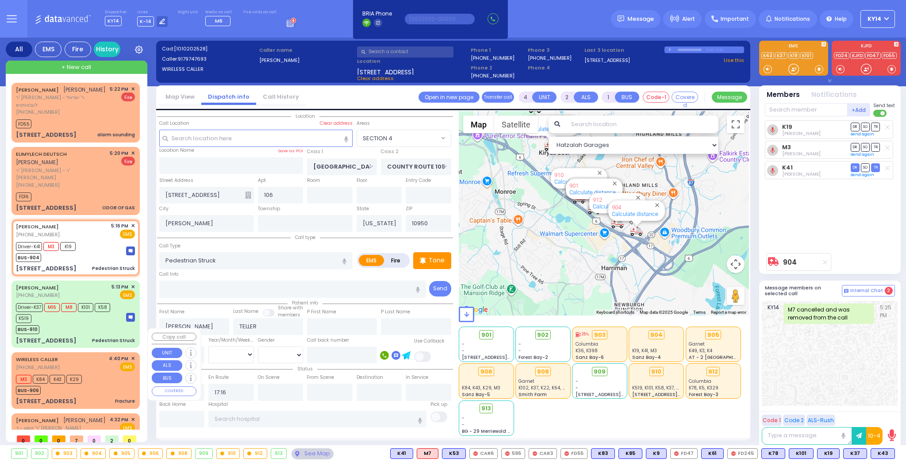
click at [88, 373] on div "M3 K84 K43 K29 BUS-906" at bounding box center [75, 384] width 119 height 22
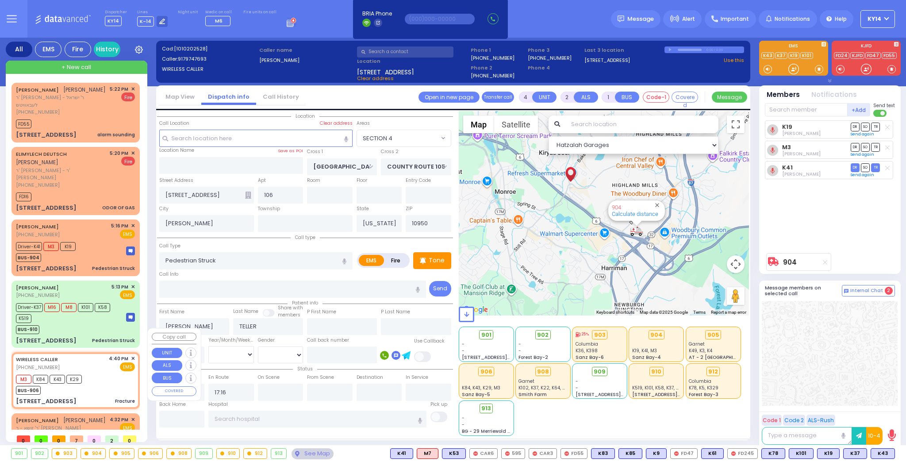
type input "6"
select select
type input "Fracture"
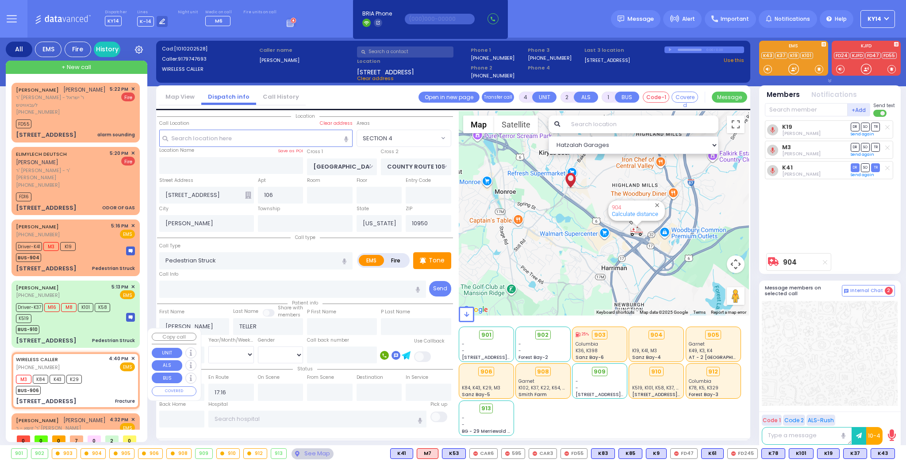
radio input "true"
type input "Unknown"
select select "Year"
type input "16:40"
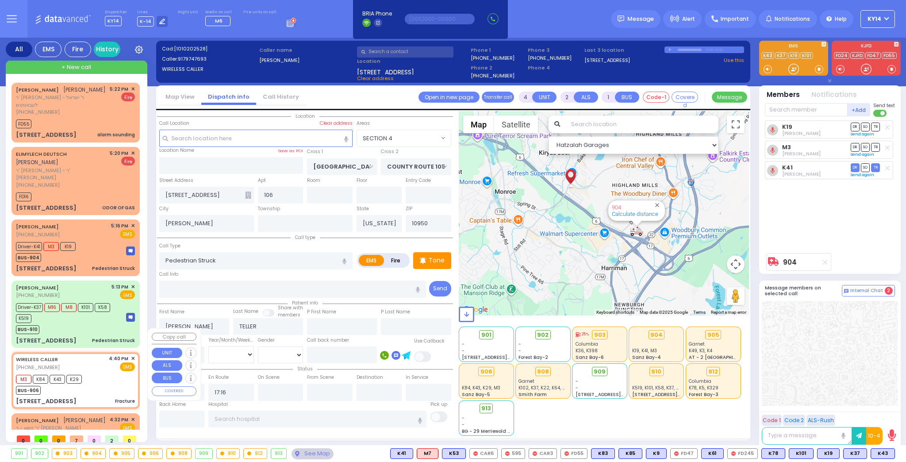
type input "16:42"
type input "SCHUNNEMUNK RD"
type input "2 Lizensk Boulevard"
type input "002"
type input "Monroe"
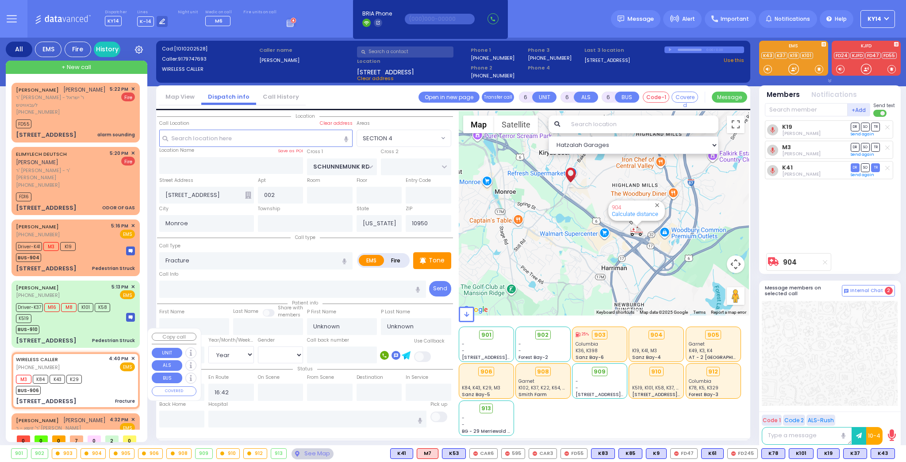
select select "Hatzalah Garages"
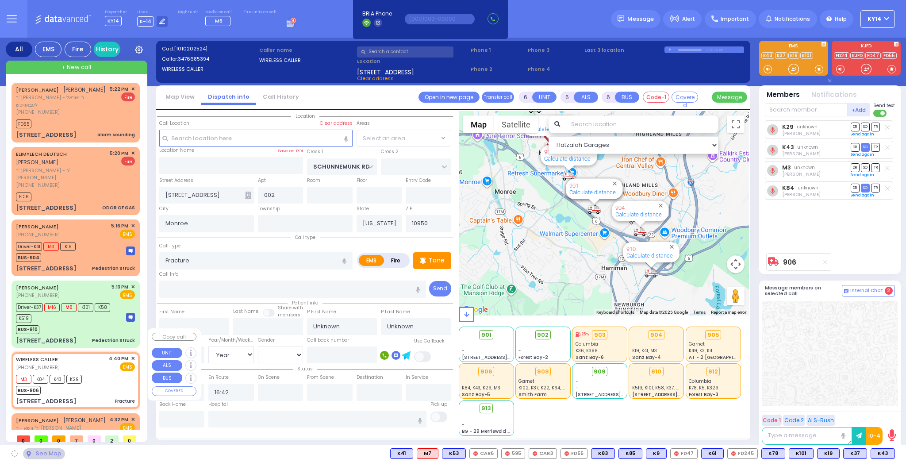
select select "[GEOGRAPHIC_DATA]"
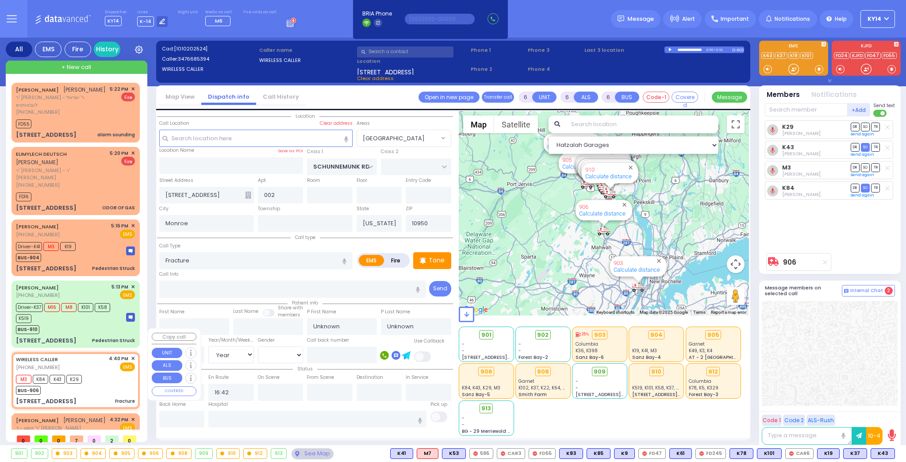
click at [104, 373] on div "M3 K84 K43 K29 BUS-906" at bounding box center [75, 384] width 119 height 22
select select
radio input "true"
select select "Year"
select select "Hatzalah Garages"
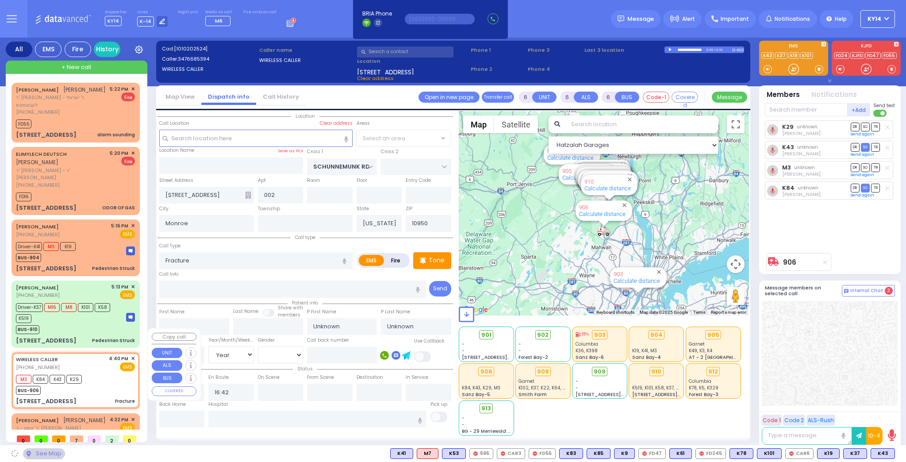
select select "[GEOGRAPHIC_DATA]"
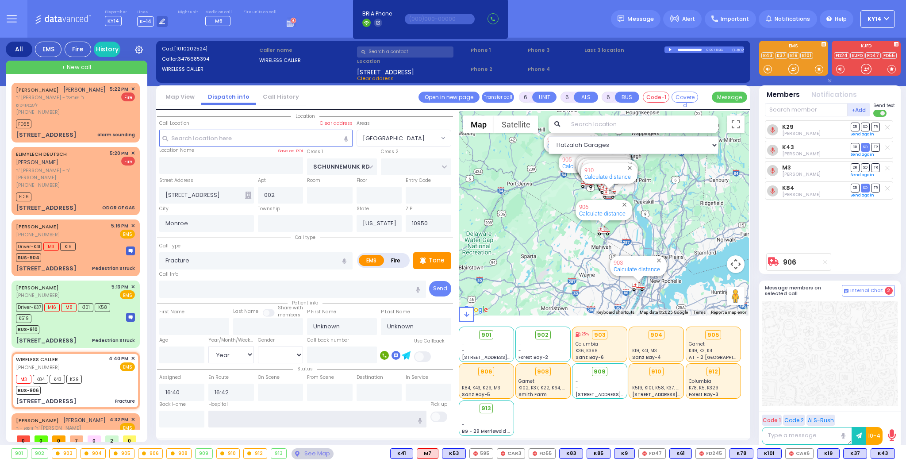
click at [228, 419] on input "text" at bounding box center [317, 419] width 218 height 17
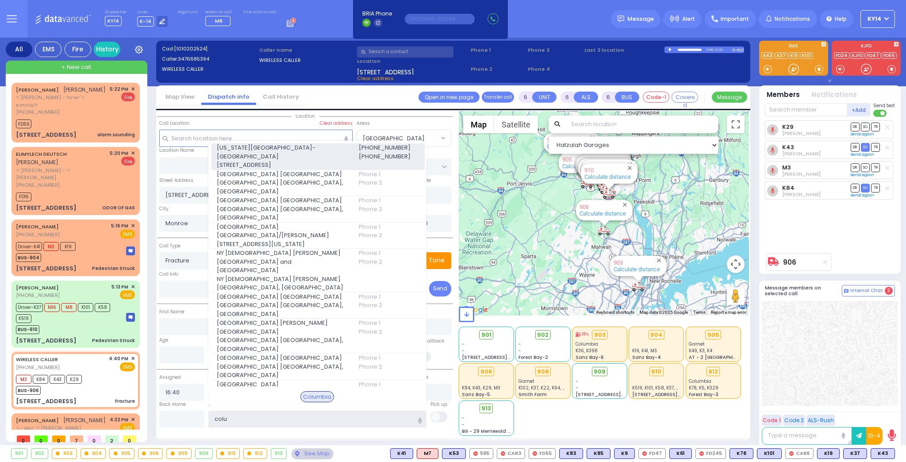
type input "colu"
click at [268, 149] on span "[US_STATE][GEOGRAPHIC_DATA]- [GEOGRAPHIC_DATA]" at bounding box center [282, 151] width 131 height 17
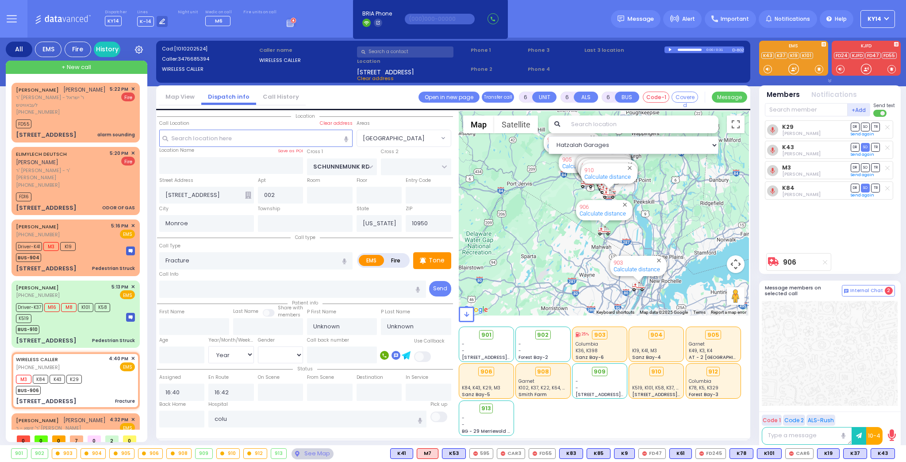
select select
radio input "true"
select select "Year"
type input "[US_STATE][GEOGRAPHIC_DATA]- [GEOGRAPHIC_DATA]"
select select "Hatzalah Garages"
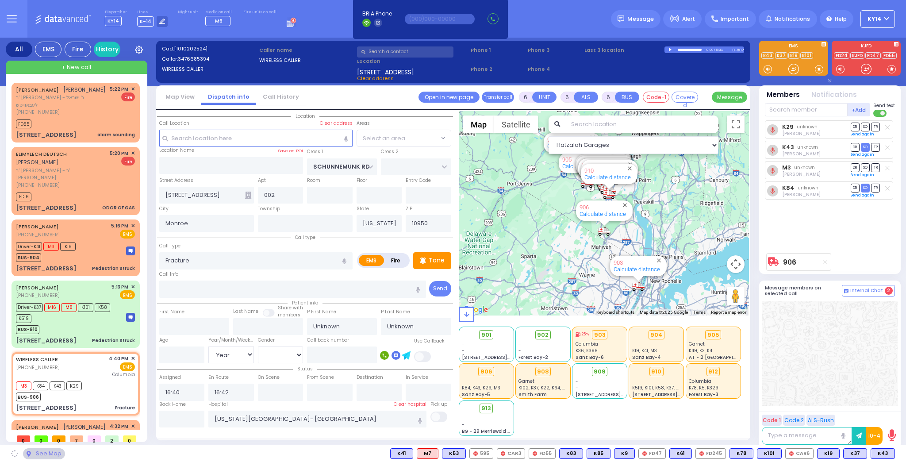
select select "[GEOGRAPHIC_DATA]"
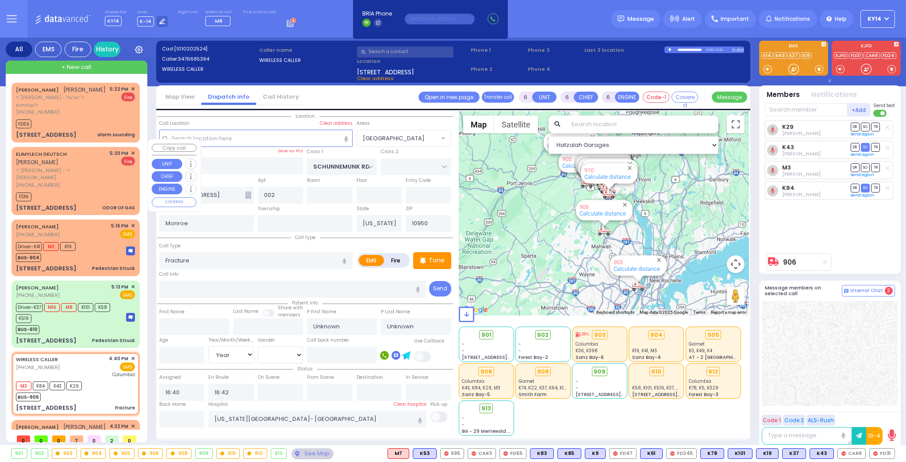
click at [131, 150] on span "✕" at bounding box center [133, 154] width 4 height 8
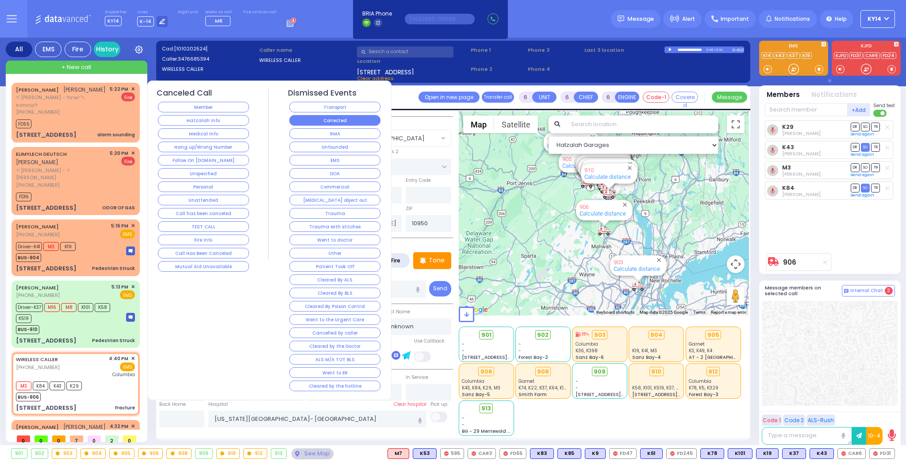
click at [331, 119] on button "Corrected" at bounding box center [334, 120] width 91 height 11
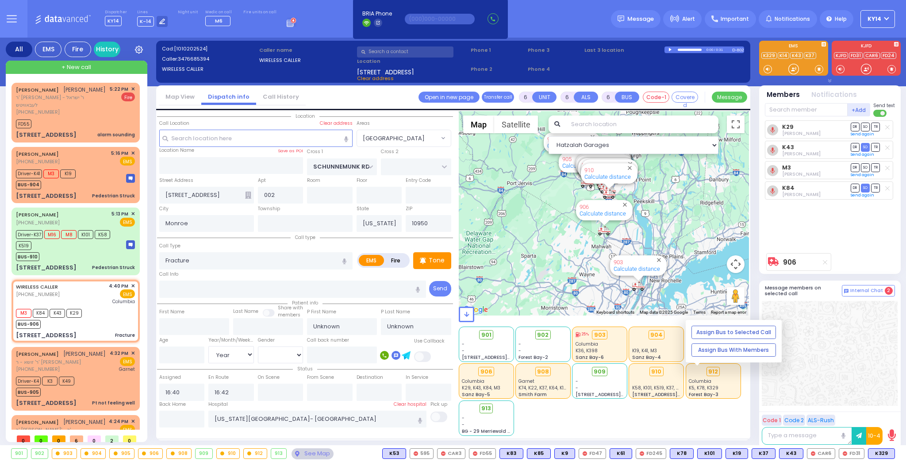
click at [714, 384] on span "K5, K78, K329" at bounding box center [704, 387] width 30 height 7
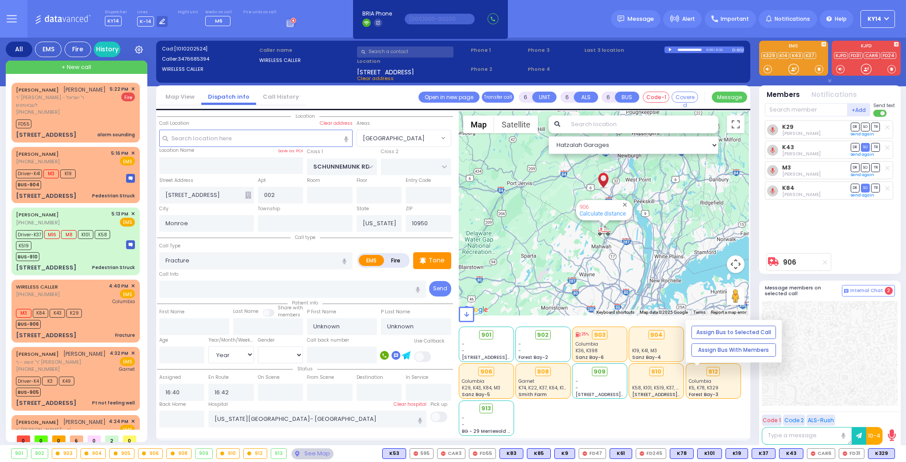
select select
type input "[MEDICAL_DATA] Post"
radio input "true"
type input "YIDA"
type input "GUTTMAN"
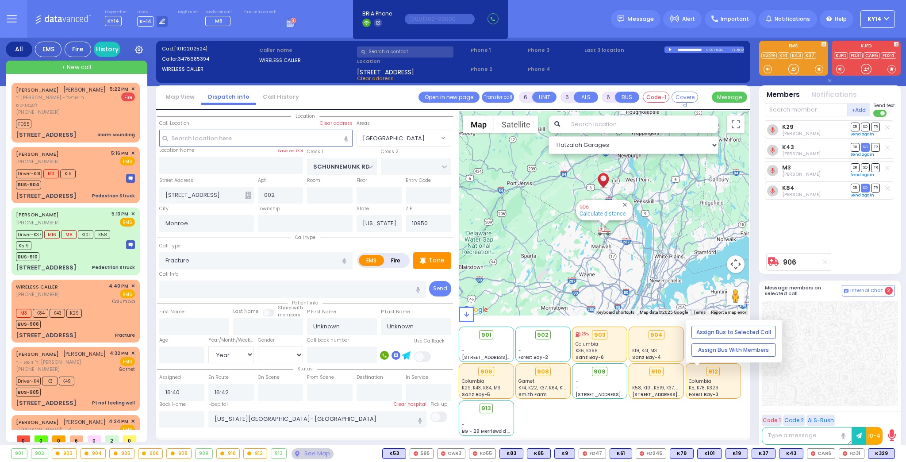
type input "Yitzchk"
type input "[PERSON_NAME]"
type input "8"
select select "Month"
select select "[DEMOGRAPHIC_DATA]"
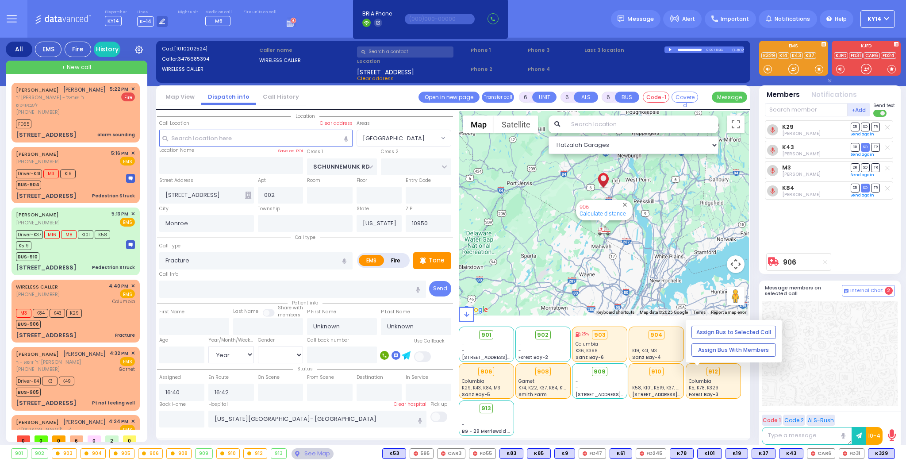
type input "14:56"
type input "15:00"
type input "15:02"
type input "15:33"
type input "16:27"
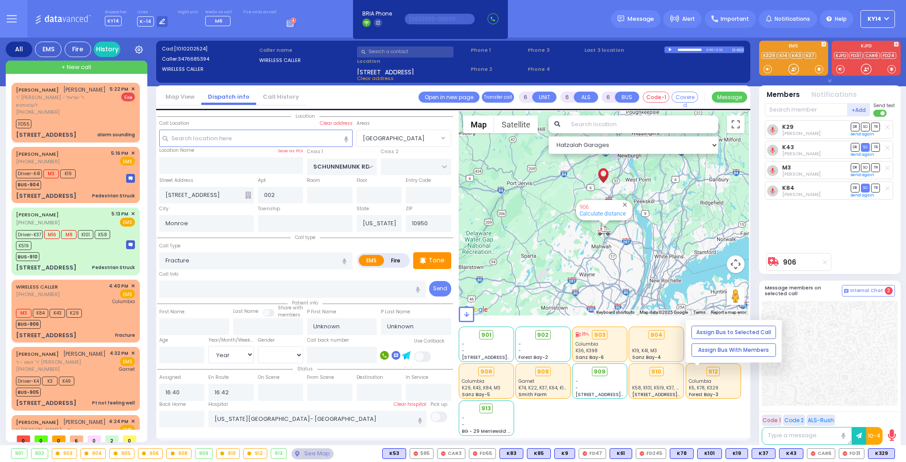
type input "16:27"
type input "[PERSON_NAME] BLVD"
type input "FOREST RD"
type input "[STREET_ADDRESS]"
type input "111"
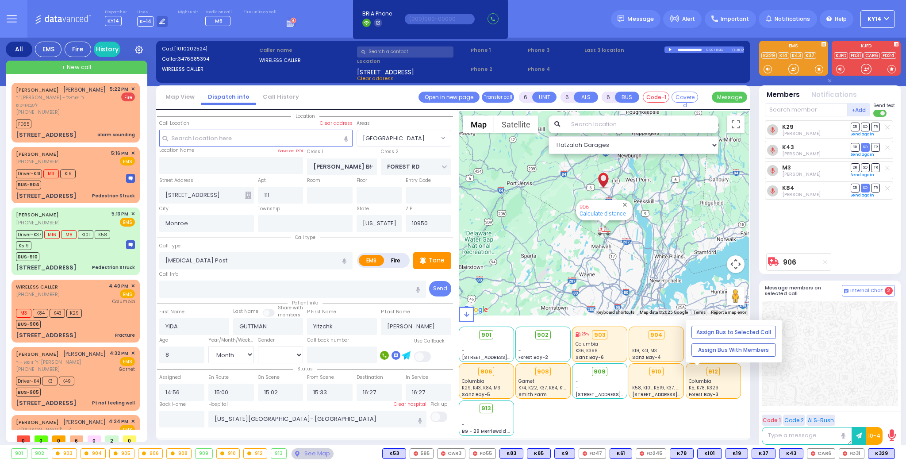
select select "Hatzalah Garages"
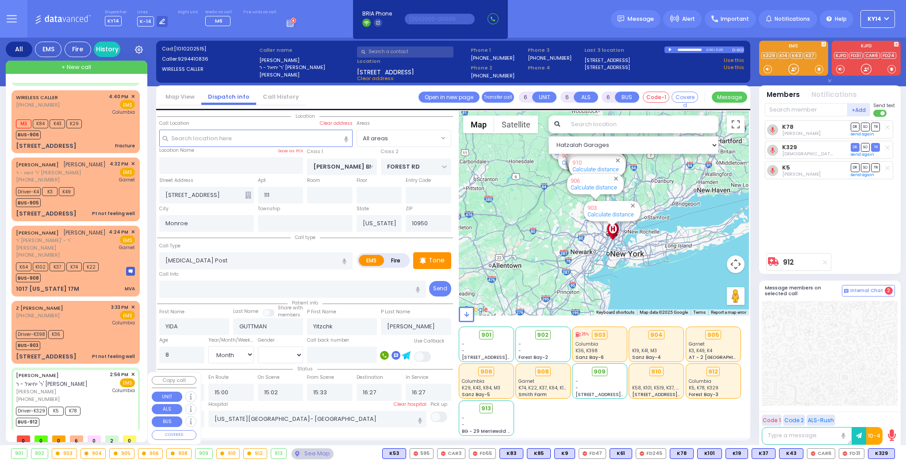
scroll to position [196, 0]
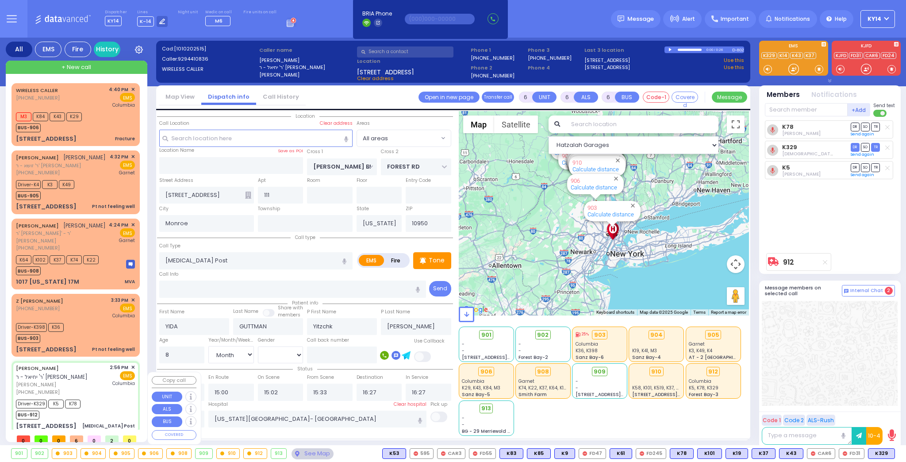
click at [85, 397] on div "Driver-K329 K5 K78 BUS-912" at bounding box center [75, 408] width 119 height 22
select select
radio input "true"
select select "Month"
select select "[DEMOGRAPHIC_DATA]"
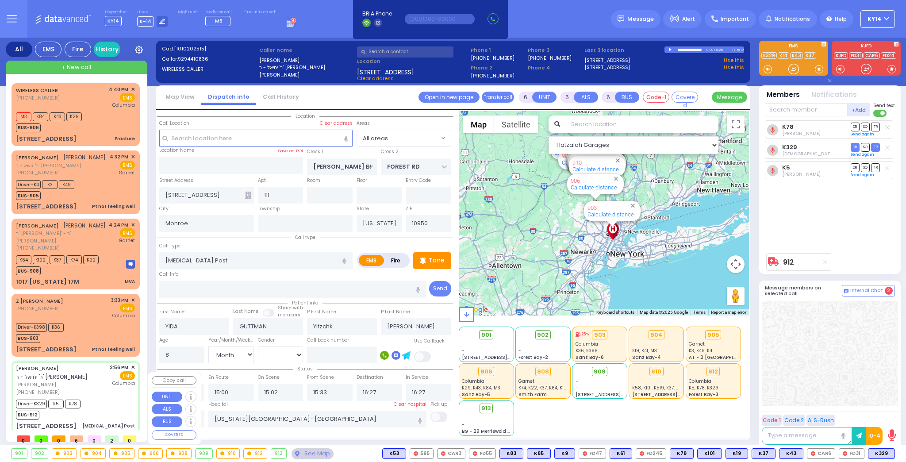
select select "Hatzalah Garages"
click at [184, 413] on input "text" at bounding box center [182, 419] width 46 height 17
type input "17:33"
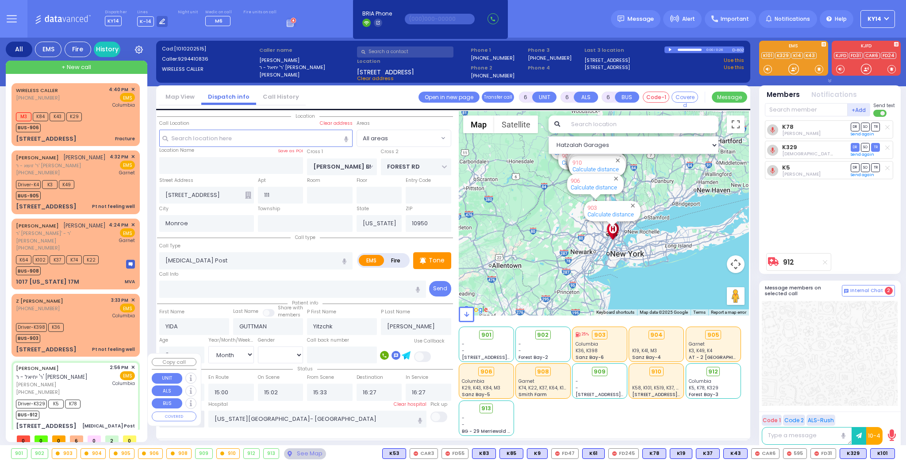
select select
radio input "true"
select select
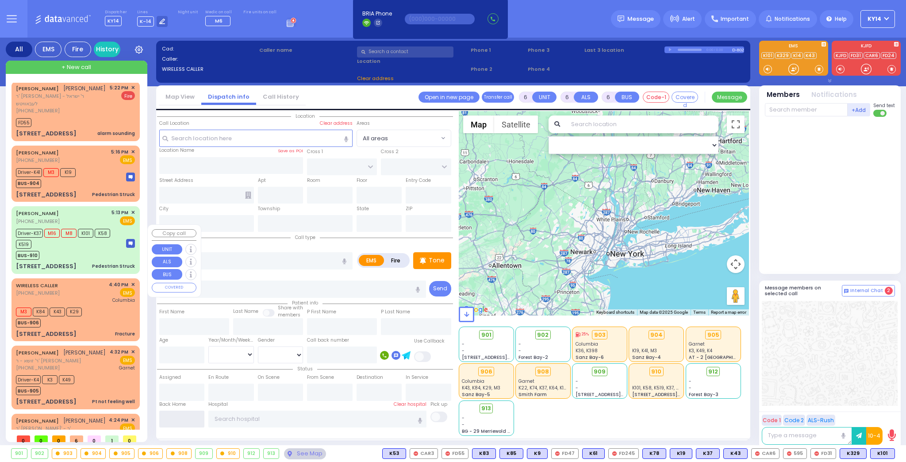
scroll to position [0, 0]
click at [65, 239] on div "Driver-K37 M16 M8 K101 K58 K519" at bounding box center [67, 239] width 102 height 22
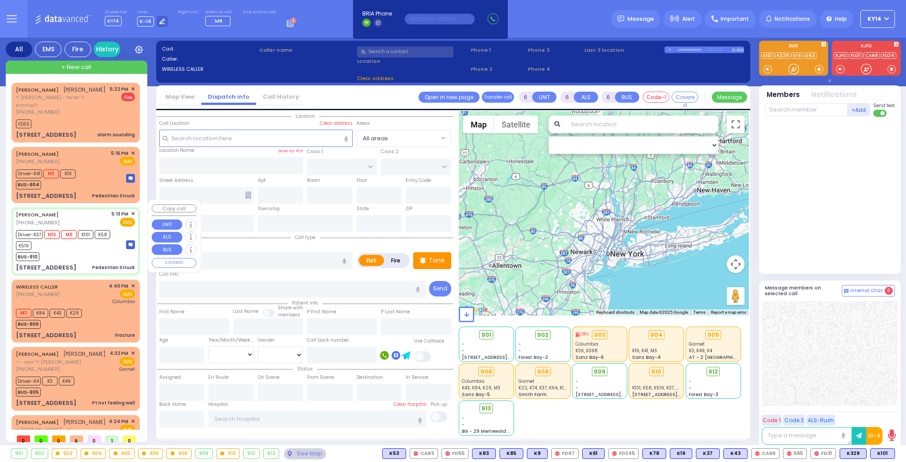
type input "2"
type input "1"
select select
type input "Pedestrian Struck"
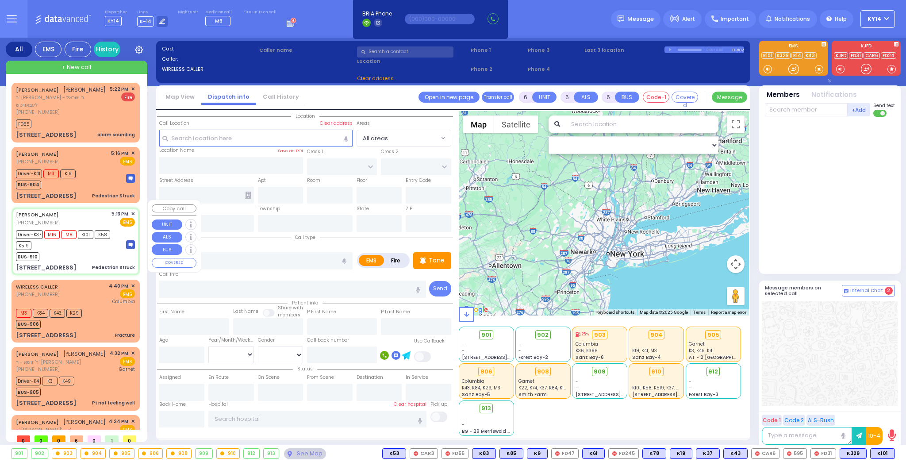
radio input "true"
type input "ARYE"
type input "TELLER"
select select
type input "17:13"
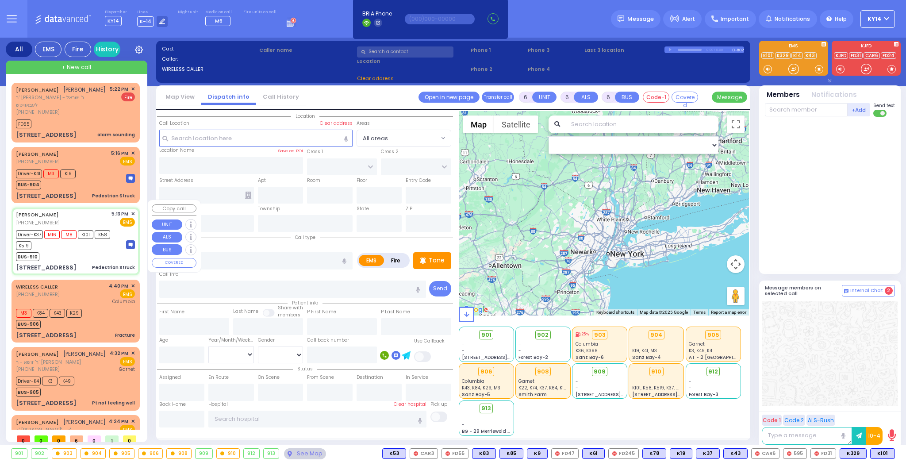
type input "17:14"
type input "17:26"
select select "Hatzalah Garages"
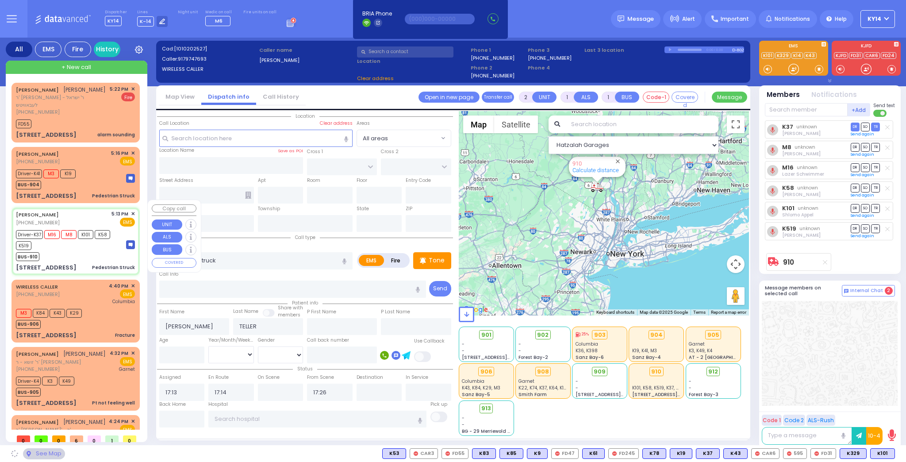
type input "BAKERTOWN RD"
type input "COUNTY ROUTE 105"
type input "18 AUSTRA PKWY"
type input "106"
type input "Kiryas Joel"
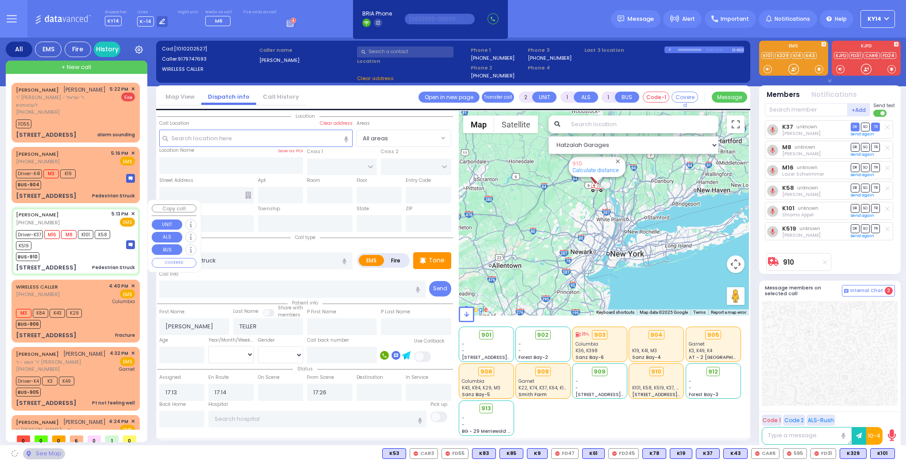
type input "[US_STATE]"
type input "10950"
select select "SECTION 4"
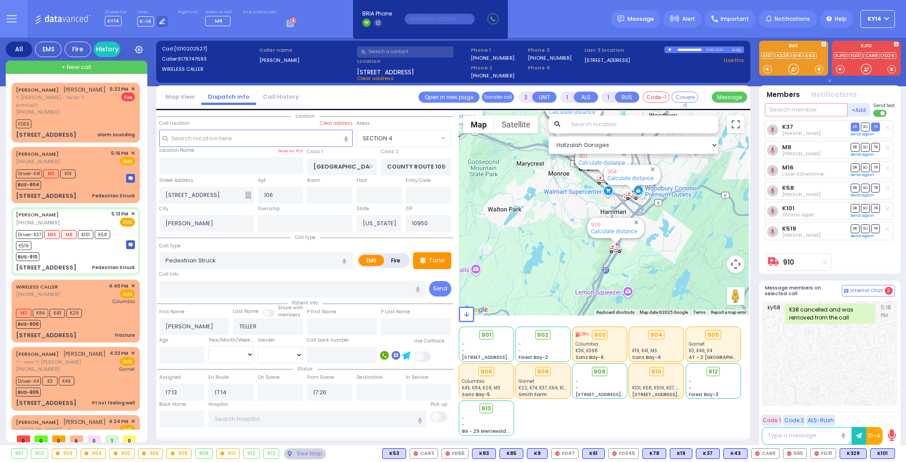
click at [804, 108] on input "text" at bounding box center [806, 109] width 83 height 13
type input "83"
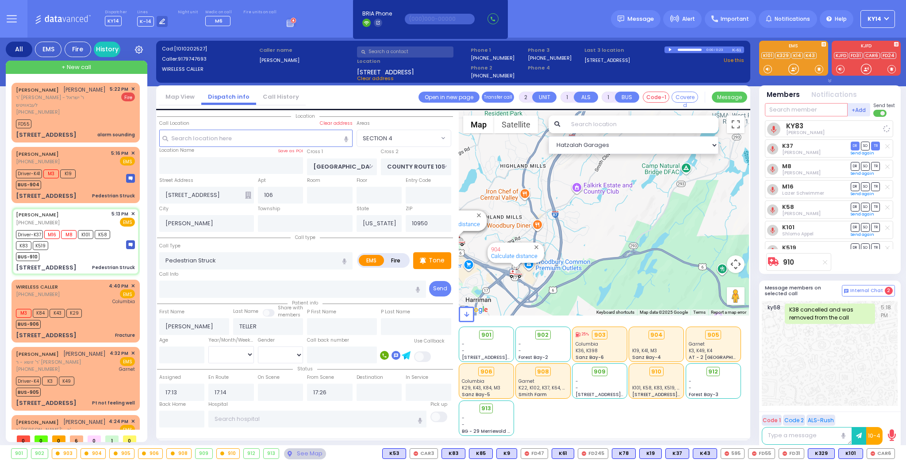
select select
radio input "true"
select select
select select "Hatzalah Garages"
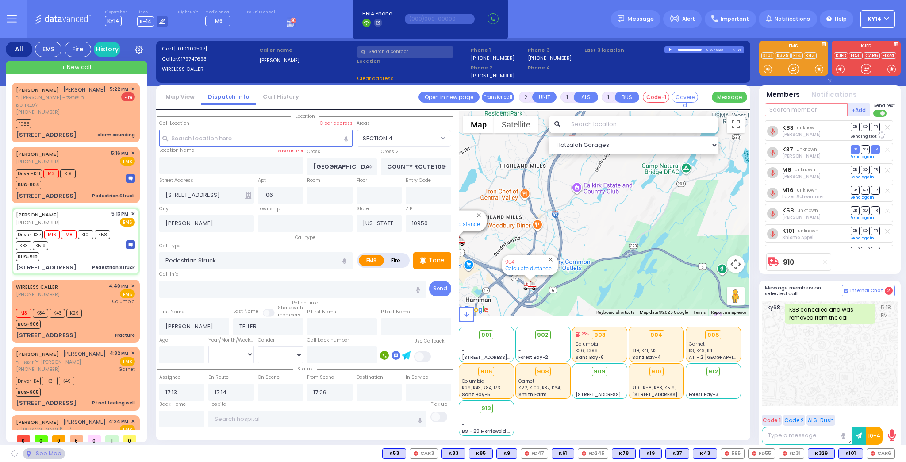
select select "SECTION 4"
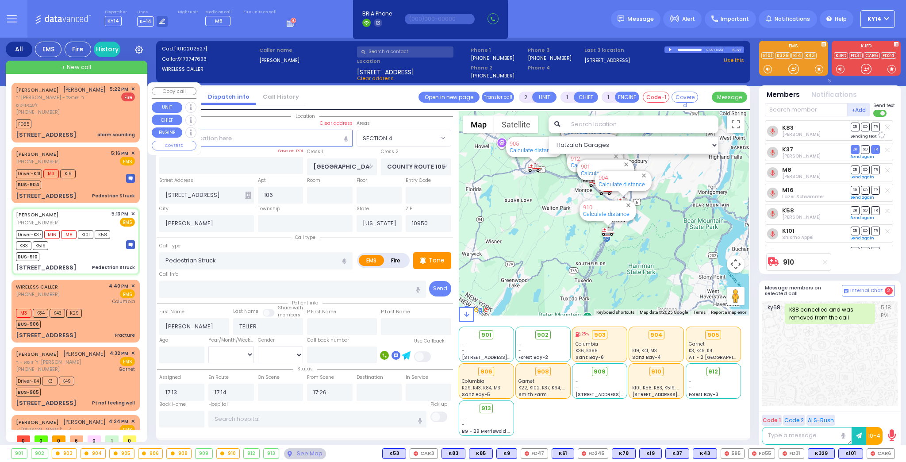
click at [82, 108] on div "(845) 774-6476" at bounding box center [61, 112] width 91 height 8
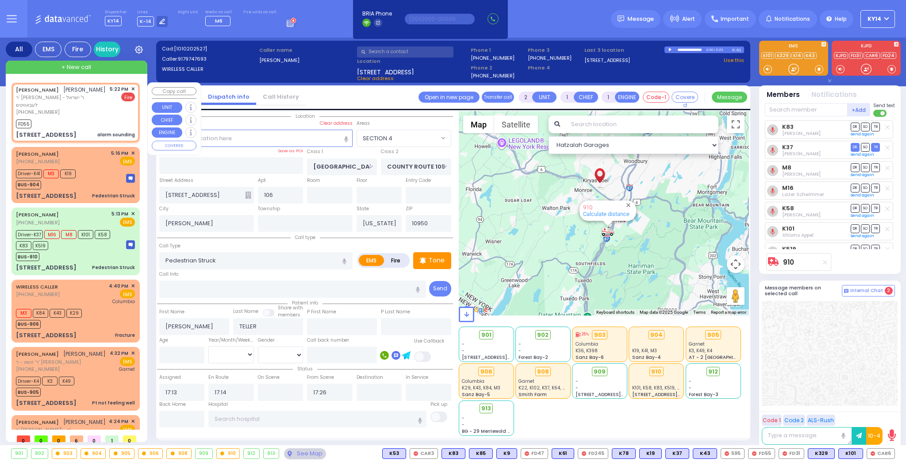
select select
type input "alarm sounding"
radio input "false"
radio input "true"
type input "[PERSON_NAME]"
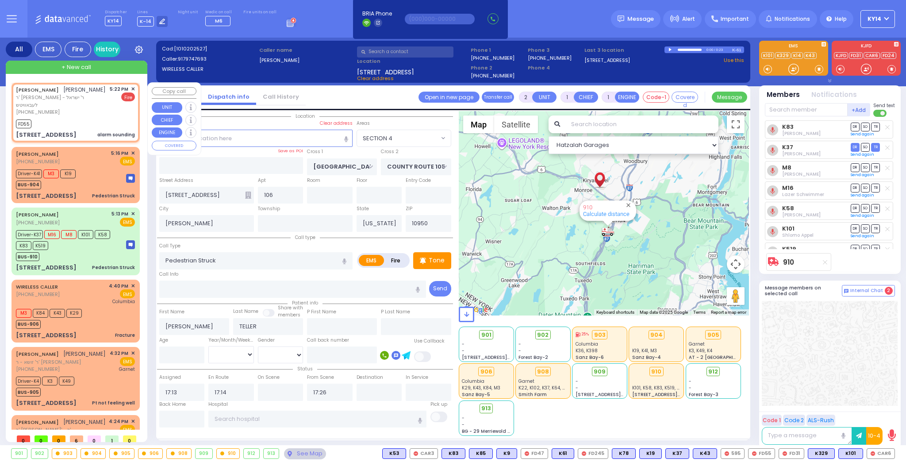
type input "SANDEL"
select select
type input "17:22"
type input "17:25"
type input "TAITCH COURT"
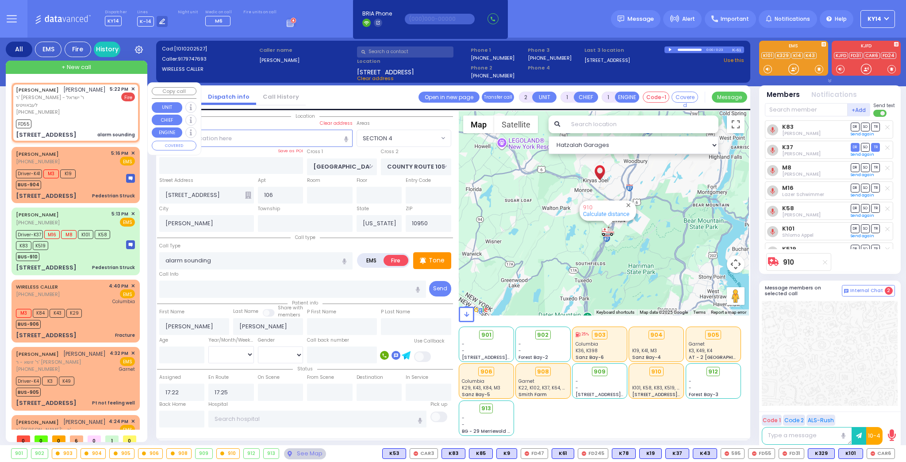
type input "[GEOGRAPHIC_DATA]"
type input "4 Taitch Court"
type input "103"
type input "Monroe"
select select "Hatzalah Garages"
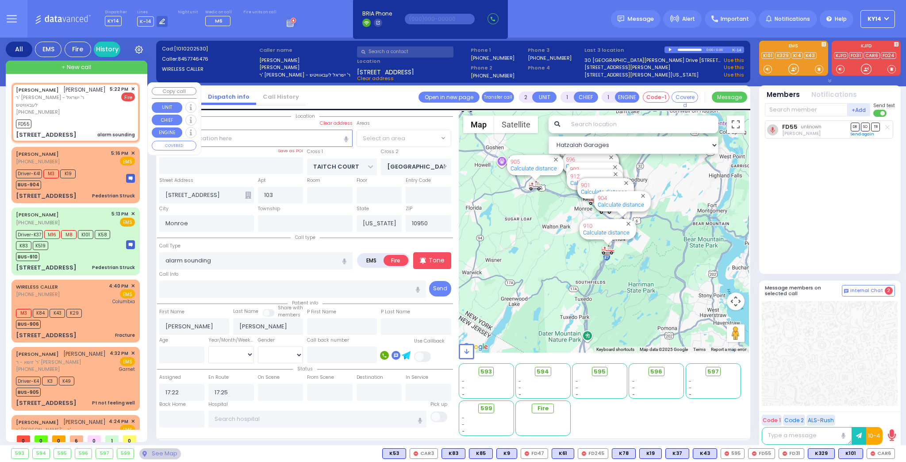
select select "SECTION 5"
click at [132, 88] on span "✕" at bounding box center [133, 89] width 4 height 8
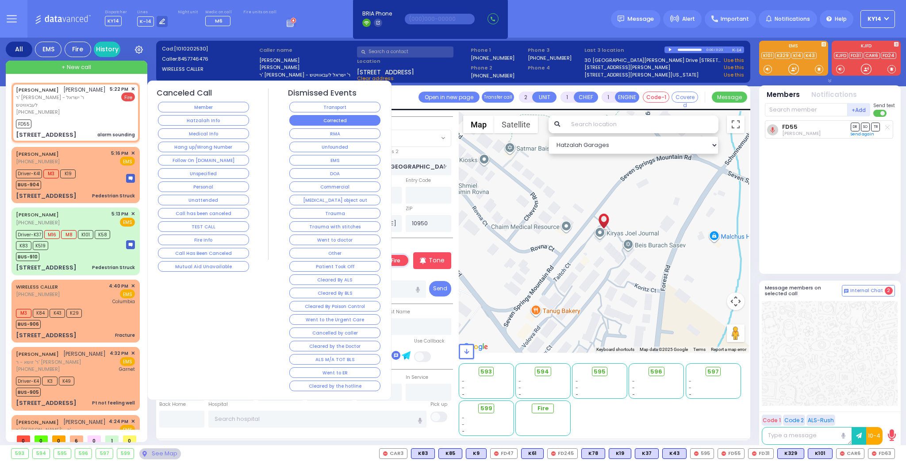
click at [340, 121] on button "Corrected" at bounding box center [334, 120] width 91 height 11
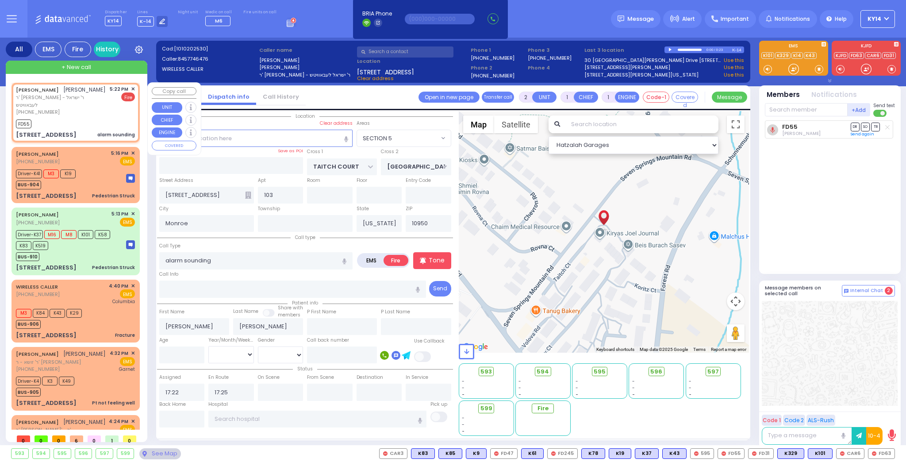
select select
radio input "true"
select select
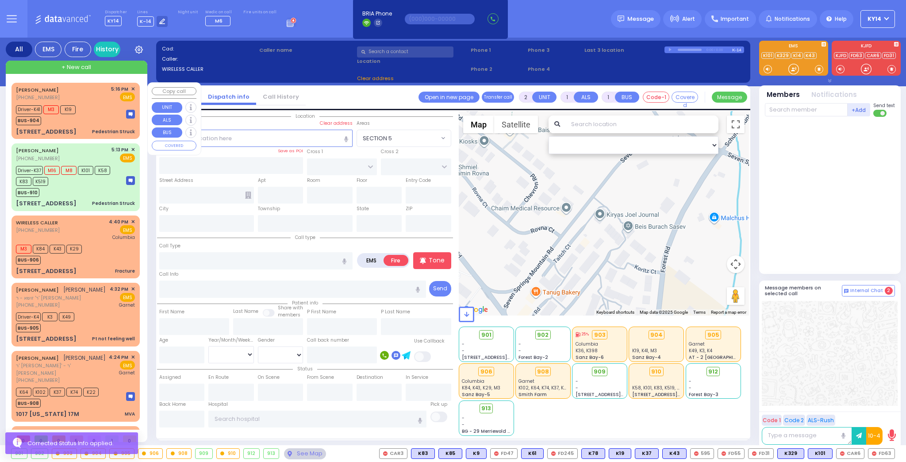
click at [88, 105] on div "Driver-K41 M3 K19 BUS-904" at bounding box center [75, 114] width 119 height 22
type input "4"
type input "2"
select select
type input "Pedestrian Struck"
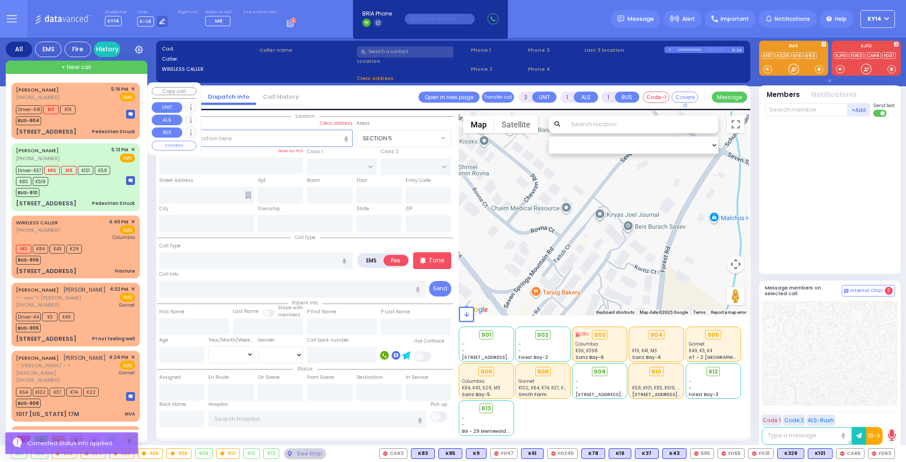
radio input "true"
type input "ARYE"
type input "TELLER"
select select
type input "17:16"
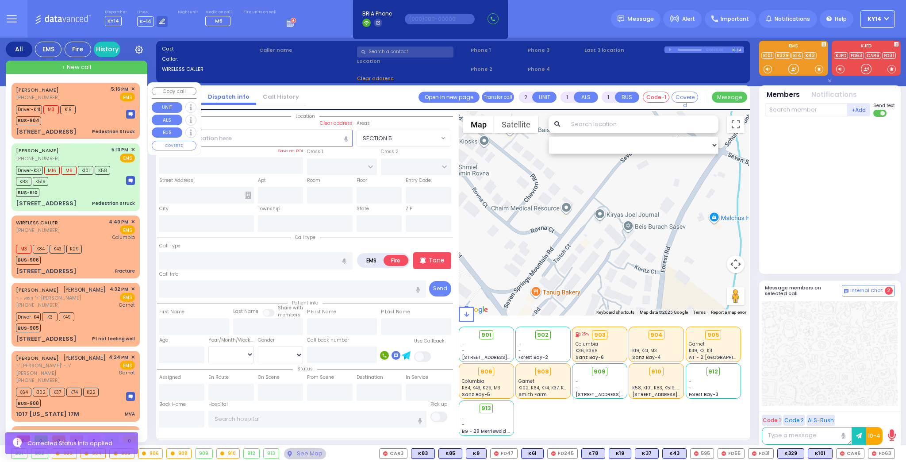
type input "17:16"
select select "Hatzalah Garages"
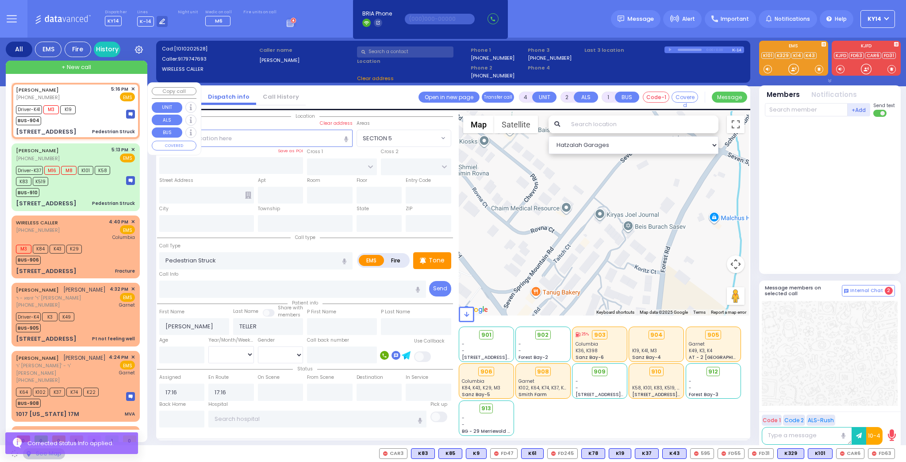
type input "BAKERTOWN RD"
type input "COUNTY ROUTE 105"
type input "18 AUSTRA PKWY"
type input "106"
type input "Kiryas Joel"
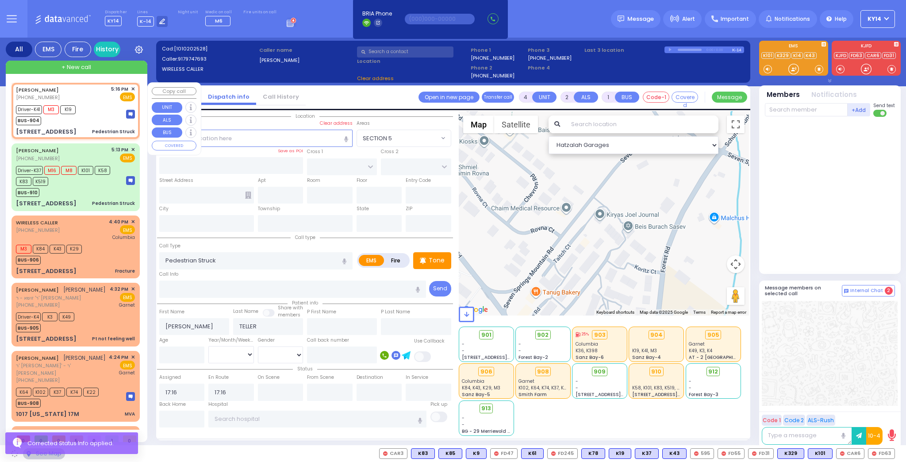
type input "[US_STATE]"
type input "10950"
select select "SECTION 4"
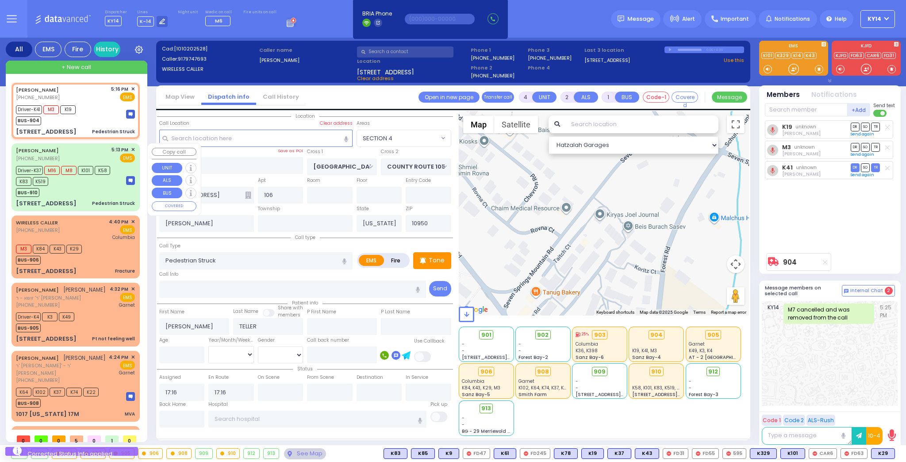
click at [89, 161] on div "ARYE TELLER (917) 974-7693 5:13 PM ✕ EMS" at bounding box center [75, 154] width 119 height 16
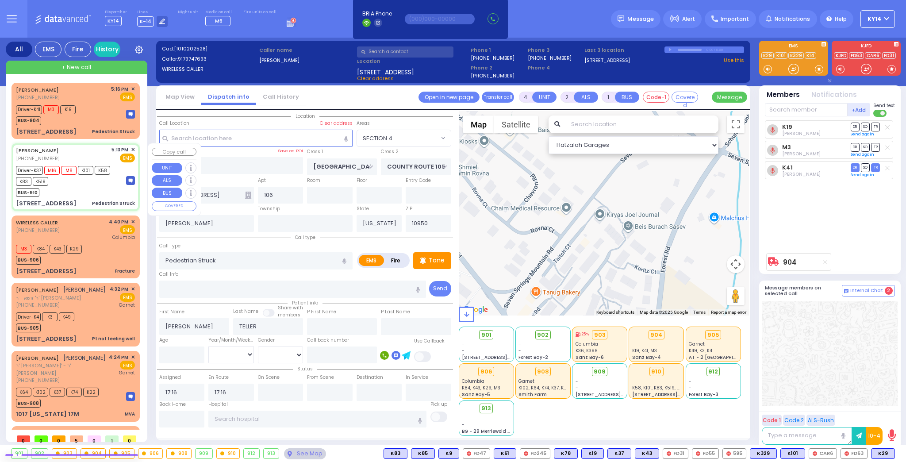
type input "2"
type input "1"
select select
radio input "true"
select select
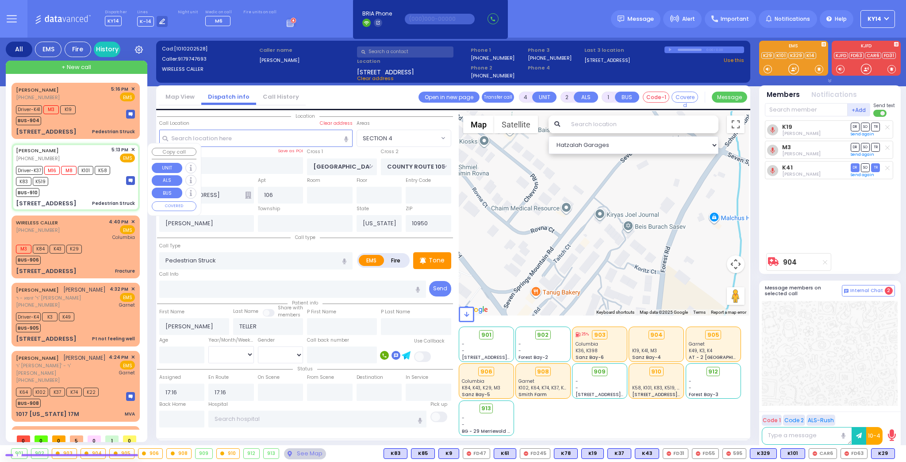
type input "17:13"
type input "17:14"
type input "17:26"
select select "Hatzalah Garages"
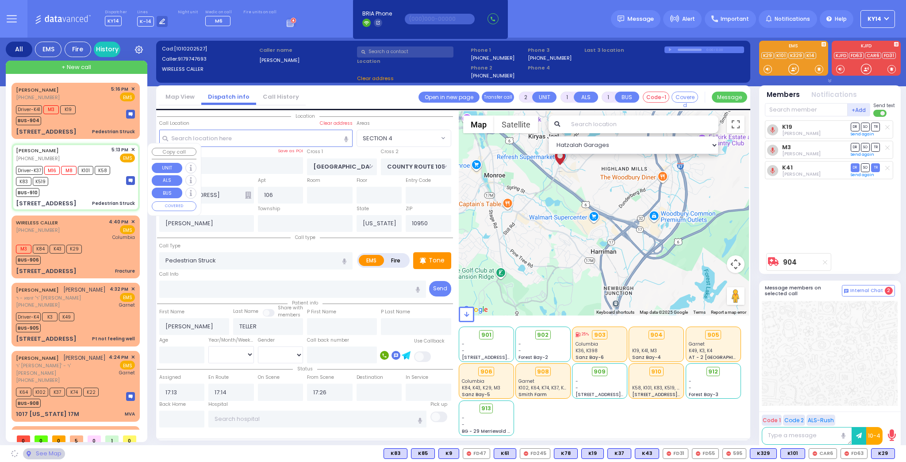
select select "SECTION 4"
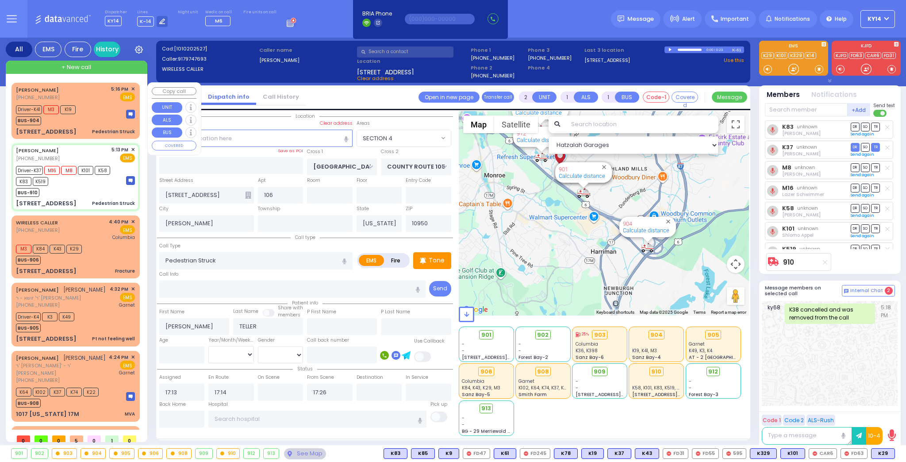
click at [77, 123] on div "Driver-K41 M3 K19 BUS-904" at bounding box center [47, 114] width 63 height 22
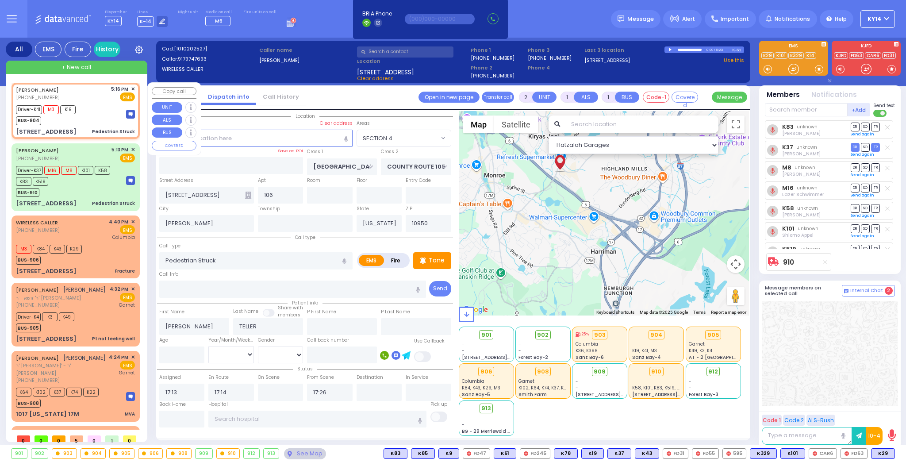
type input "4"
type input "2"
select select
radio input "true"
select select
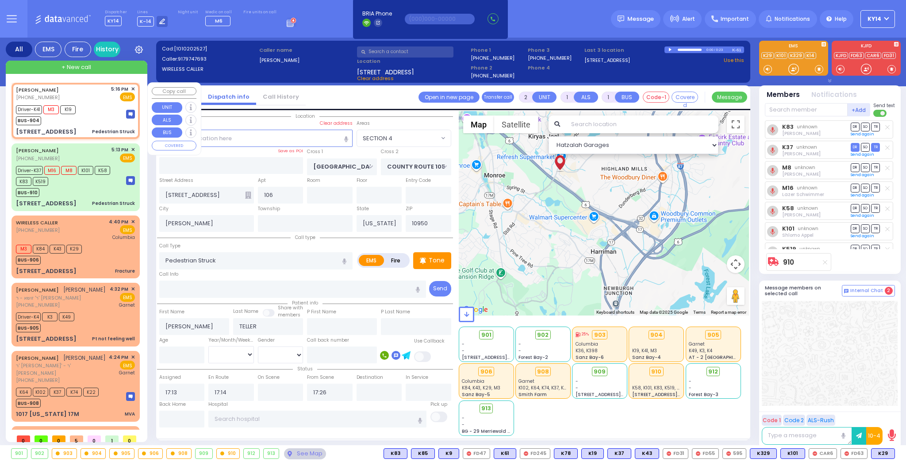
type input "17:16"
select select "SECTION 4"
select select "Hatzalah Garages"
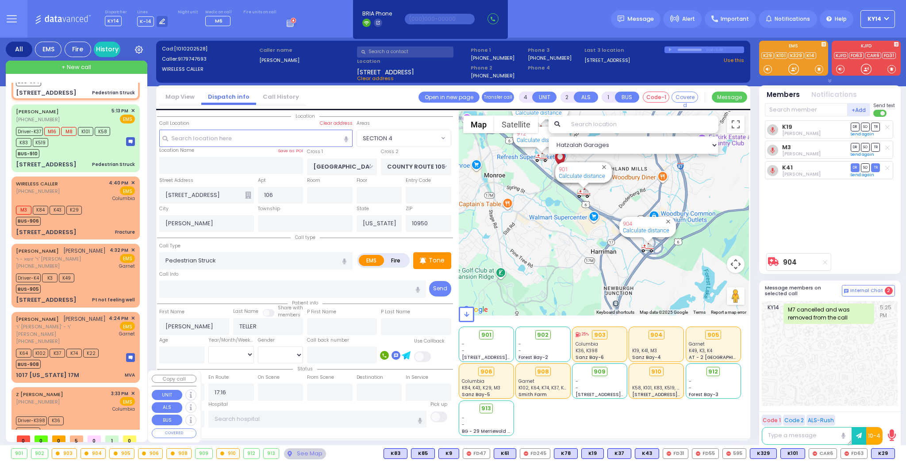
scroll to position [64, 0]
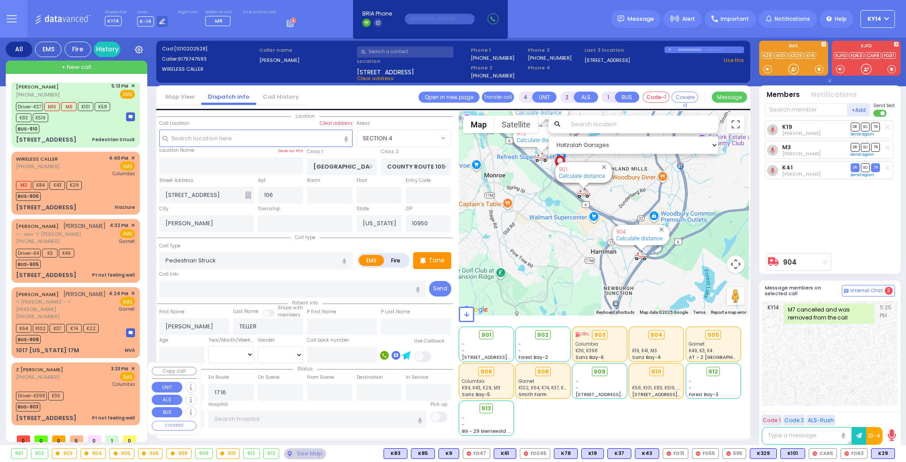
click at [79, 398] on div "Driver-K398 K36 BUS-903" at bounding box center [75, 400] width 119 height 22
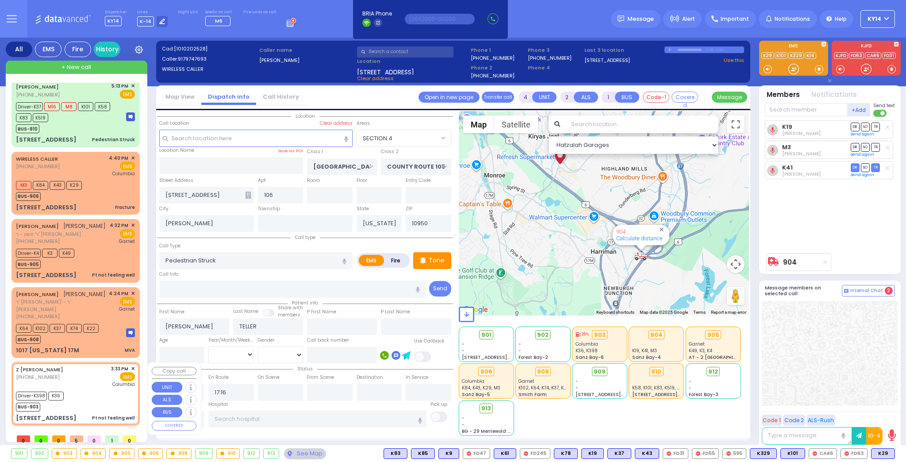
type input "6"
select select
type input "Pt not feeling well"
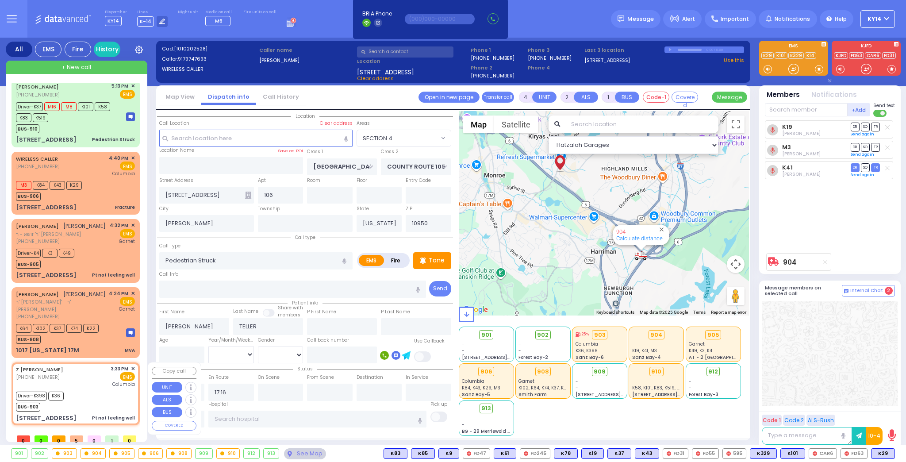
radio input "true"
type input "Hadassah"
type input "Neiman"
type input "76"
select select "Year"
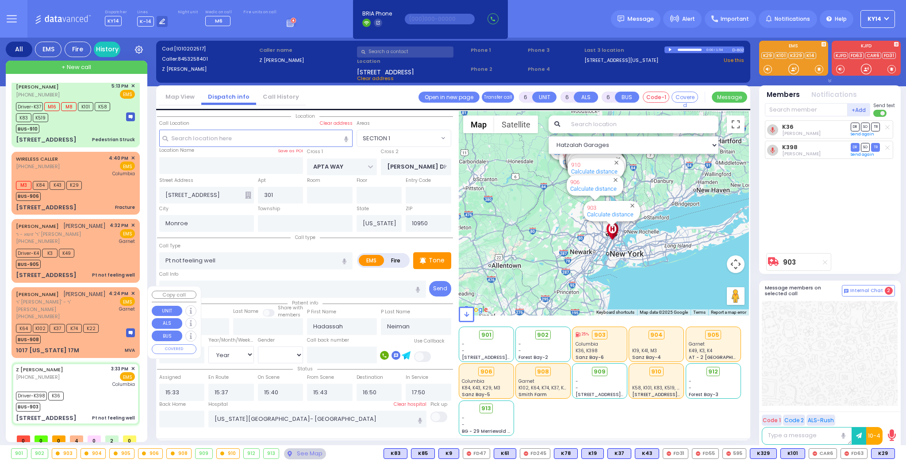
click at [77, 299] on div "MOSHE JOSEPH FRIEDLANDER משה יוסף פריעדלענדער" at bounding box center [61, 294] width 90 height 9
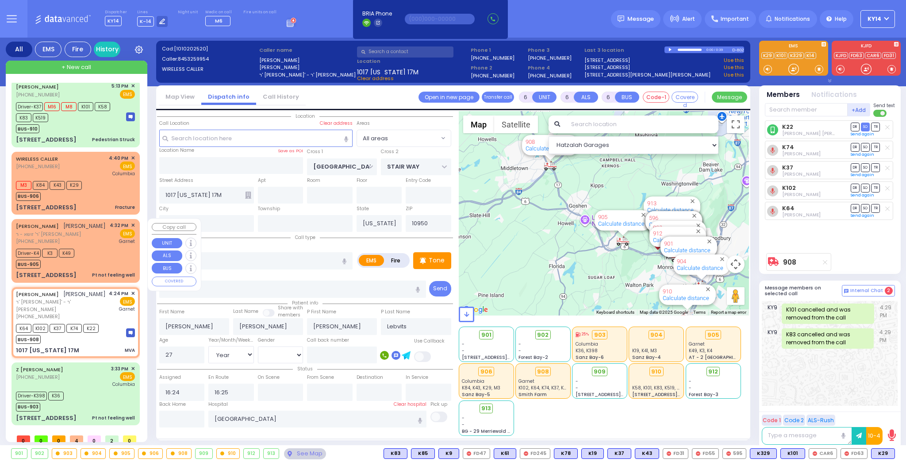
click at [92, 255] on div "Driver-K4 K3 K49 BUS-905" at bounding box center [75, 257] width 119 height 22
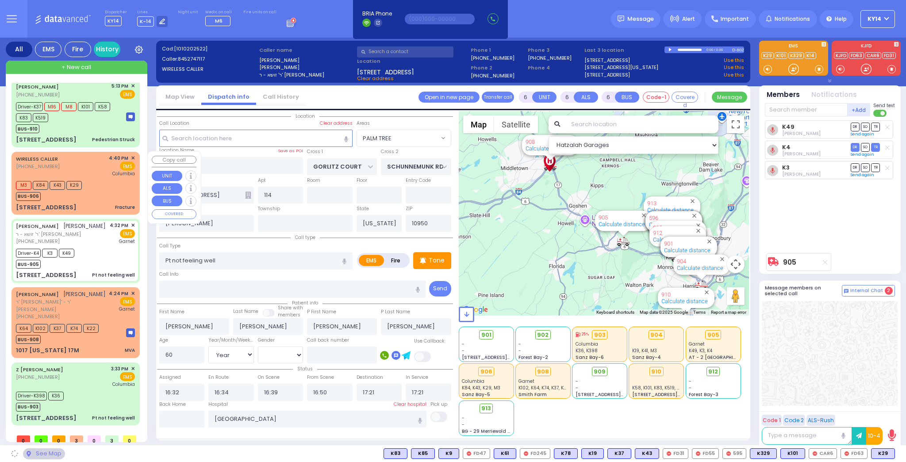
click at [104, 181] on div "M3 K84 K43 K29 BUS-906" at bounding box center [75, 190] width 119 height 22
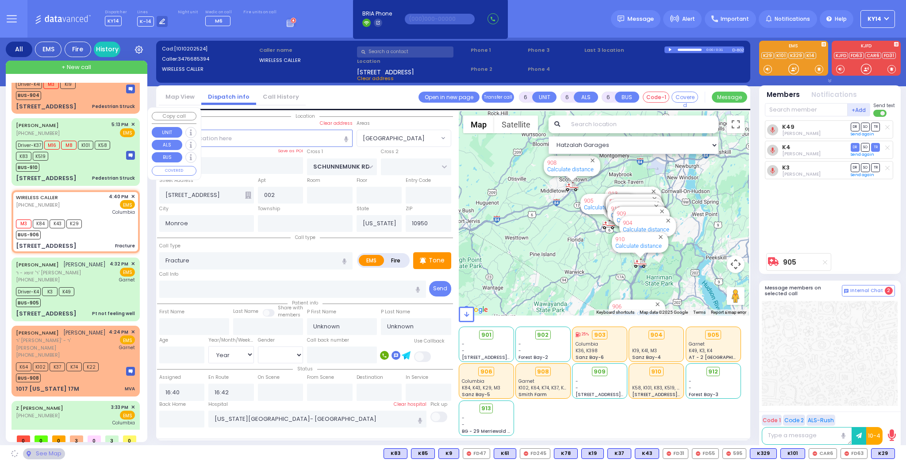
scroll to position [0, 0]
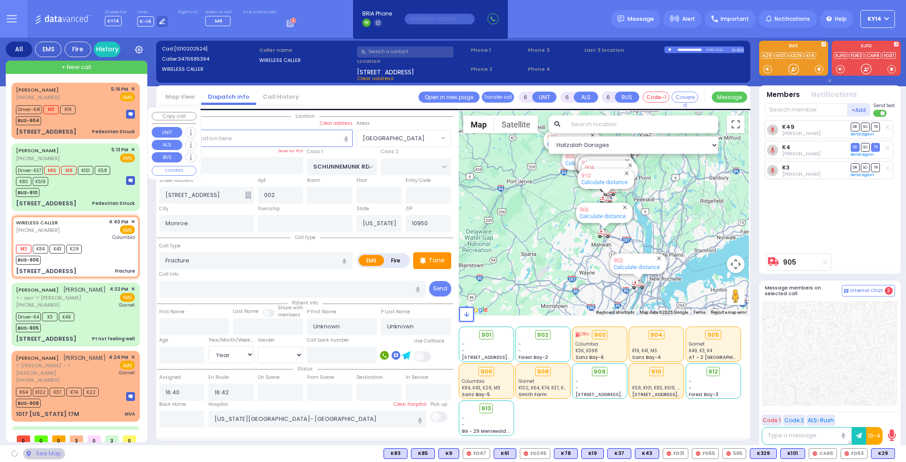
click at [98, 183] on div "Driver-K37 M16 M8 K101 K58 K83 K519" at bounding box center [67, 175] width 102 height 22
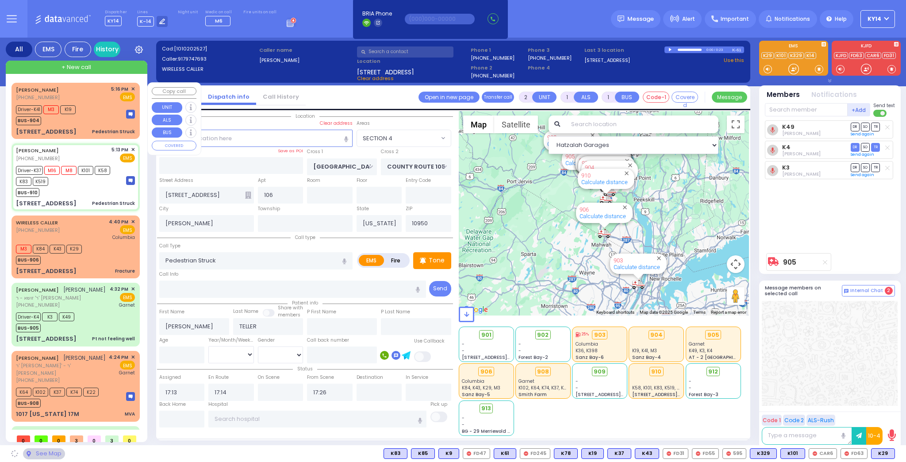
click at [99, 107] on div "Driver-K41 M3 K19 BUS-904" at bounding box center [75, 114] width 119 height 22
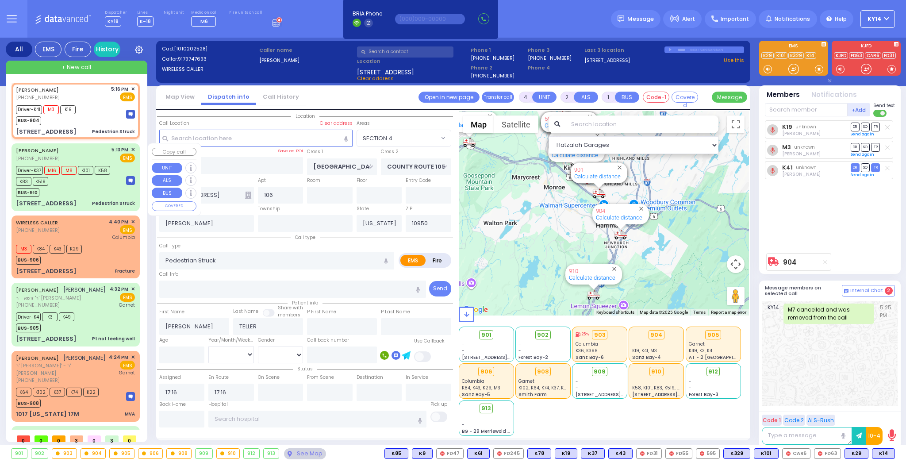
click at [92, 192] on div "BUS-910" at bounding box center [67, 191] width 102 height 11
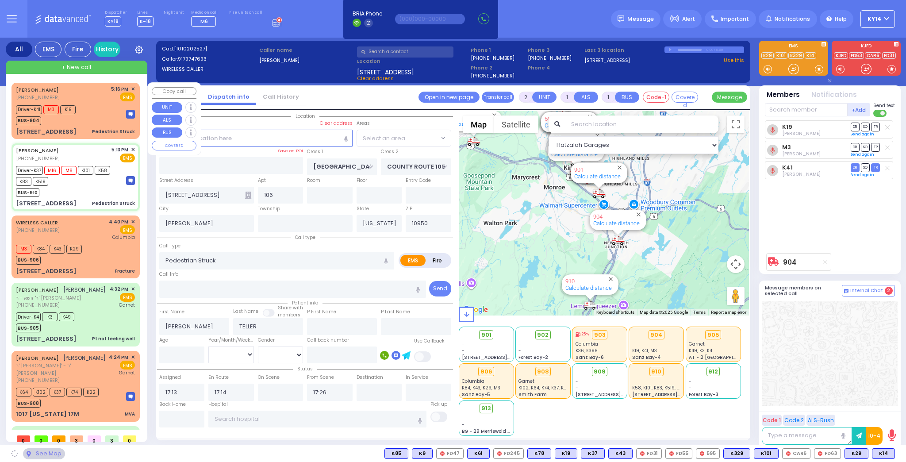
click at [87, 116] on div "Driver-K41 M3 K19 BUS-904" at bounding box center [75, 114] width 119 height 22
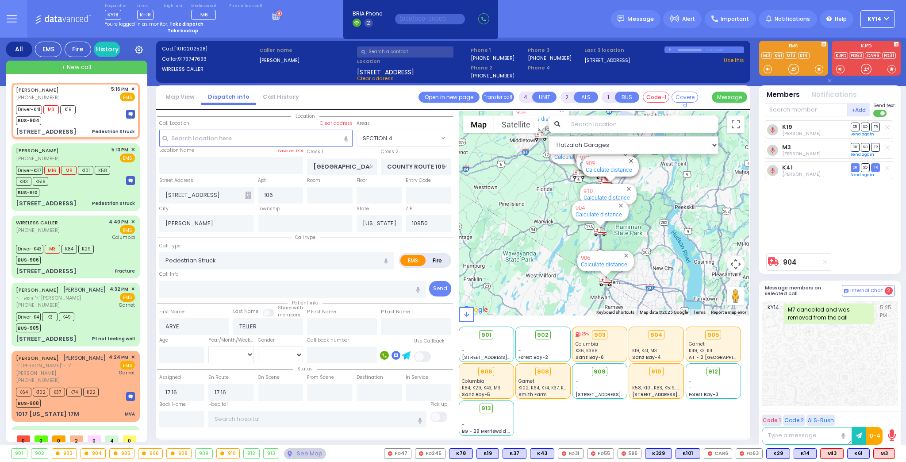
select select "SECTION 4"
select select
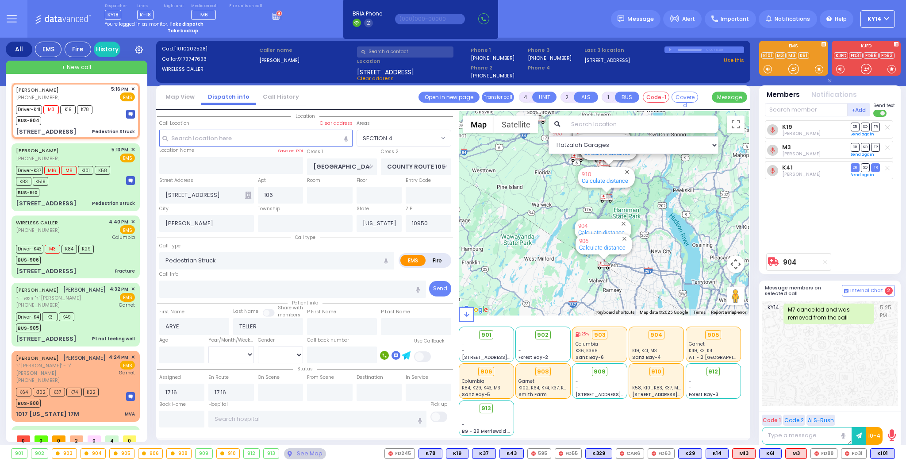
select select
radio input "true"
select select
select select "Hatzalah Garages"
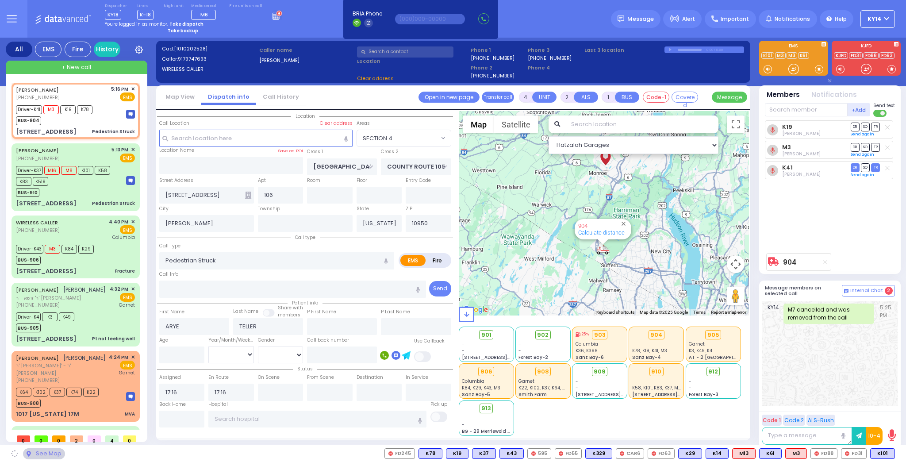
select select "SECTION 4"
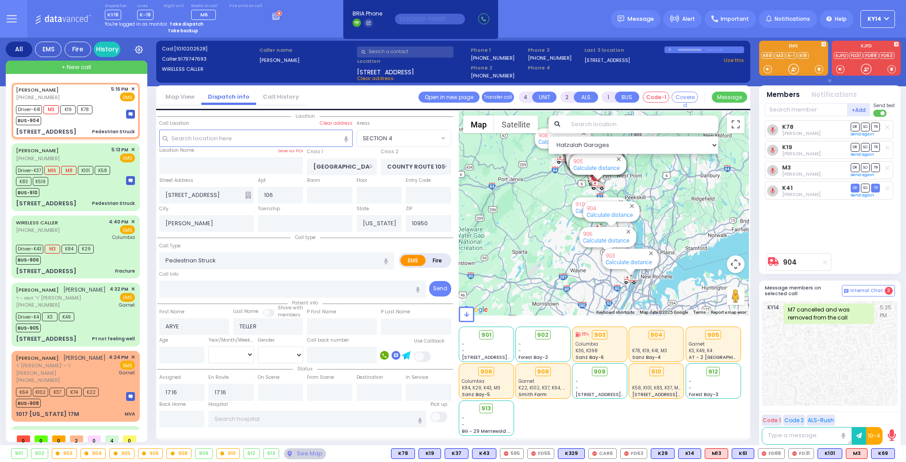
type input "6"
select select
radio input "true"
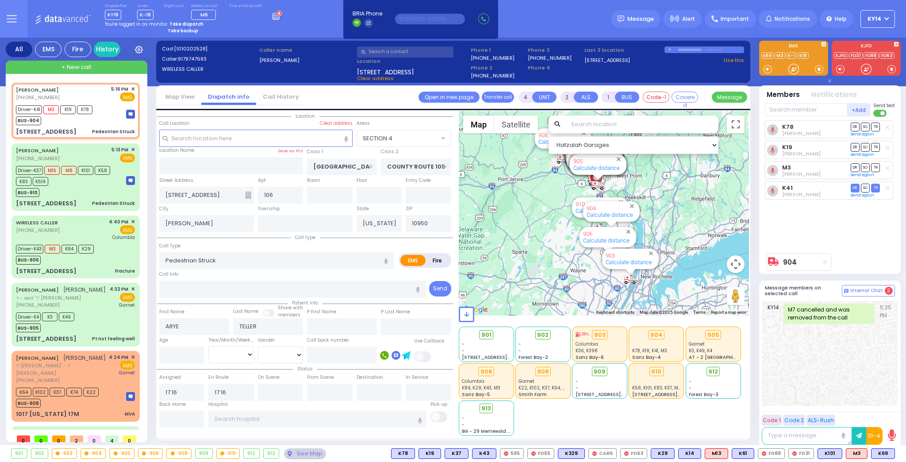
type input "Unknown"
select select "Year"
select select "Hatzalah Garages"
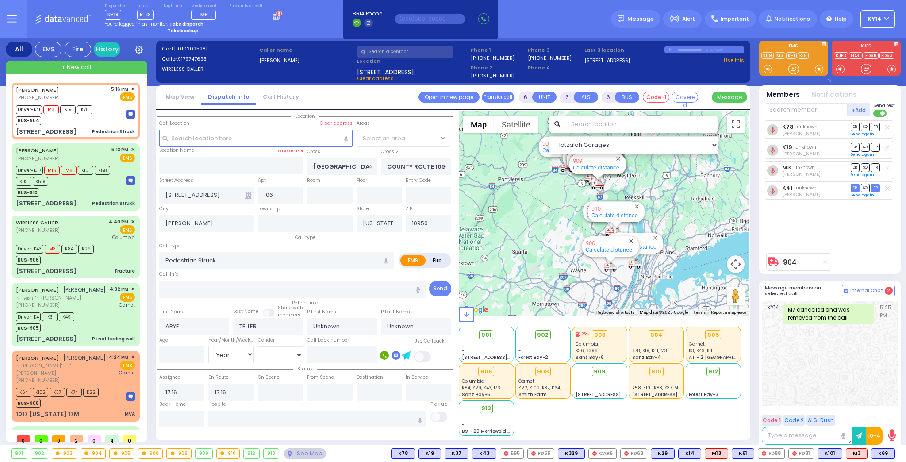
select select "SECTION 4"
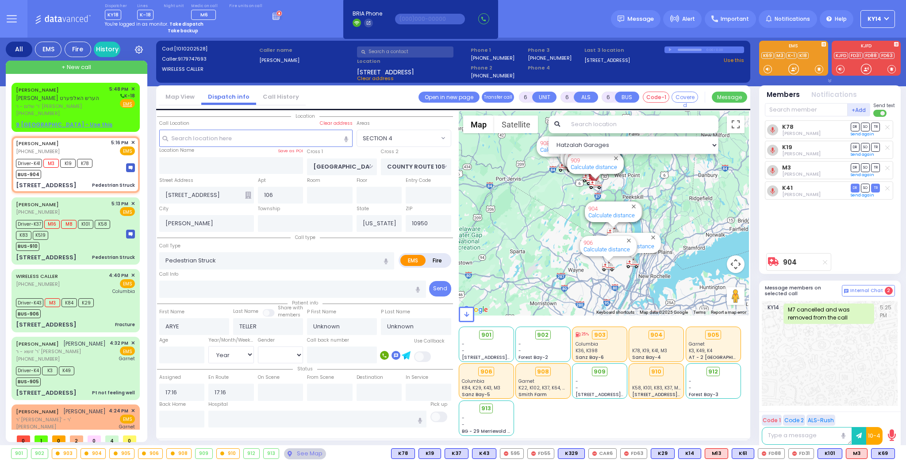
select select
radio input "true"
select select "Year"
type input "17:18"
type input "17:25"
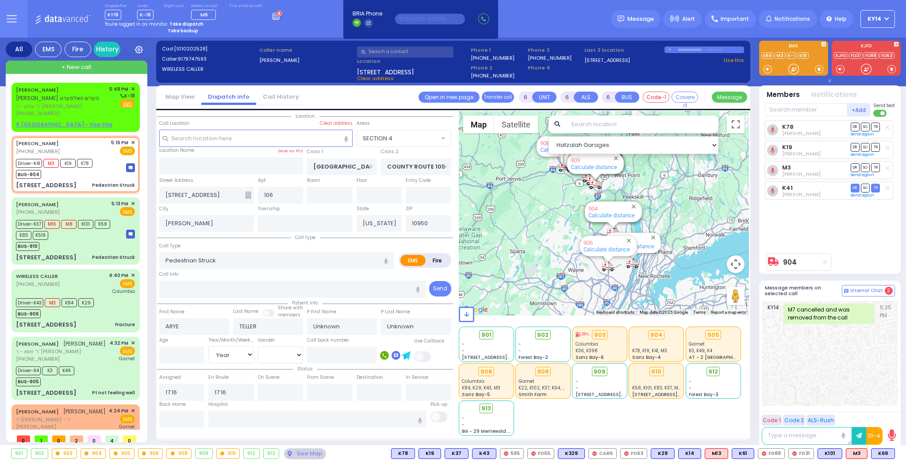
type input "17:48"
select select "Hatzalah Garages"
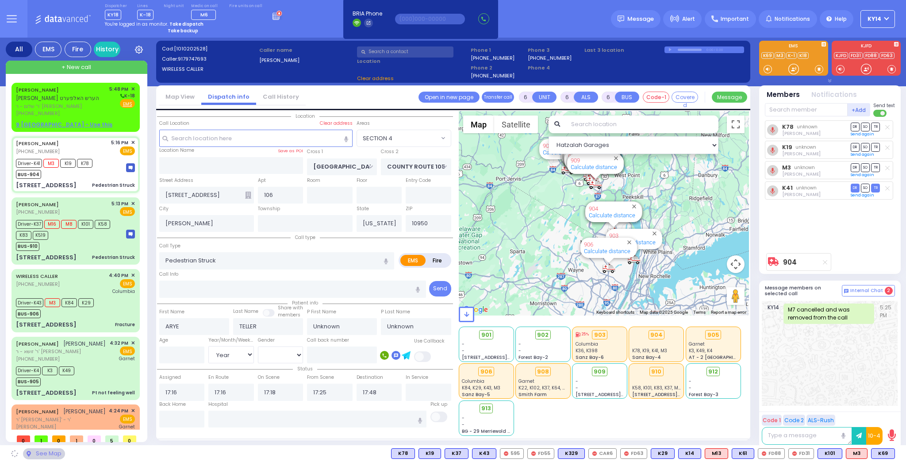
select select
radio input "true"
select select "Year"
select select
select select "Hatzalah Garages"
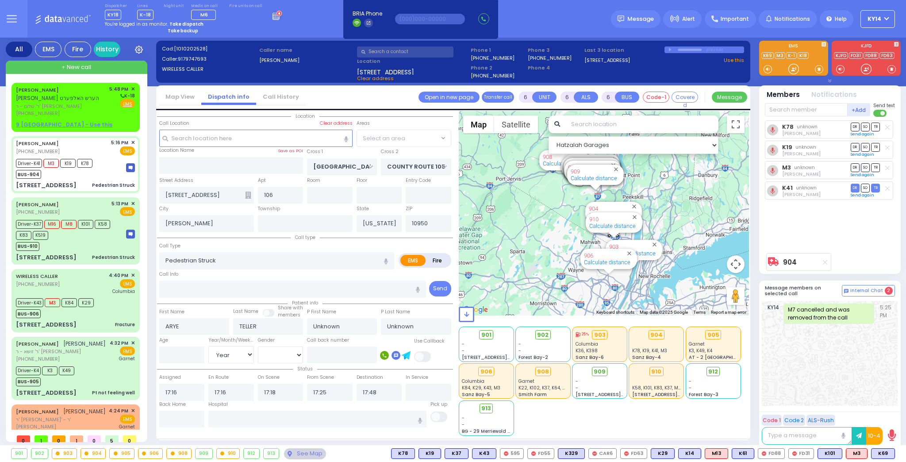
select select "SECTION 4"
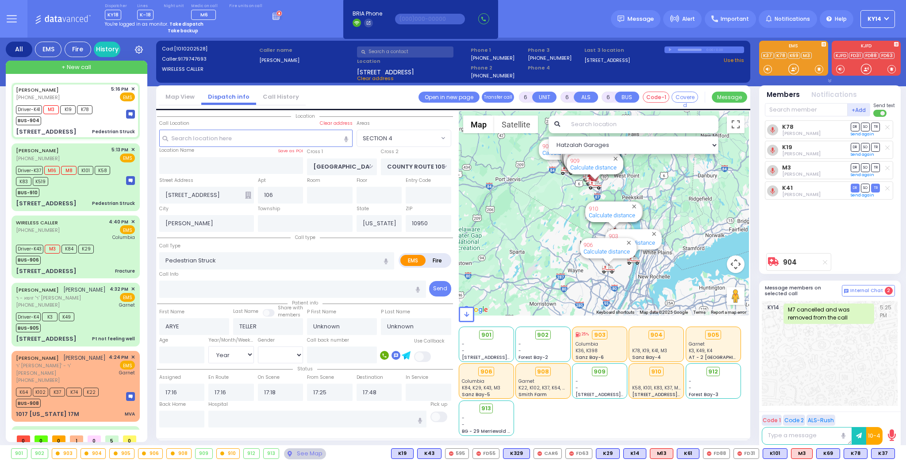
select select
radio input "true"
type input "Tzirel"
select select "Year"
select select "Hatzalah Garages"
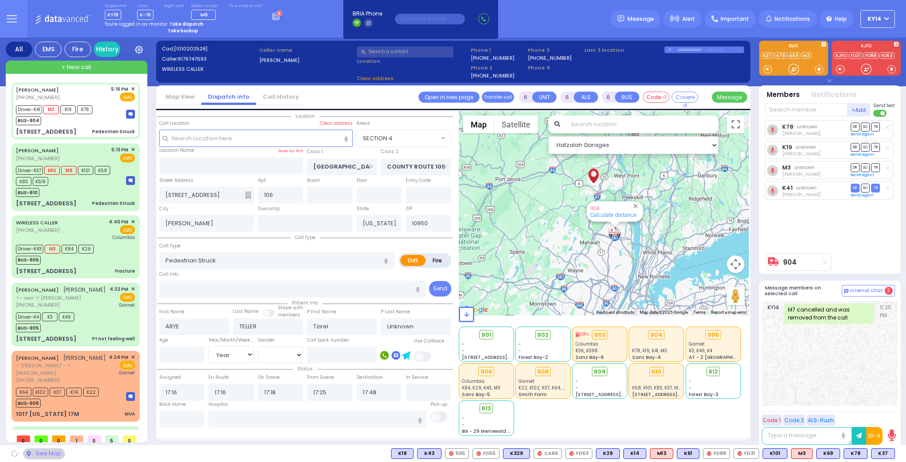
select select "SECTION 4"
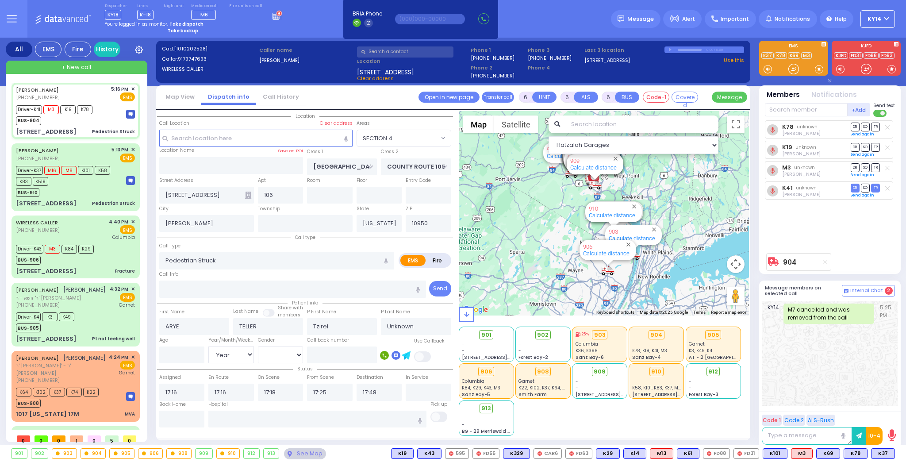
select select
radio input "true"
select select "Year"
select select "SECTION 4"
select select "Hatzalah Garages"
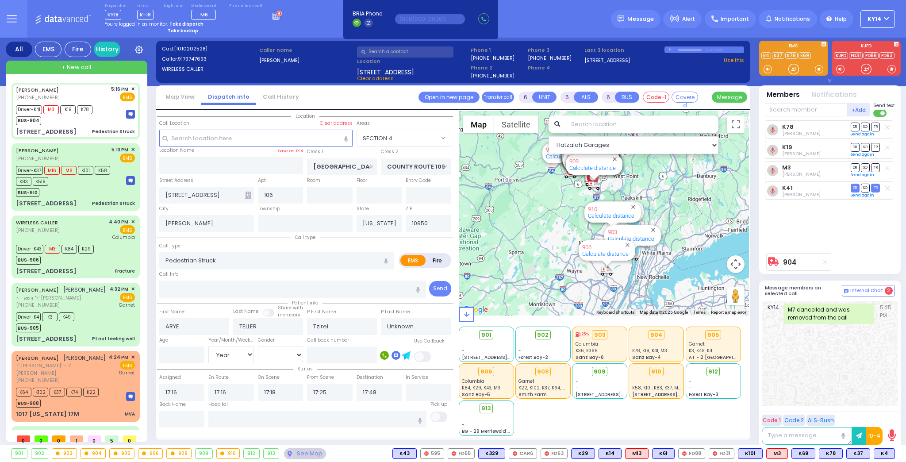
select select
radio input "true"
select select "Year"
select select "Hatzalah Garages"
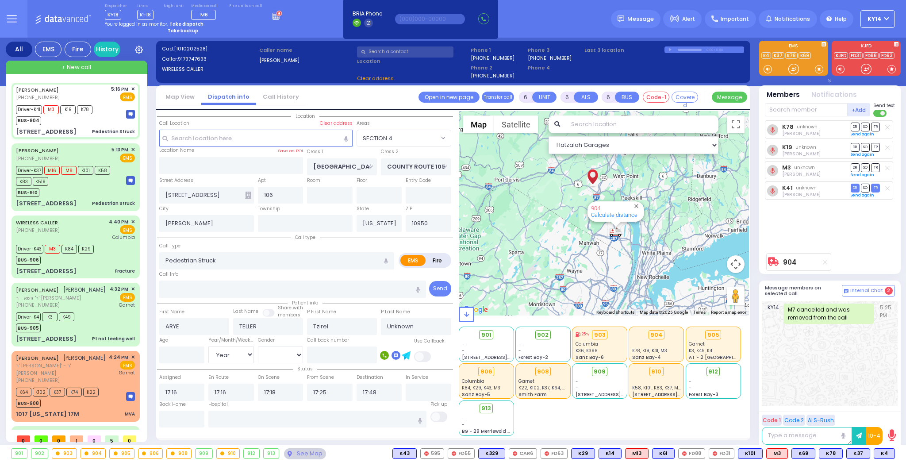
select select "SECTION 4"
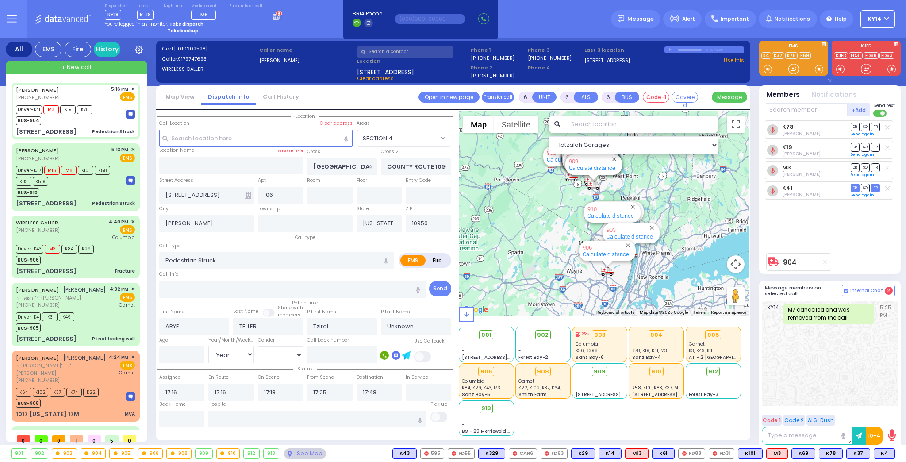
select select
radio input "true"
select select "Year"
select select "SECTION 4"
select select "Hatzalah Garages"
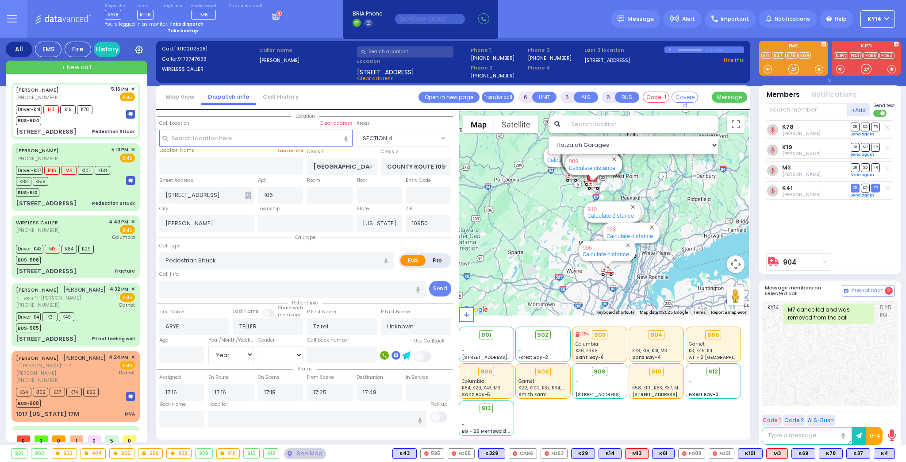
select select
radio input "true"
select select "Year"
select select "Hatzalah Garages"
select select "SECTION 4"
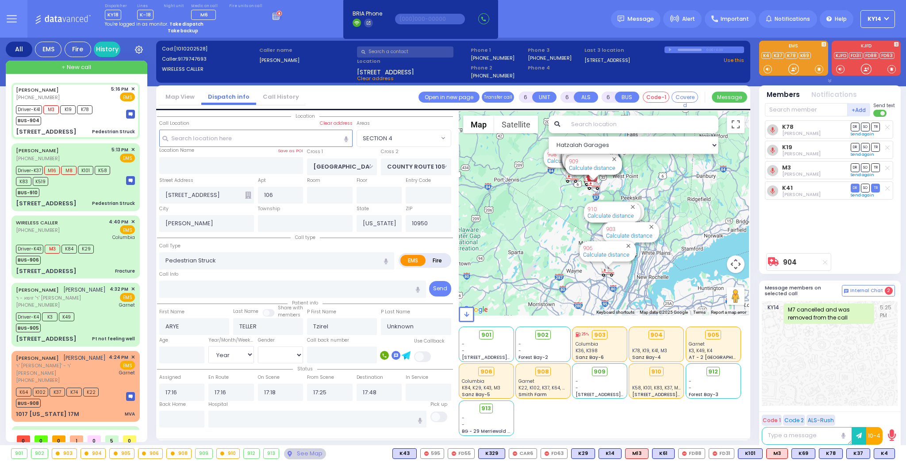
select select
radio input "true"
type input "Unknown"
select select "Year"
select select "Hatzalah Garages"
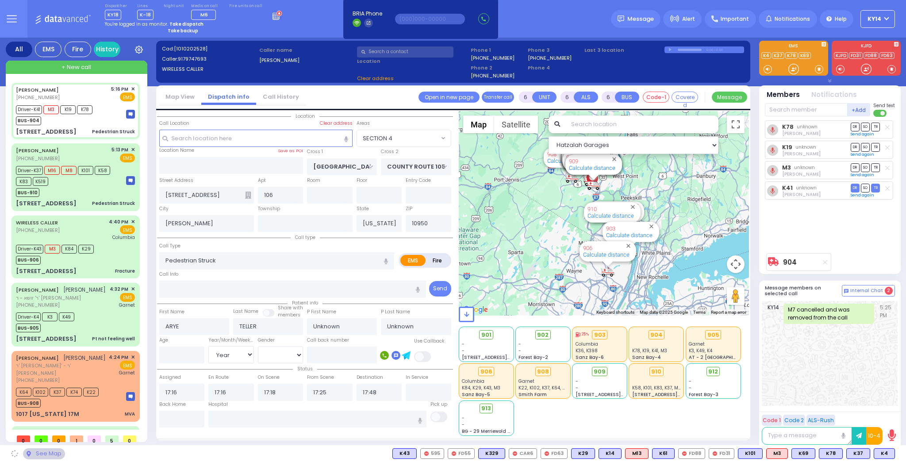
select select "SECTION 4"
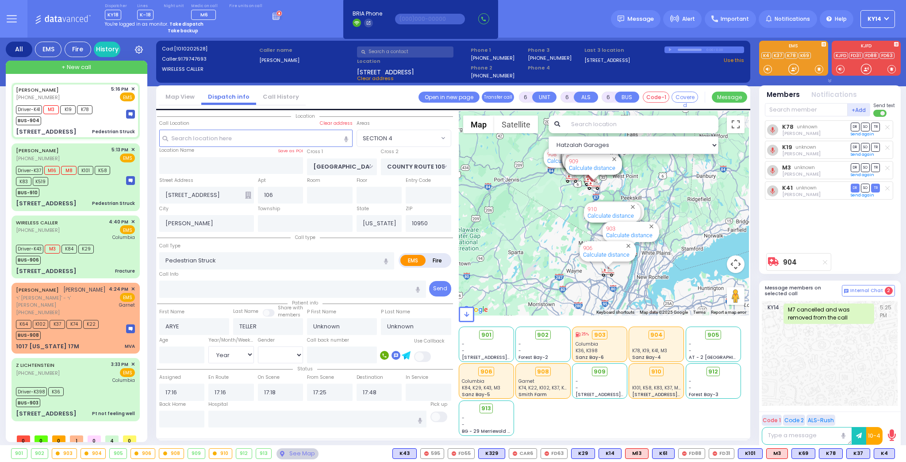
select select
radio input "true"
select select "Year"
select select "Hatzalah Garages"
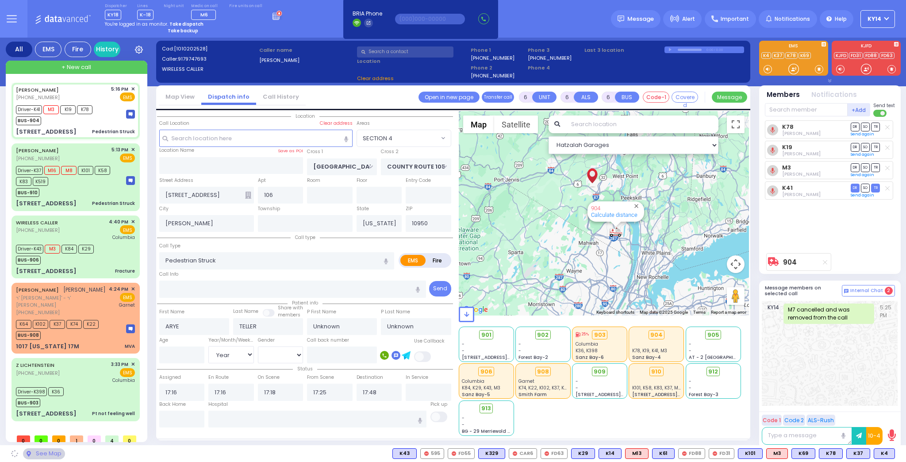
select select "SECTION 4"
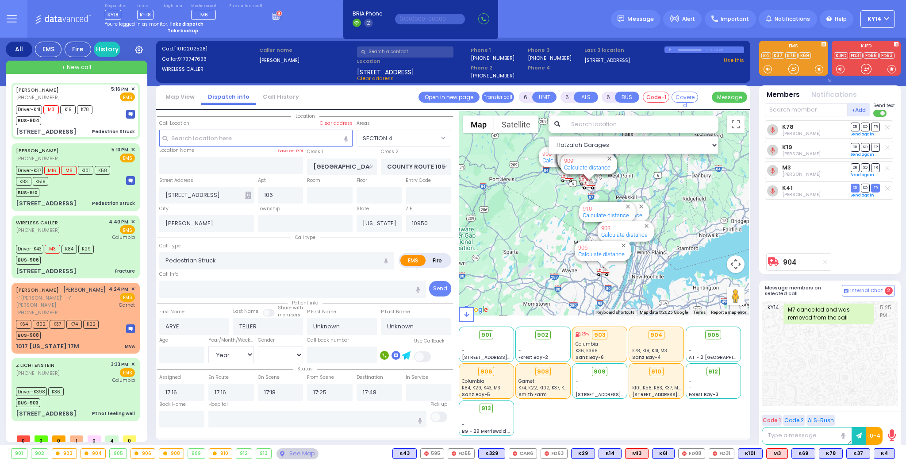
select select
radio input "true"
type input "Tzirel"
type input "Spira"
type input "6"
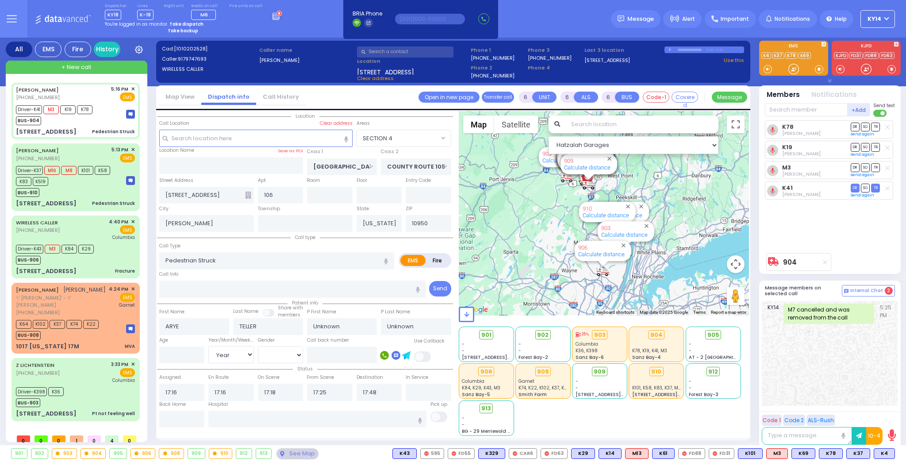
select select "Year"
select select "[DEMOGRAPHIC_DATA]"
select select "Hatzalah Garages"
select select "SECTION 4"
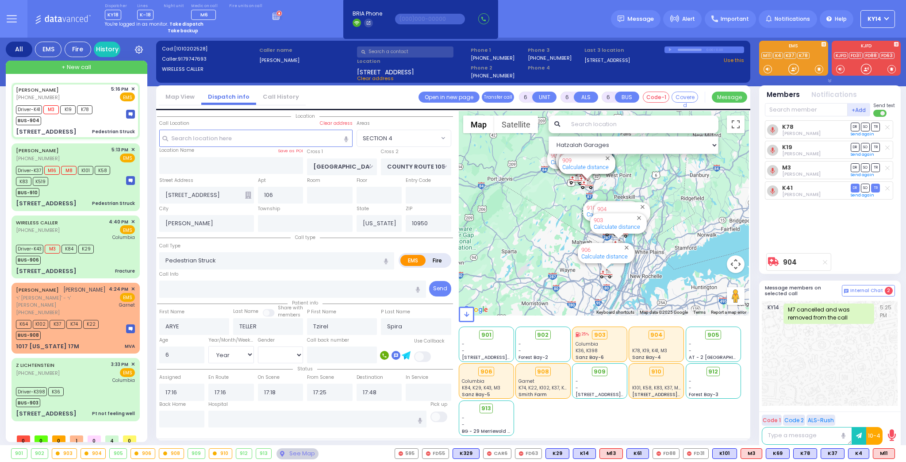
select select "SECTION 4"
select select "Year"
select select "[DEMOGRAPHIC_DATA]"
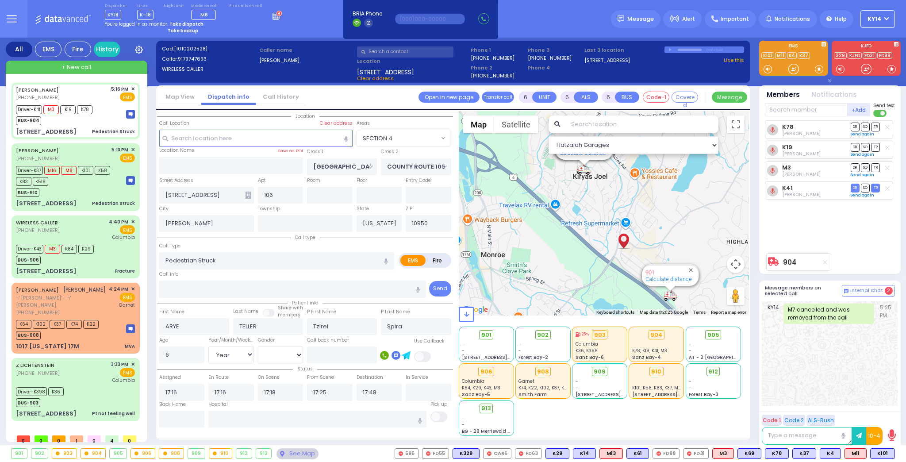
select select
radio input "true"
select select "Year"
select select "[DEMOGRAPHIC_DATA]"
select select "Hatzalah Garages"
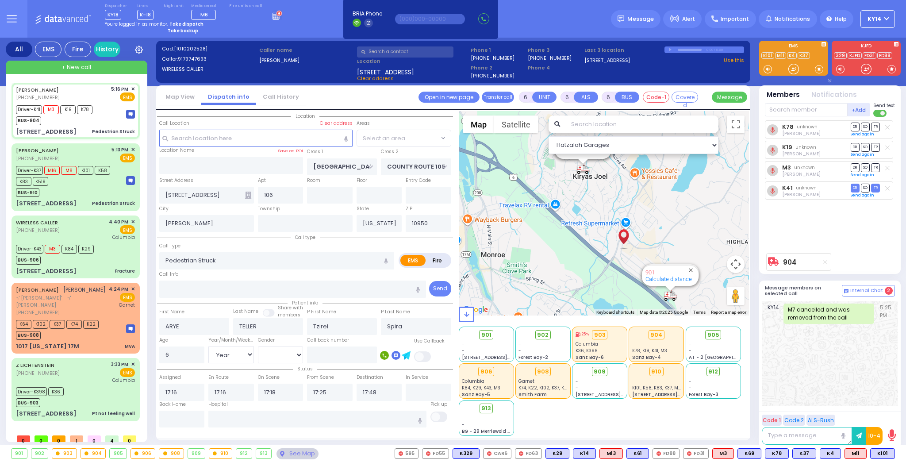
select select "SECTION 4"
select select
radio input "true"
select select "Year"
select select "[DEMOGRAPHIC_DATA]"
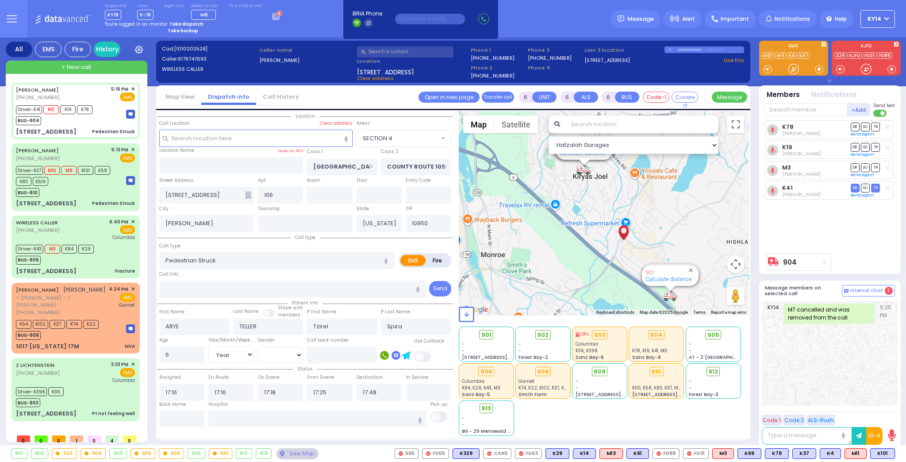
select select "Hatzalah Garages"
select select
radio input "true"
select select "Year"
select select "[DEMOGRAPHIC_DATA]"
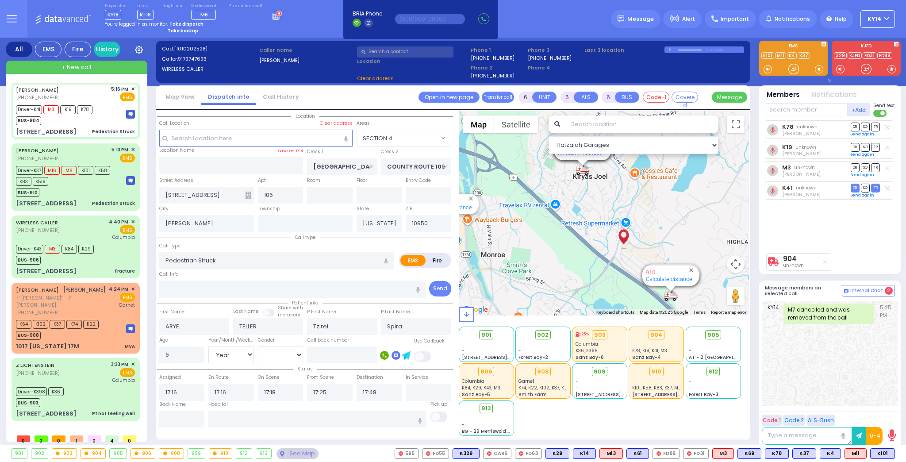
select select "Hatzalah Garages"
select select "SECTION 4"
select select
radio input "true"
select select "Year"
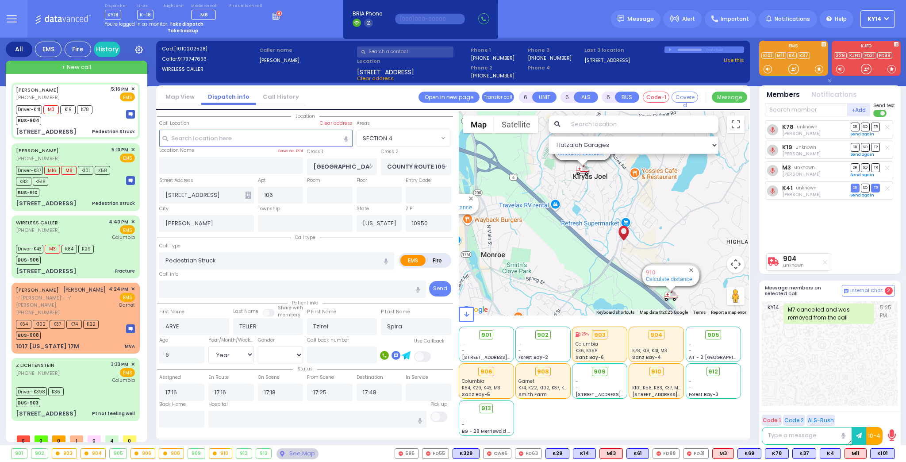
select select "[DEMOGRAPHIC_DATA]"
select select "Hatzalah Garages"
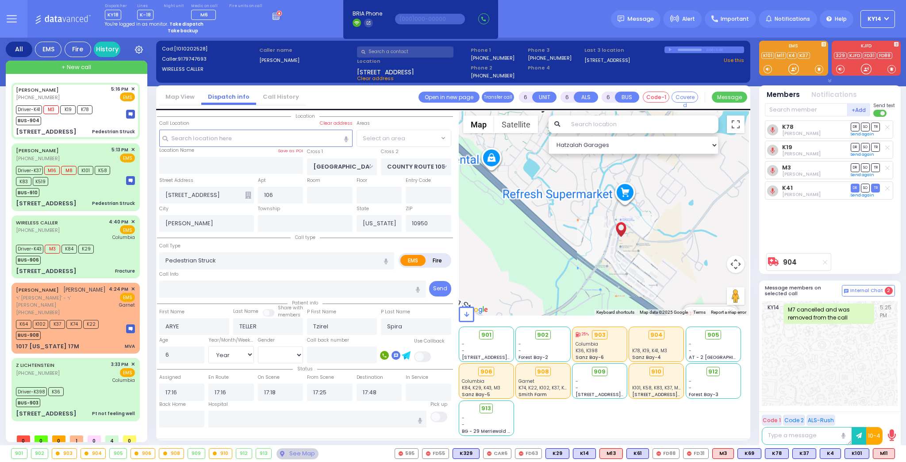
select select "SECTION 4"
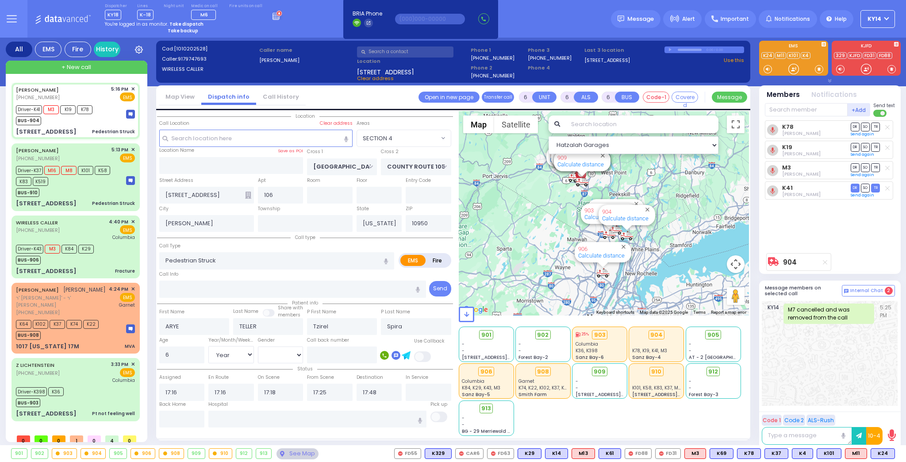
select select
radio input "true"
select select "Year"
select select "[DEMOGRAPHIC_DATA]"
select select "Hatzalah Garages"
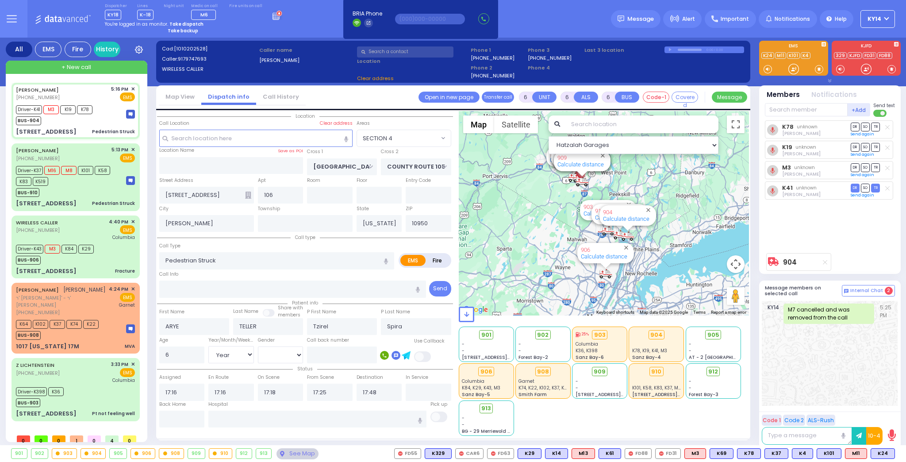
select select "SECTION 4"
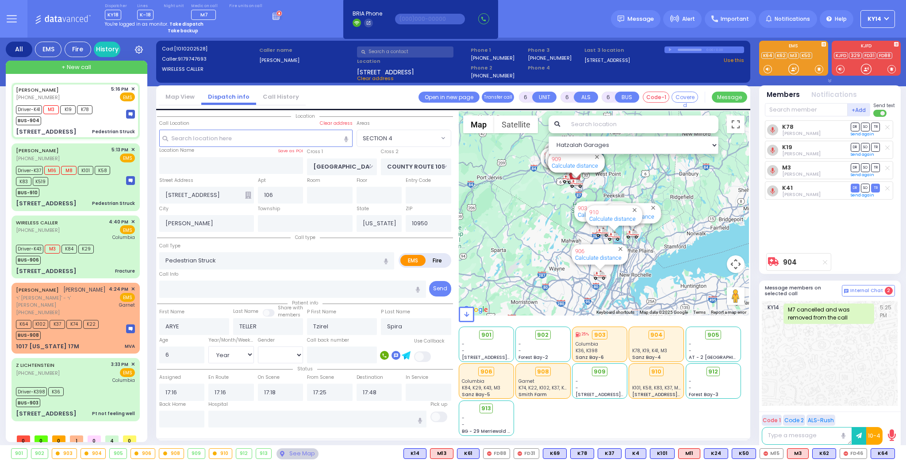
select select
radio input "true"
select select "Year"
select select "[DEMOGRAPHIC_DATA]"
select select "Hatzalah Garages"
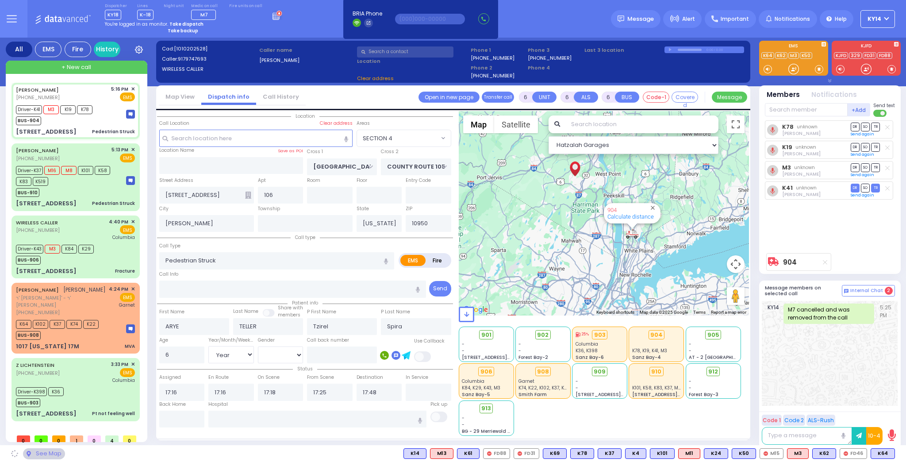
select select "SECTION 4"
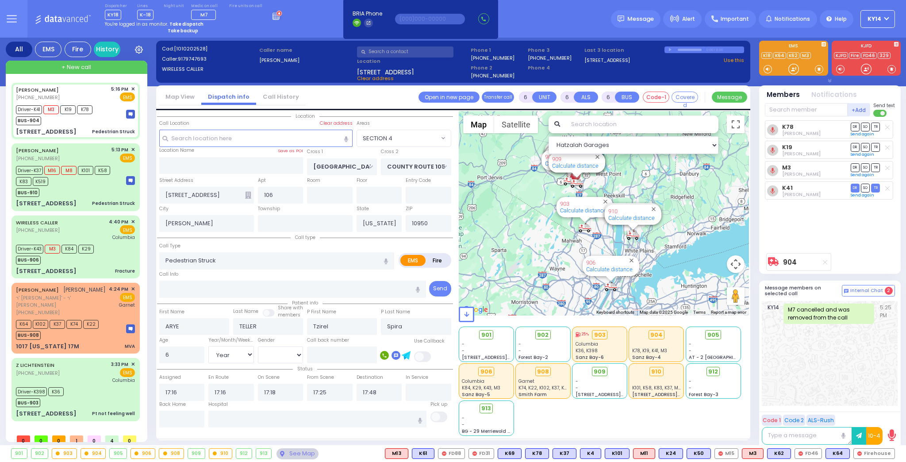
select select
radio input "true"
select select "Year"
select select "[DEMOGRAPHIC_DATA]"
type input "[GEOGRAPHIC_DATA] [STREET_ADDRESS]"
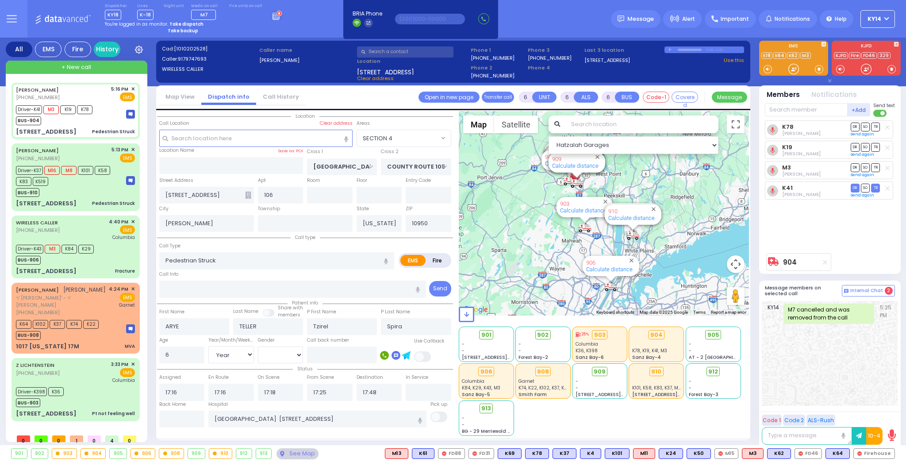
select select "Hatzalah Garages"
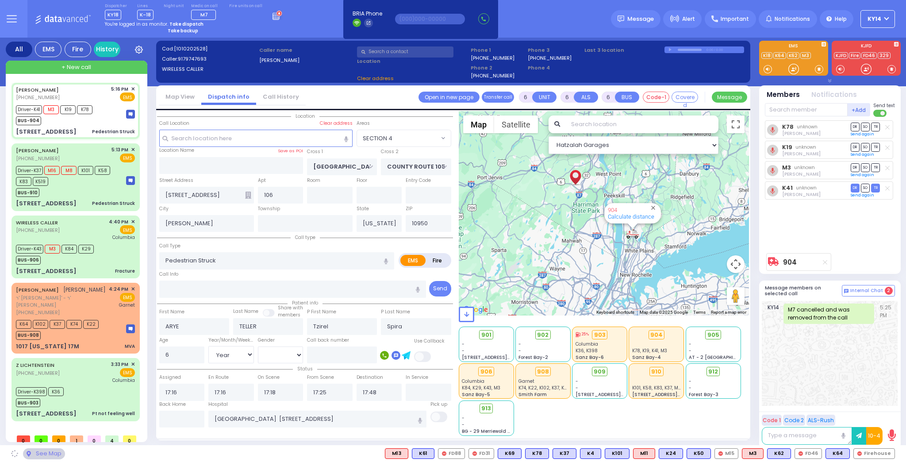
select select "SECTION 4"
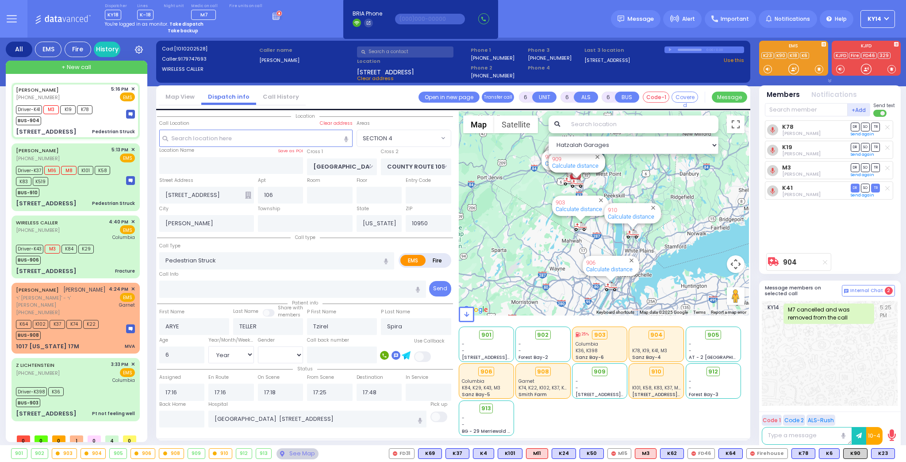
select select
radio input "true"
select select "Year"
select select "[DEMOGRAPHIC_DATA]"
select select "Hatzalah Garages"
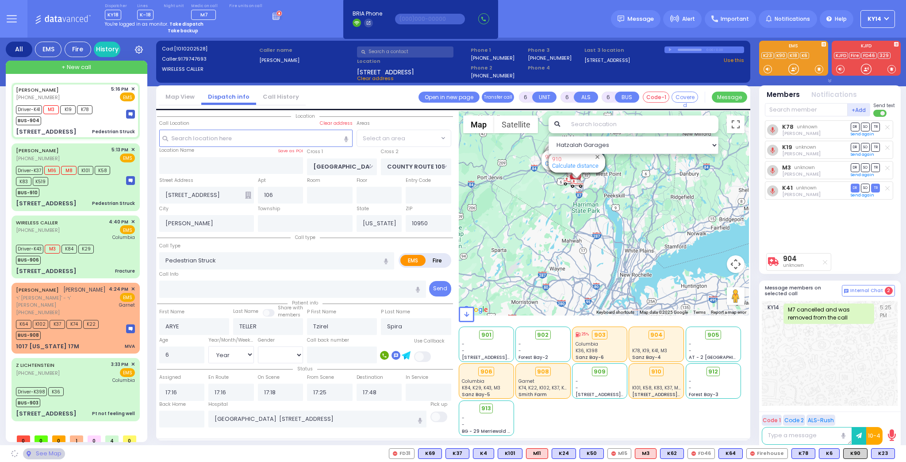
select select "SECTION 4"
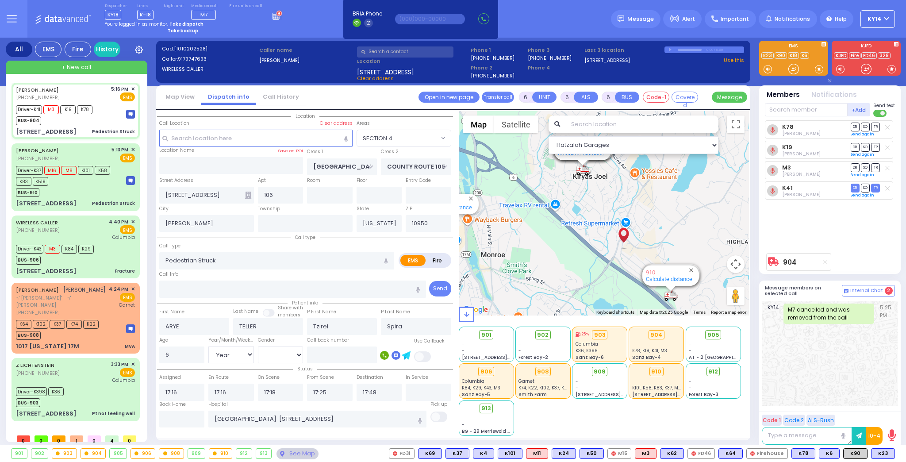
select select
radio input "true"
select select "Year"
select select "[DEMOGRAPHIC_DATA]"
select select "Hatzalah Garages"
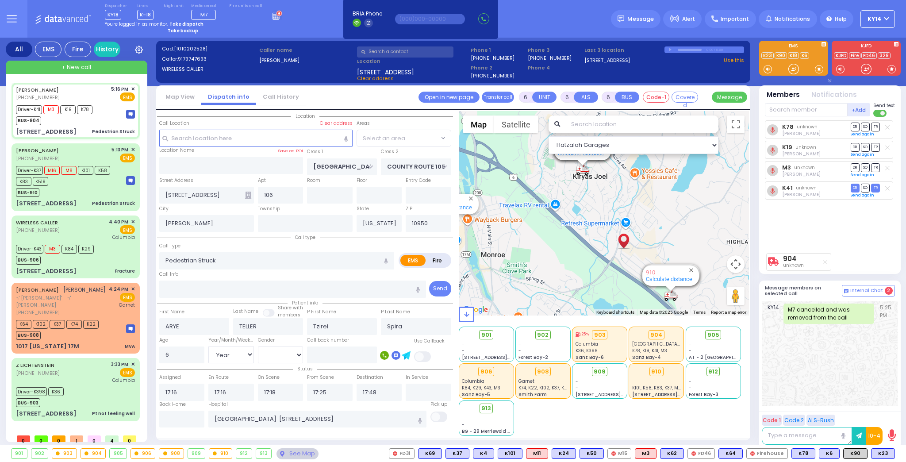
select select "SECTION 4"
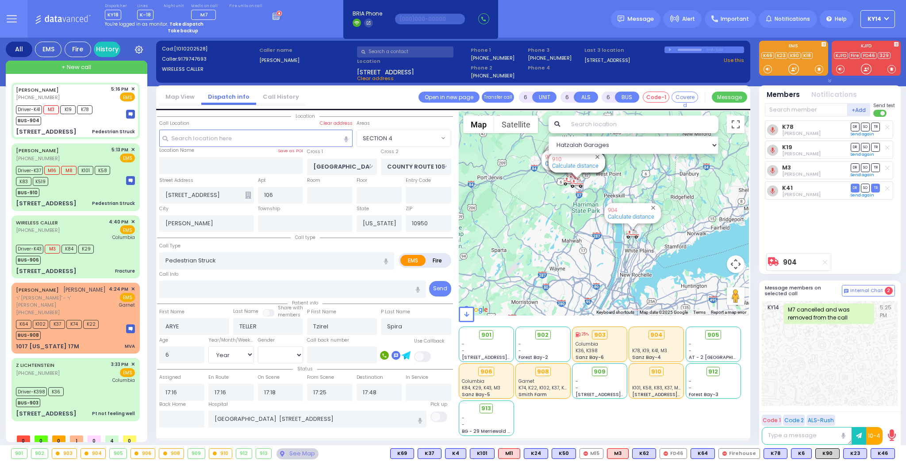
select select
radio input "true"
select select "Year"
select select "[DEMOGRAPHIC_DATA]"
select select "Hatzalah Garages"
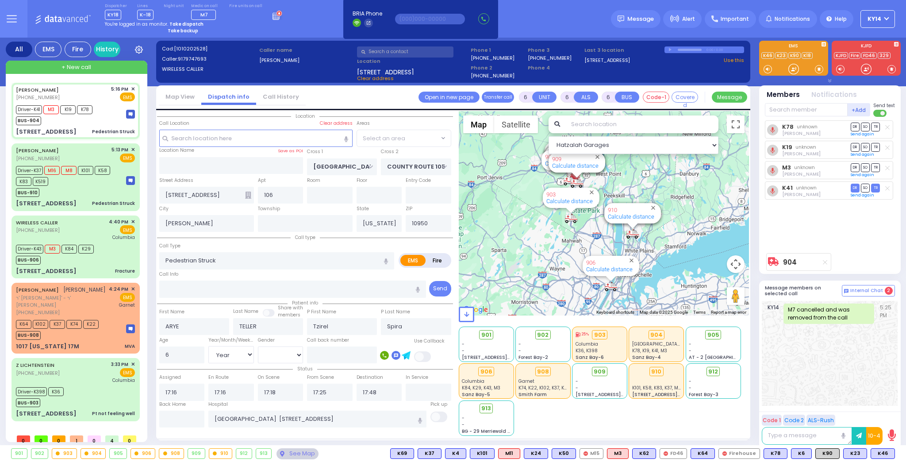
select select "SECTION 4"
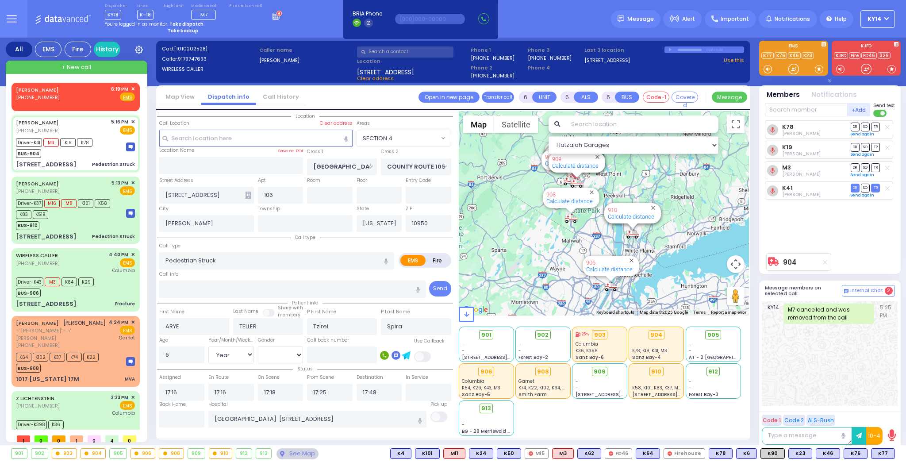
select select
radio input "true"
select select "Year"
select select "[DEMOGRAPHIC_DATA]"
select select "Hatzalah Garages"
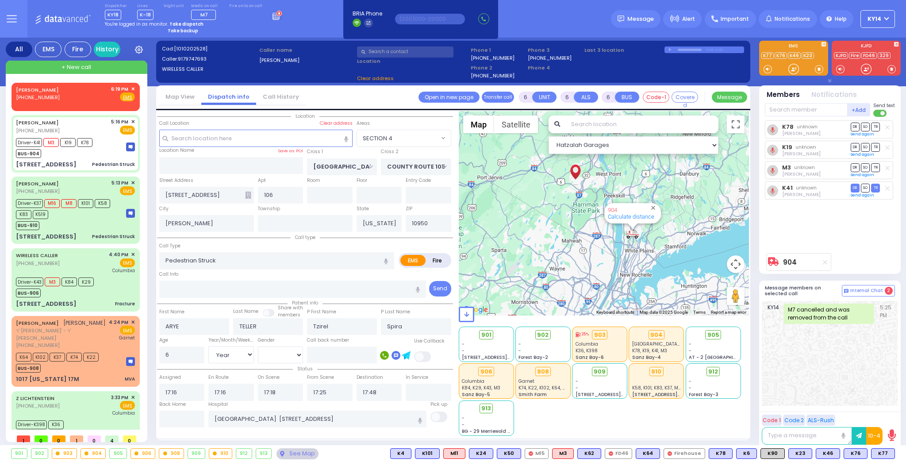
select select
radio input "true"
select select "Year"
select select "[DEMOGRAPHIC_DATA]"
select select "Hatzalah Garages"
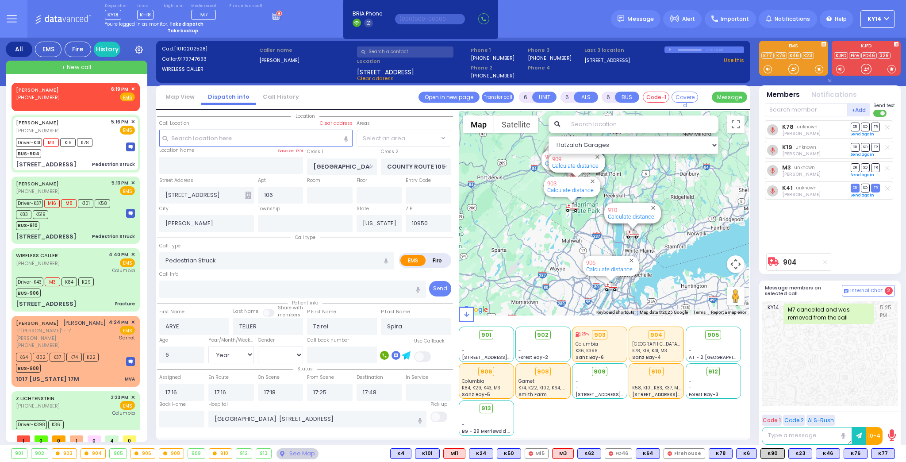
select select "SECTION 4"
select select
radio input "true"
select select "Year"
select select "[DEMOGRAPHIC_DATA]"
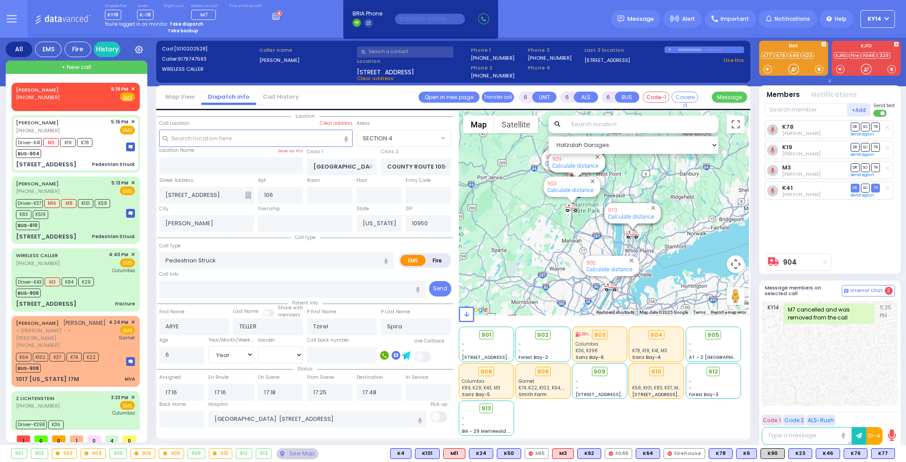
select select "Hatzalah Garages"
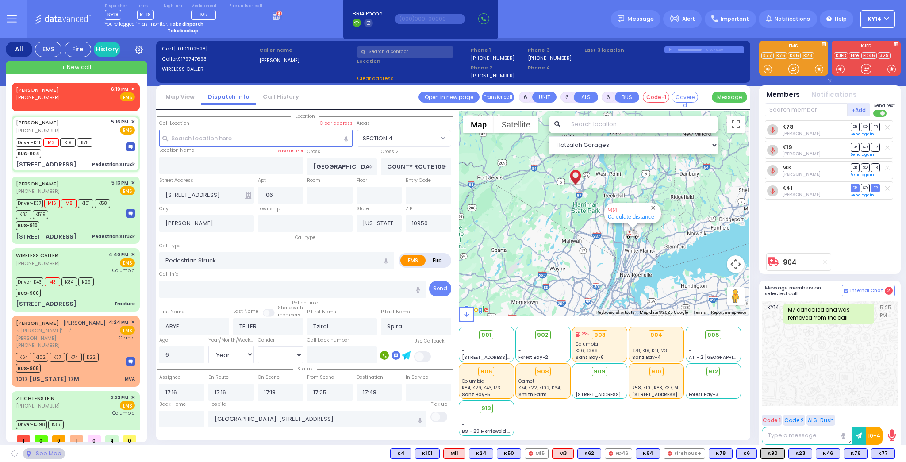
select select "SECTION 4"
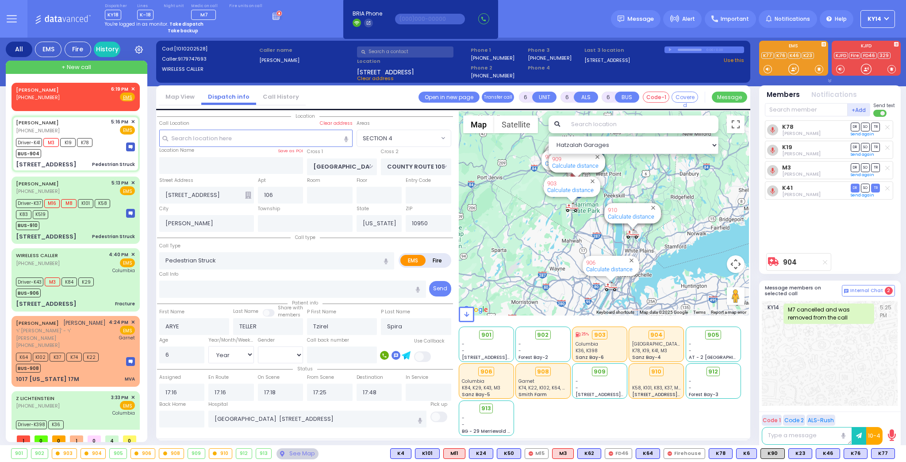
select select
radio input "true"
select select "Year"
select select "[DEMOGRAPHIC_DATA]"
select select "Hatzalah Garages"
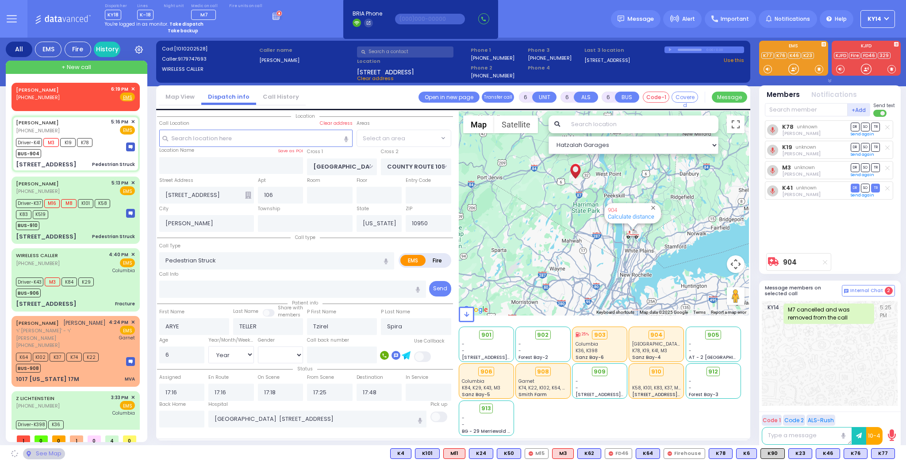
select select "SECTION 4"
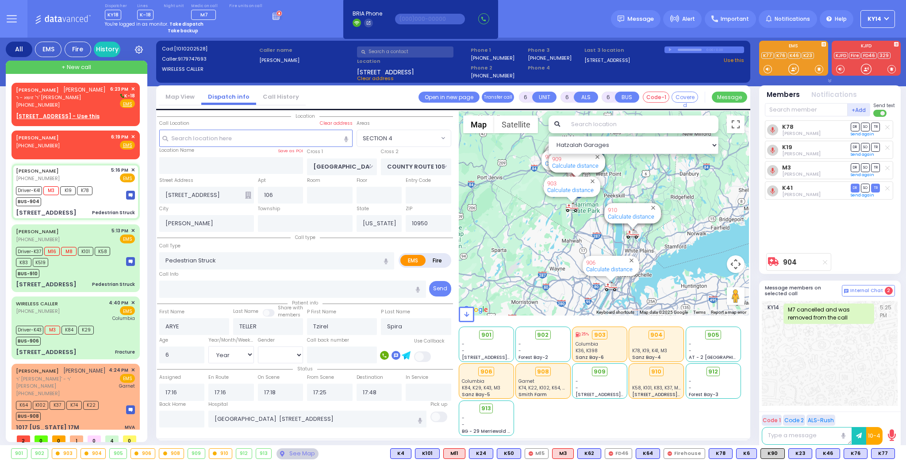
select select "SECTION 4"
select select "Year"
select select "[DEMOGRAPHIC_DATA]"
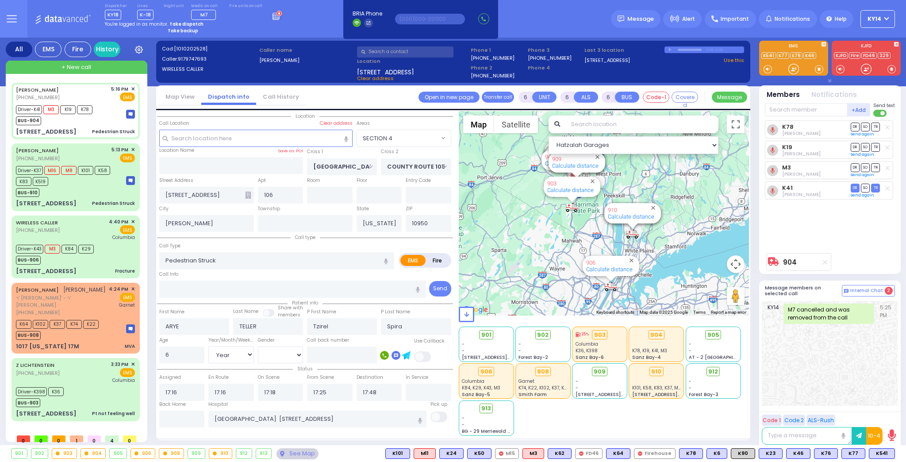
select select
radio input "true"
select select "Year"
select select "[DEMOGRAPHIC_DATA]"
select select "Hatzalah Garages"
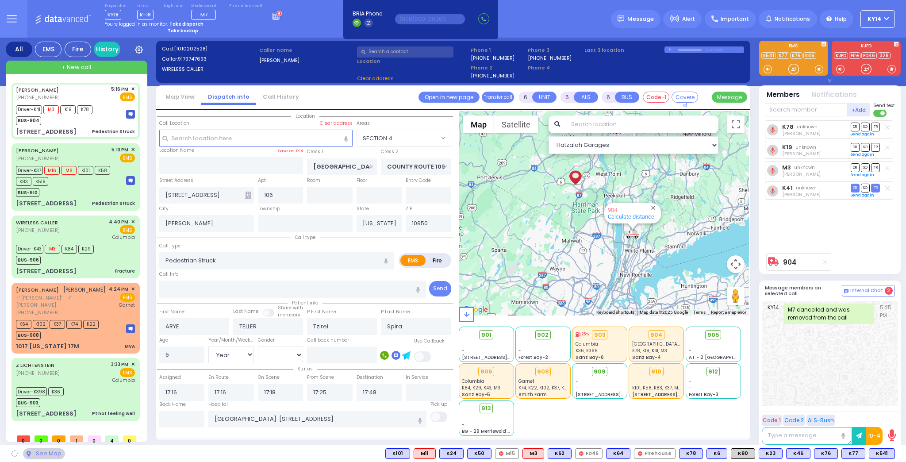
select select "SECTION 4"
